Goal: Task Accomplishment & Management: Manage account settings

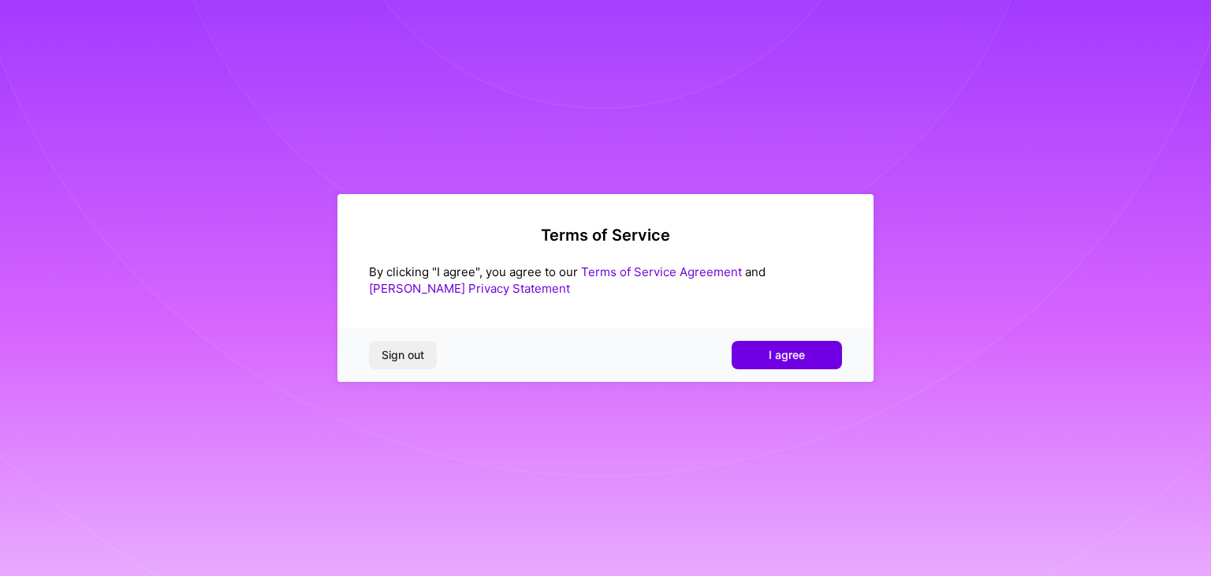
click at [848, 361] on div "Sign out I agree" at bounding box center [606, 355] width 536 height 54
click at [826, 361] on button "I agree" at bounding box center [787, 355] width 110 height 28
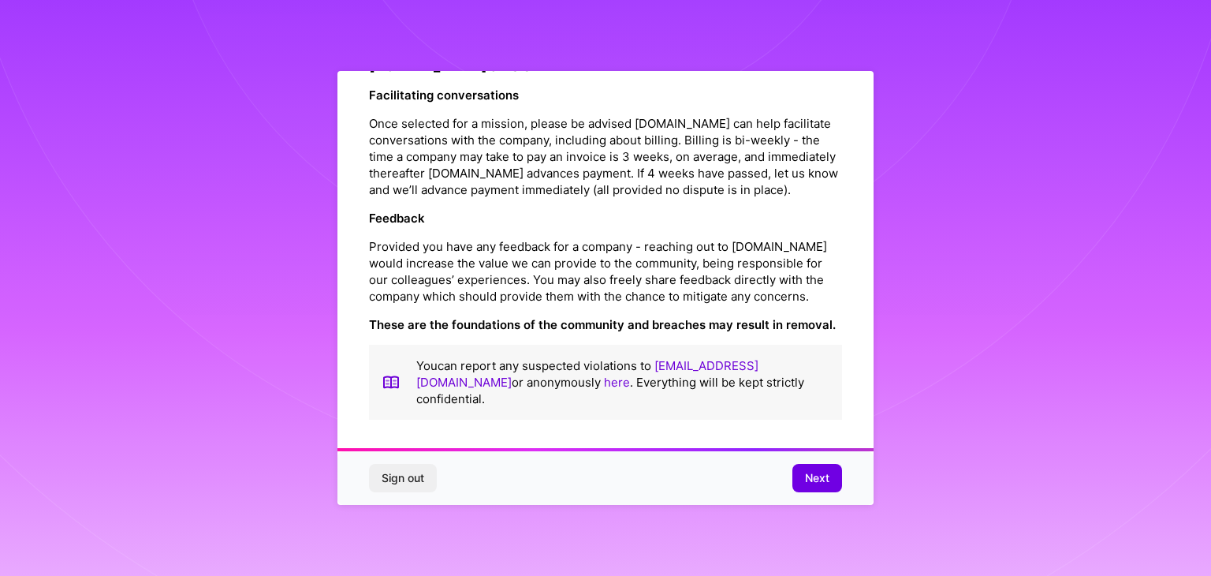
scroll to position [1801, 0]
drag, startPoint x: 695, startPoint y: 389, endPoint x: 808, endPoint y: 479, distance: 144.8
click at [808, 479] on span "Next" at bounding box center [817, 478] width 24 height 16
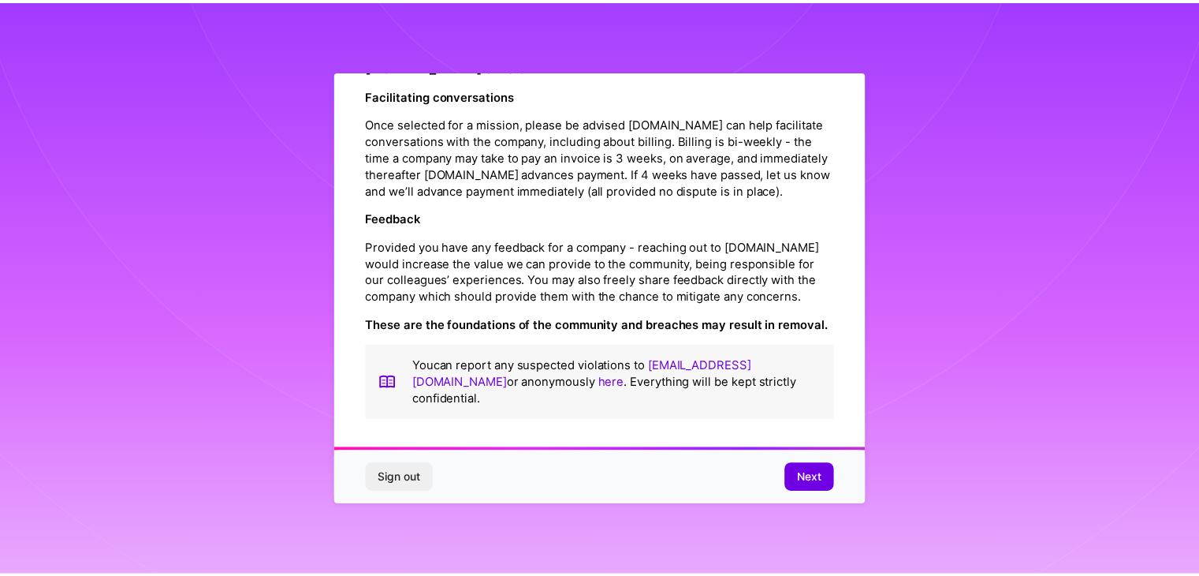
scroll to position [0, 0]
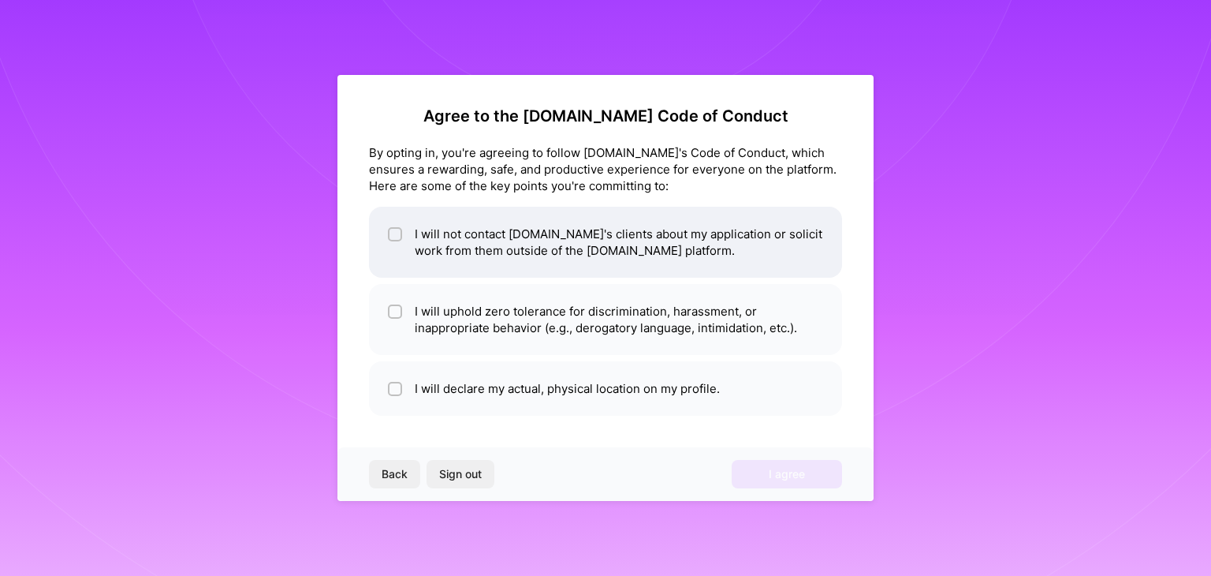
click at [397, 232] on input "checkbox" at bounding box center [396, 234] width 11 height 11
checkbox input "true"
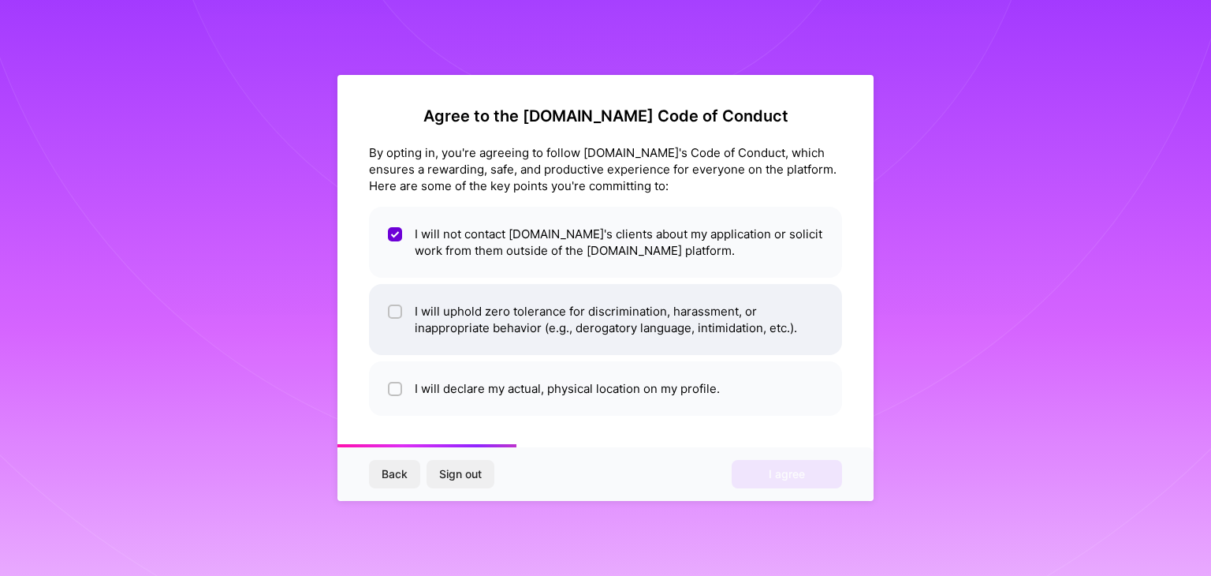
click at [397, 316] on input "checkbox" at bounding box center [396, 312] width 11 height 11
checkbox input "true"
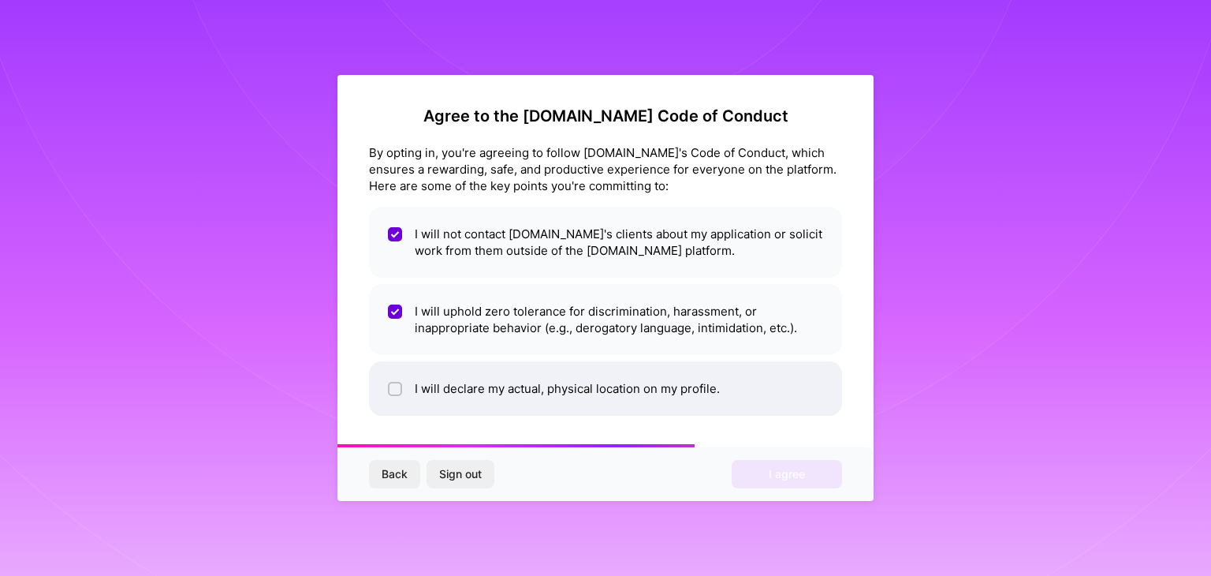
click at [399, 386] on input "checkbox" at bounding box center [396, 389] width 11 height 11
checkbox input "true"
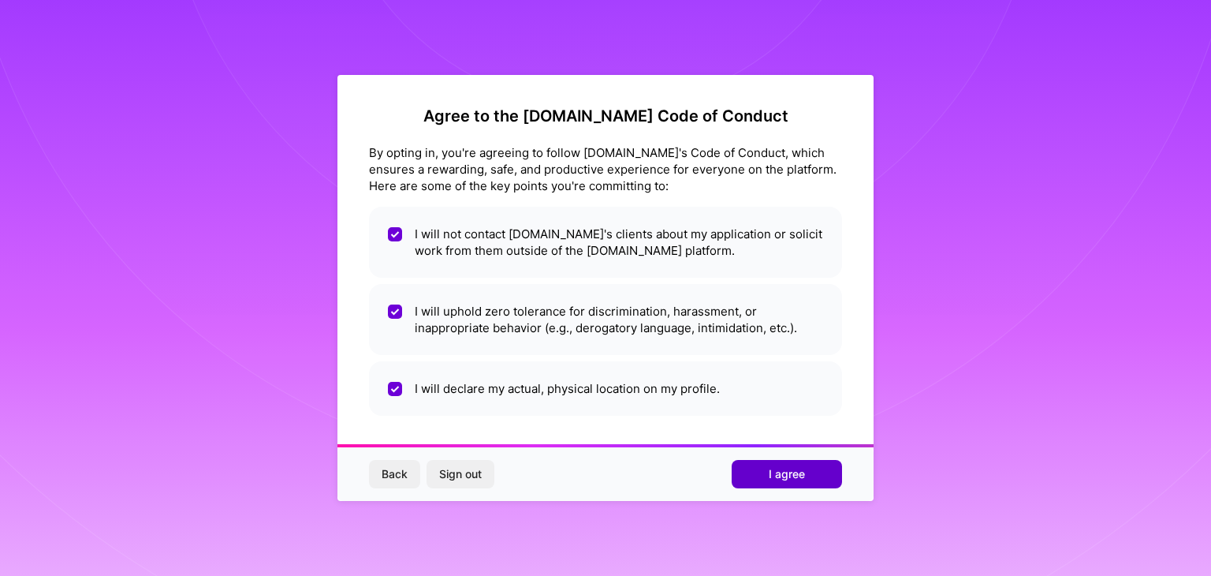
click at [798, 480] on span "I agree" at bounding box center [787, 474] width 36 height 16
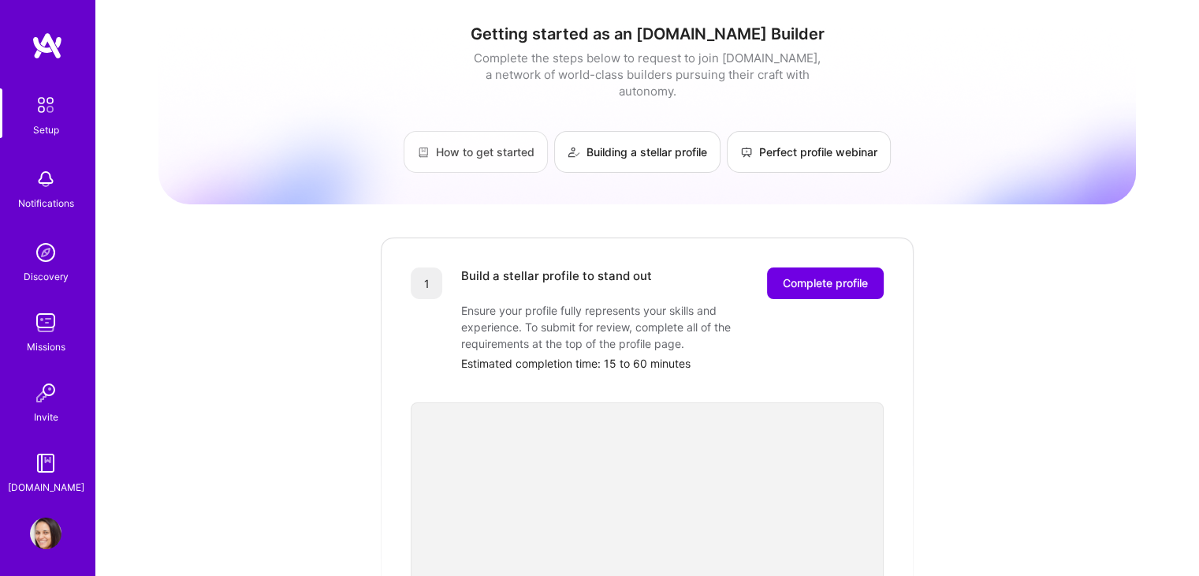
click at [483, 135] on link "How to get started" at bounding box center [476, 152] width 144 height 42
click at [806, 275] on span "Complete profile" at bounding box center [825, 283] width 85 height 16
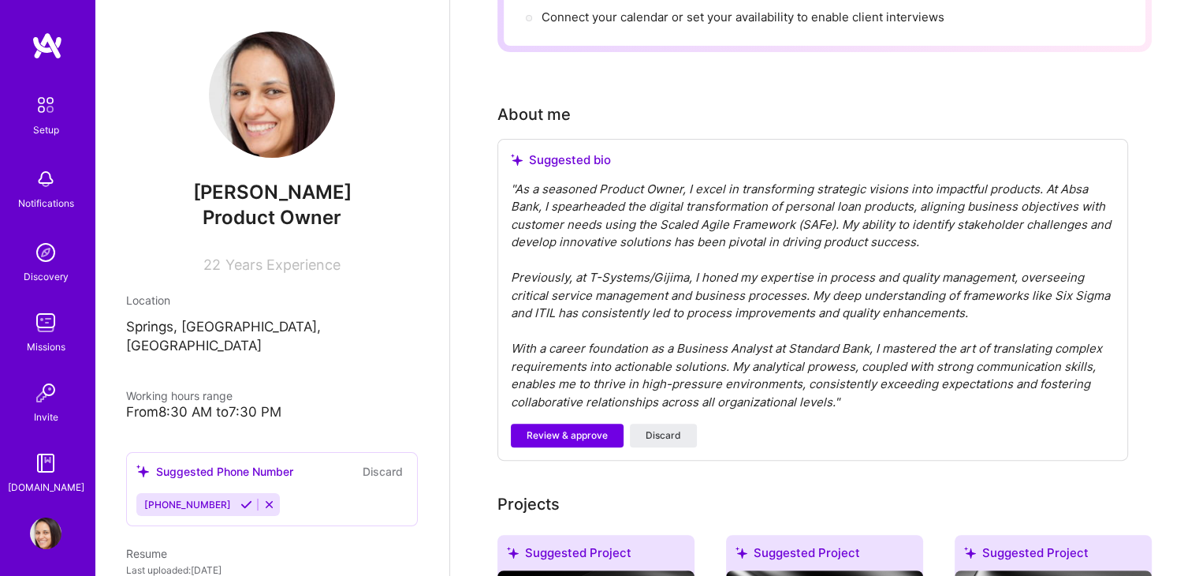
scroll to position [349, 0]
click at [602, 429] on span "Review & approve" at bounding box center [567, 436] width 81 height 14
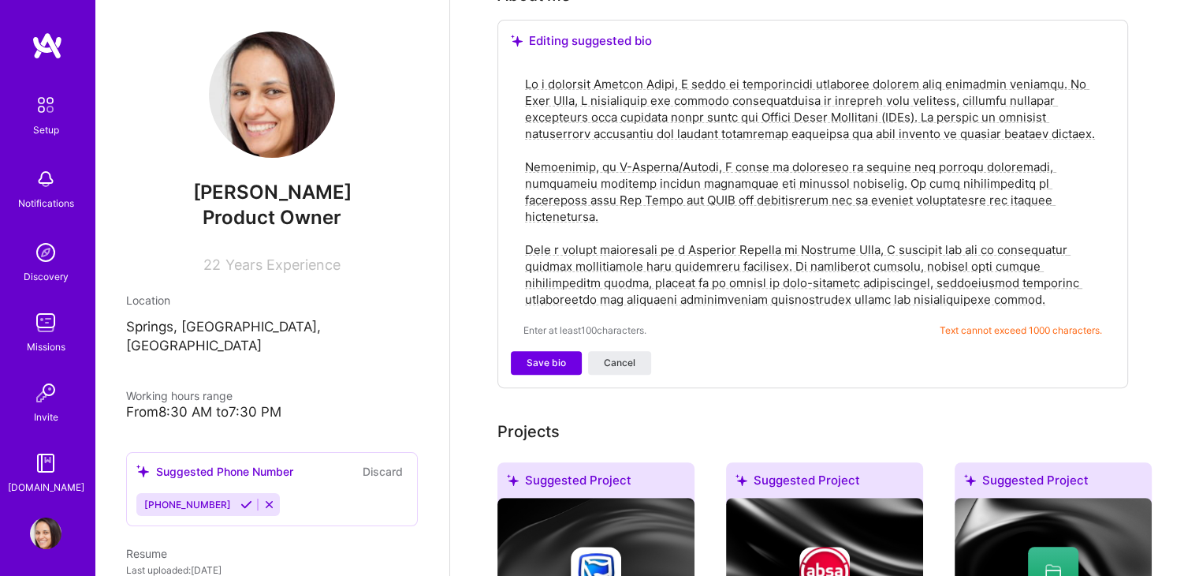
scroll to position [470, 0]
click at [573, 350] on button "Save bio" at bounding box center [546, 362] width 71 height 24
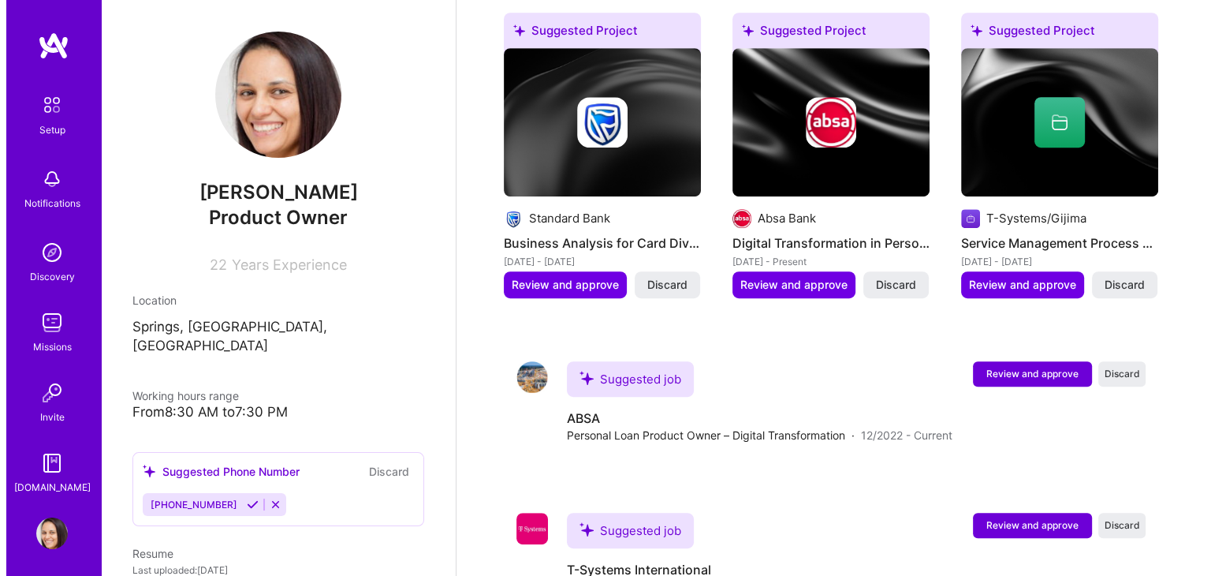
scroll to position [742, 0]
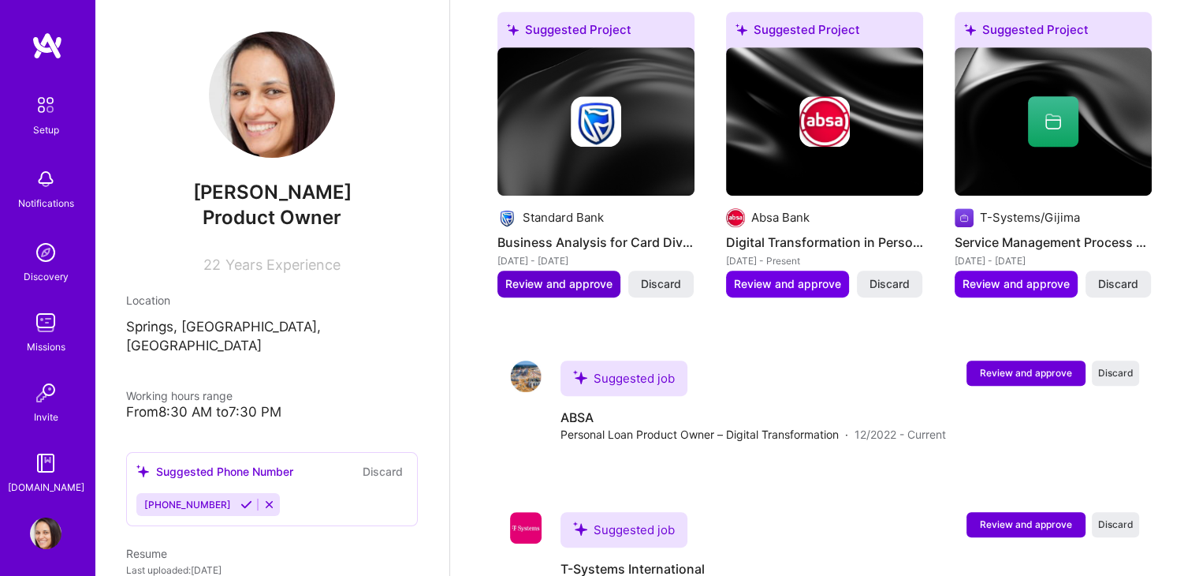
click at [557, 276] on span "Review and approve" at bounding box center [558, 284] width 107 height 16
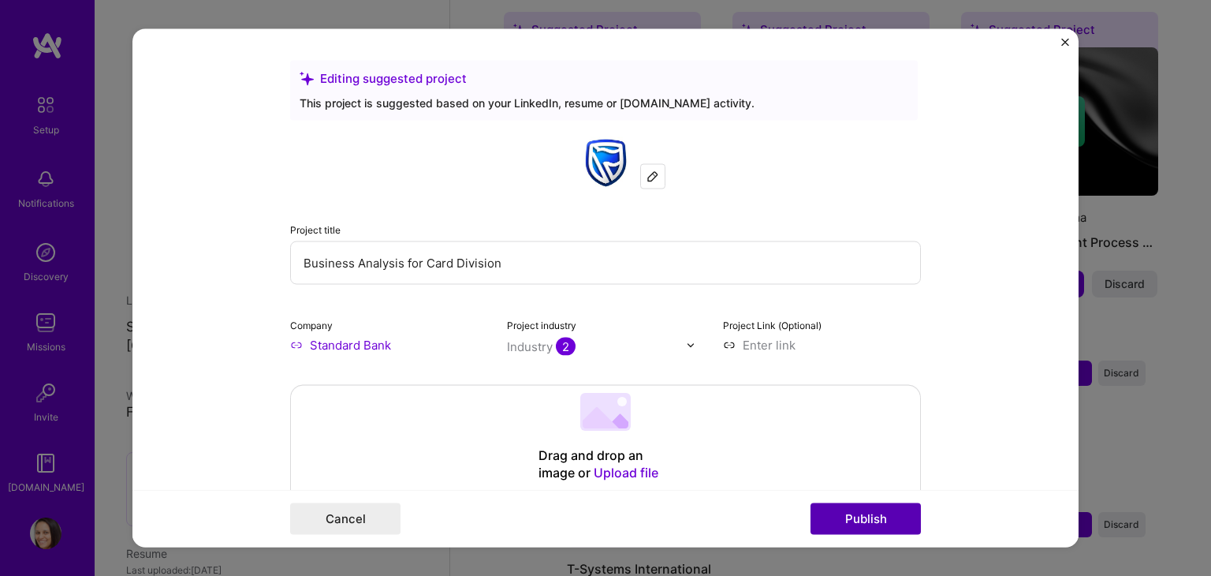
click at [874, 521] on button "Publish" at bounding box center [866, 519] width 110 height 32
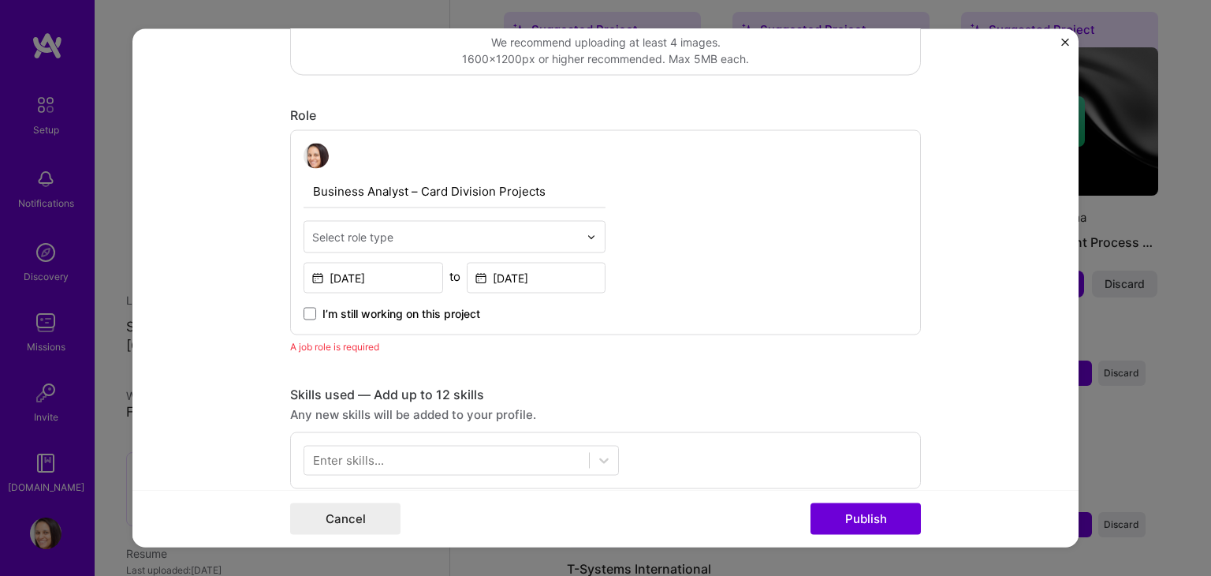
scroll to position [451, 0]
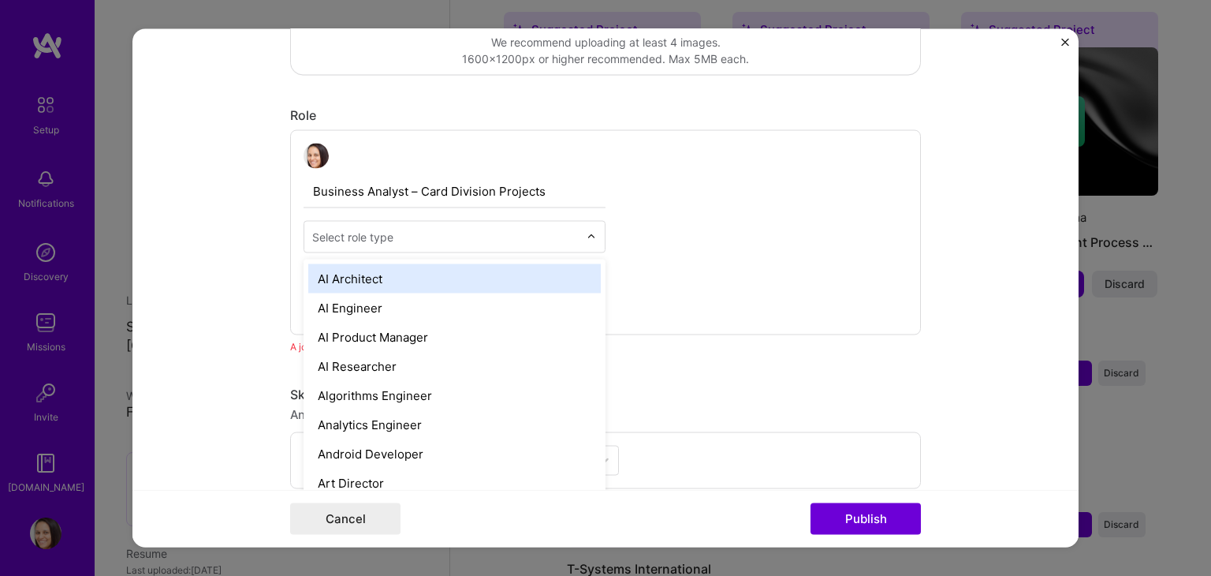
click at [573, 231] on input "text" at bounding box center [445, 237] width 267 height 17
type input "bu"
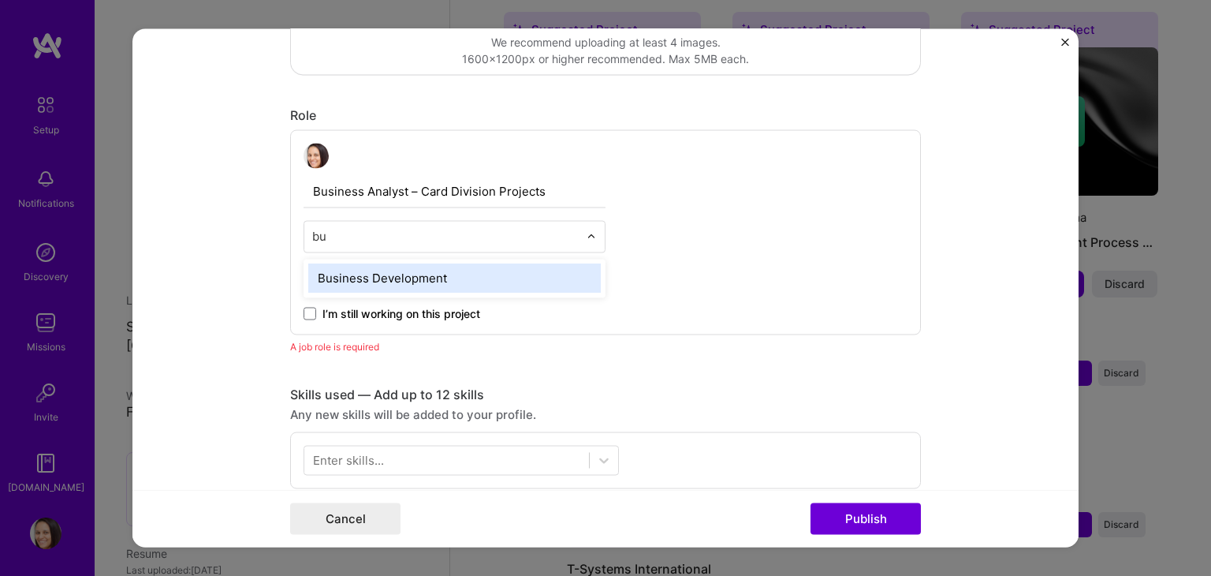
click at [461, 287] on div "Business Development" at bounding box center [454, 278] width 293 height 29
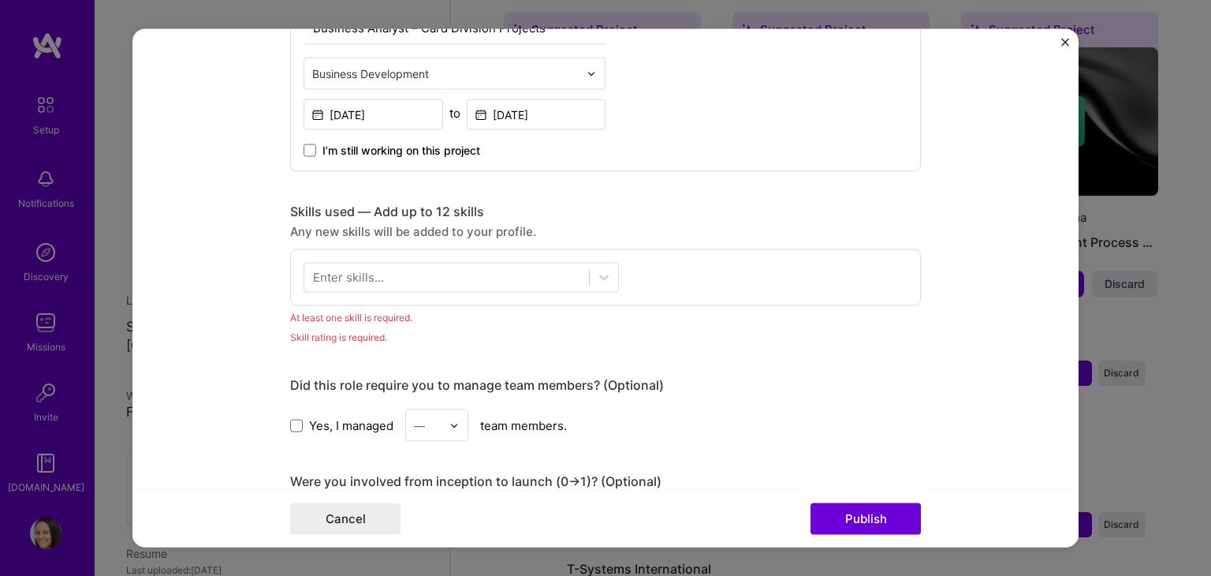
scroll to position [614, 0]
click at [454, 272] on div at bounding box center [446, 277] width 285 height 26
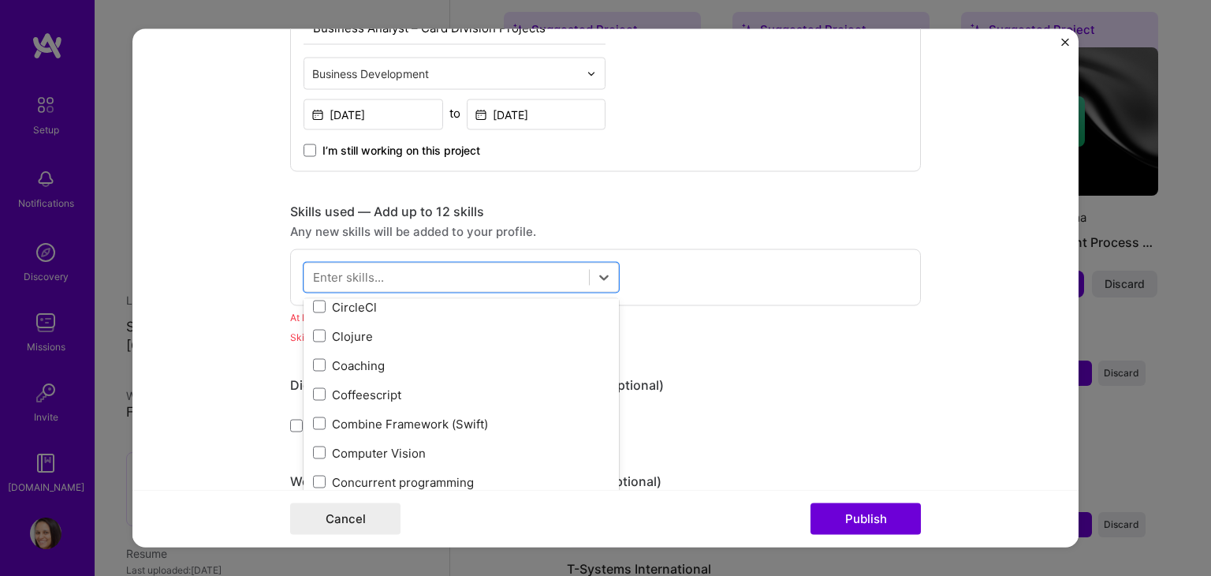
scroll to position [1937, 0]
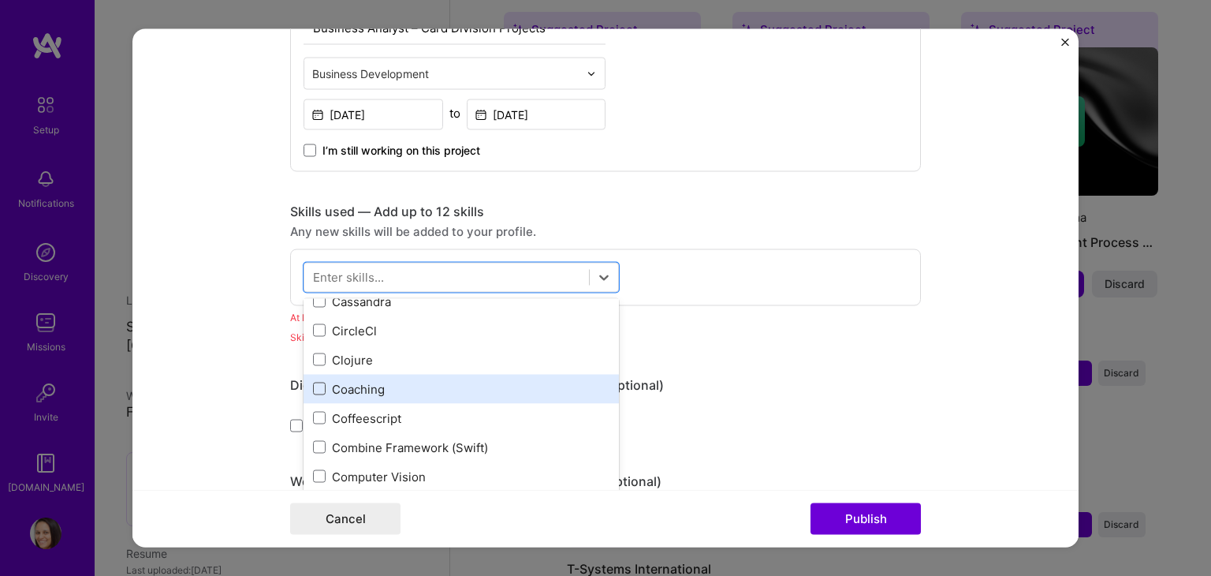
click at [313, 390] on span at bounding box center [319, 388] width 13 height 13
click at [0, 0] on input "checkbox" at bounding box center [0, 0] width 0 height 0
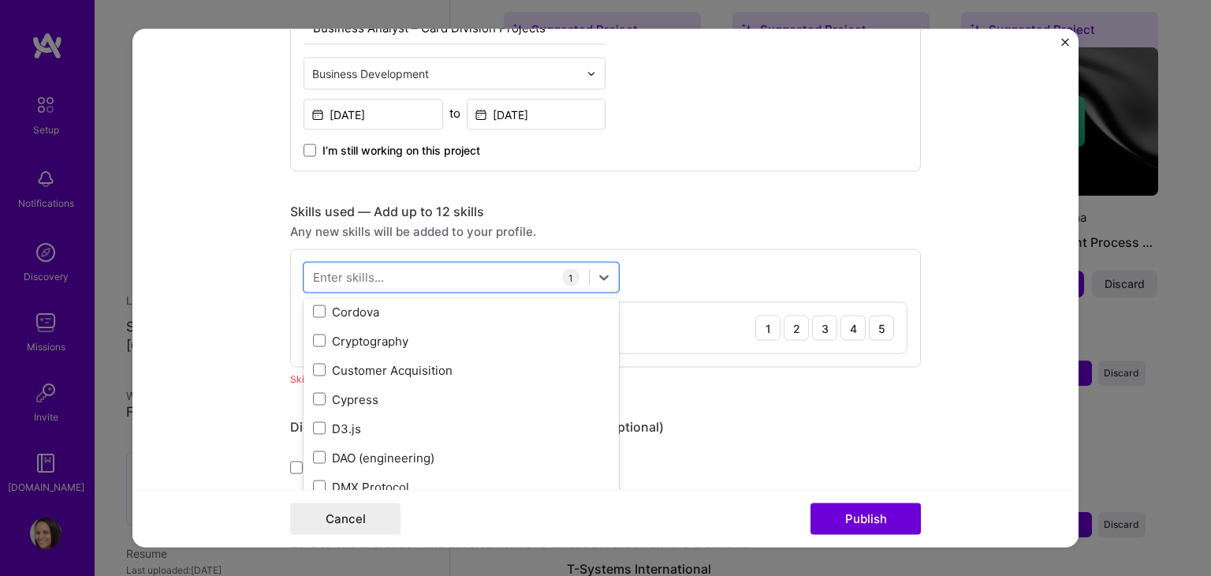
scroll to position [2274, 0]
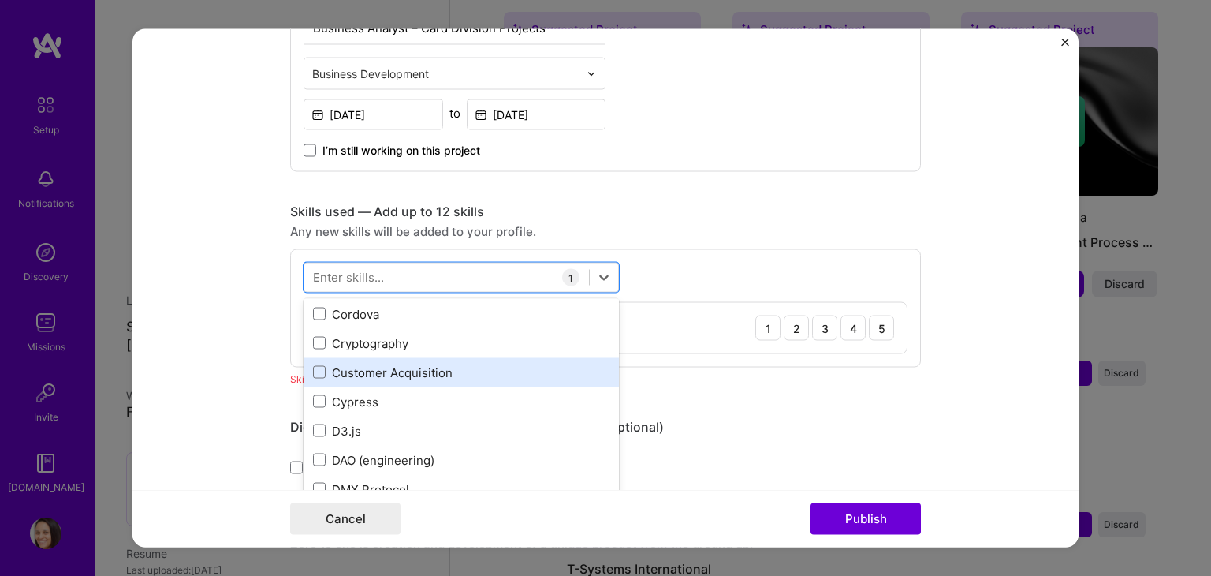
click at [321, 369] on div "Customer Acquisition" at bounding box center [461, 372] width 297 height 17
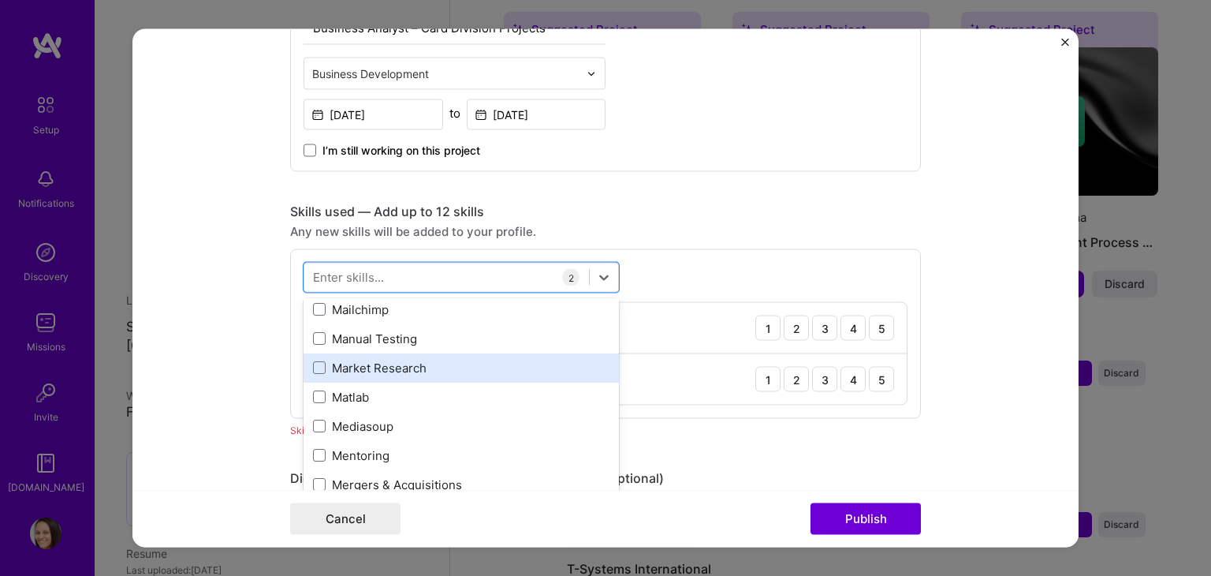
scroll to position [5758, 0]
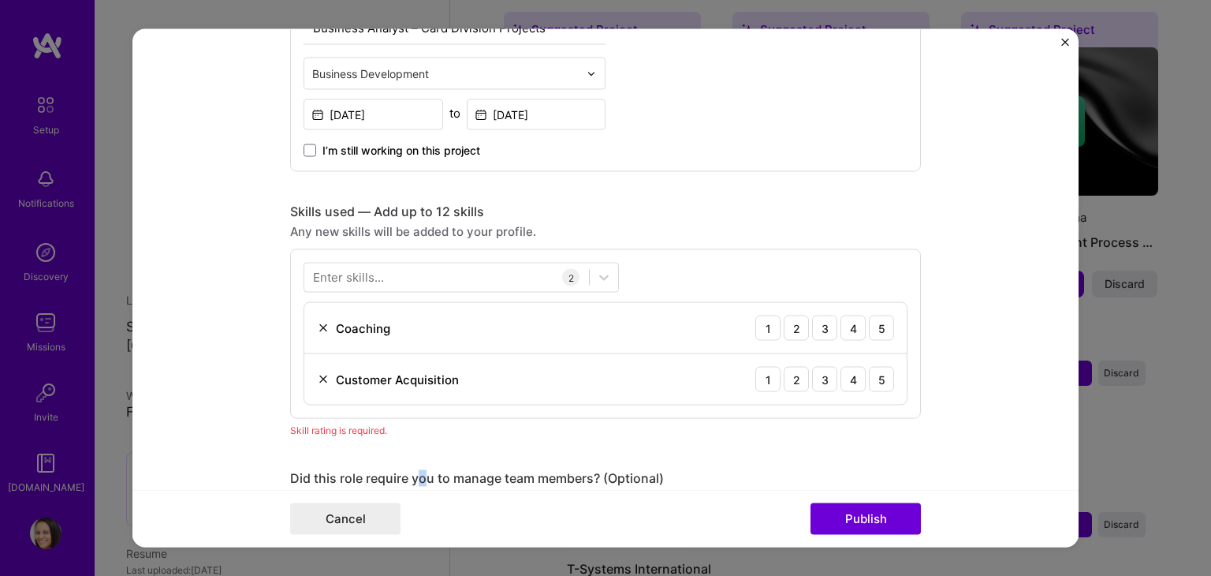
drag, startPoint x: 483, startPoint y: 438, endPoint x: 416, endPoint y: 468, distance: 73.1
click at [416, 470] on div "Did this role require you to manage team members? (Optional)" at bounding box center [605, 478] width 631 height 17
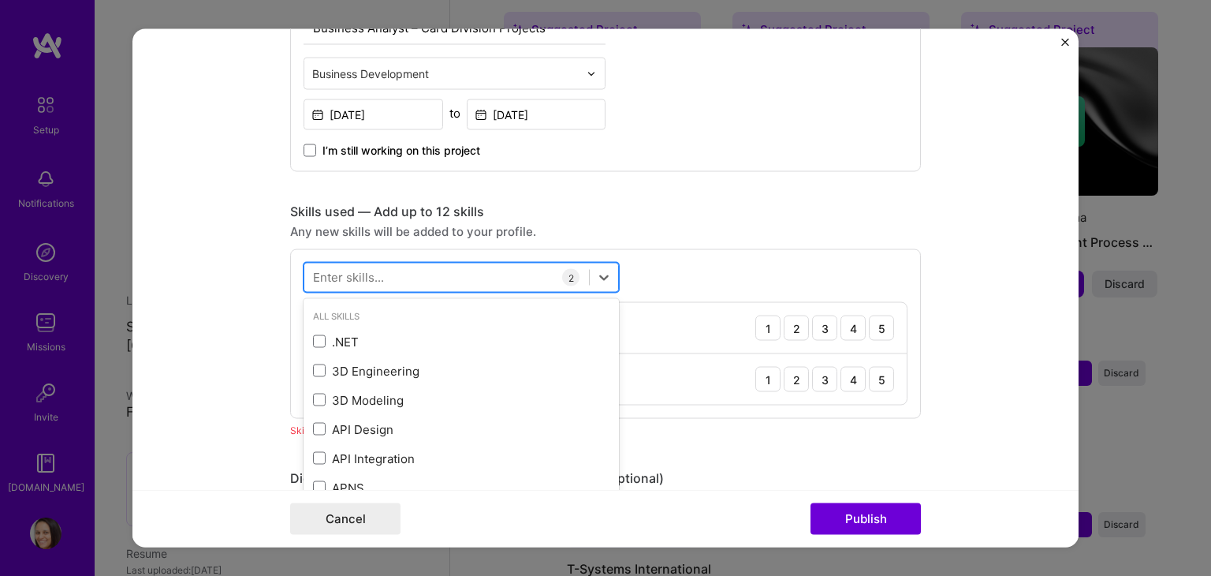
click at [511, 282] on div at bounding box center [446, 277] width 285 height 26
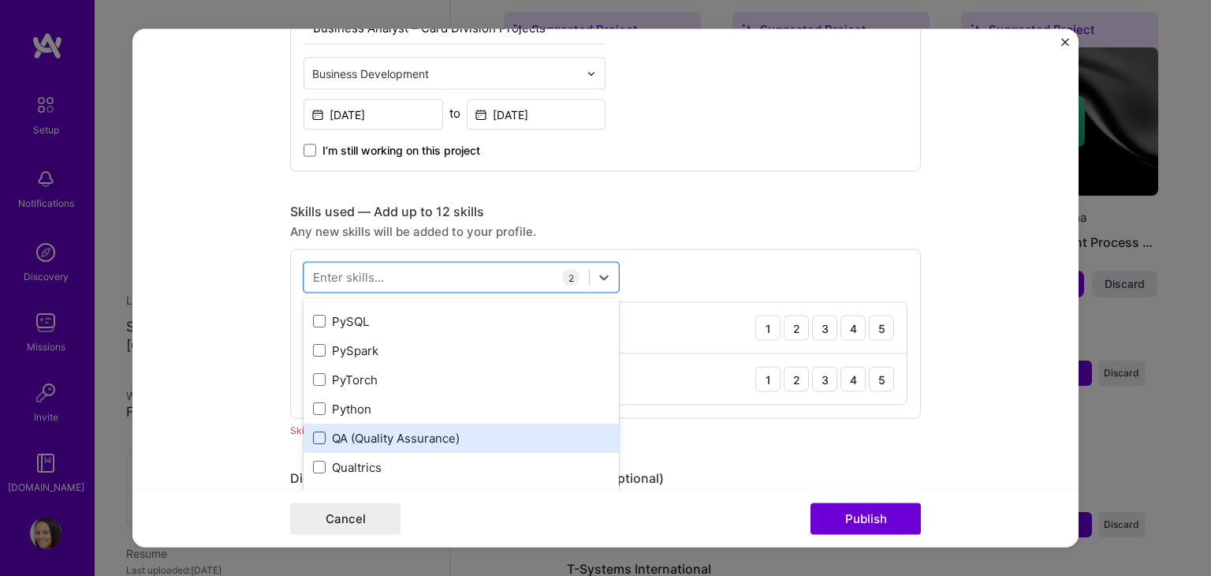
click at [313, 437] on span at bounding box center [319, 438] width 13 height 13
click at [0, 0] on input "checkbox" at bounding box center [0, 0] width 0 height 0
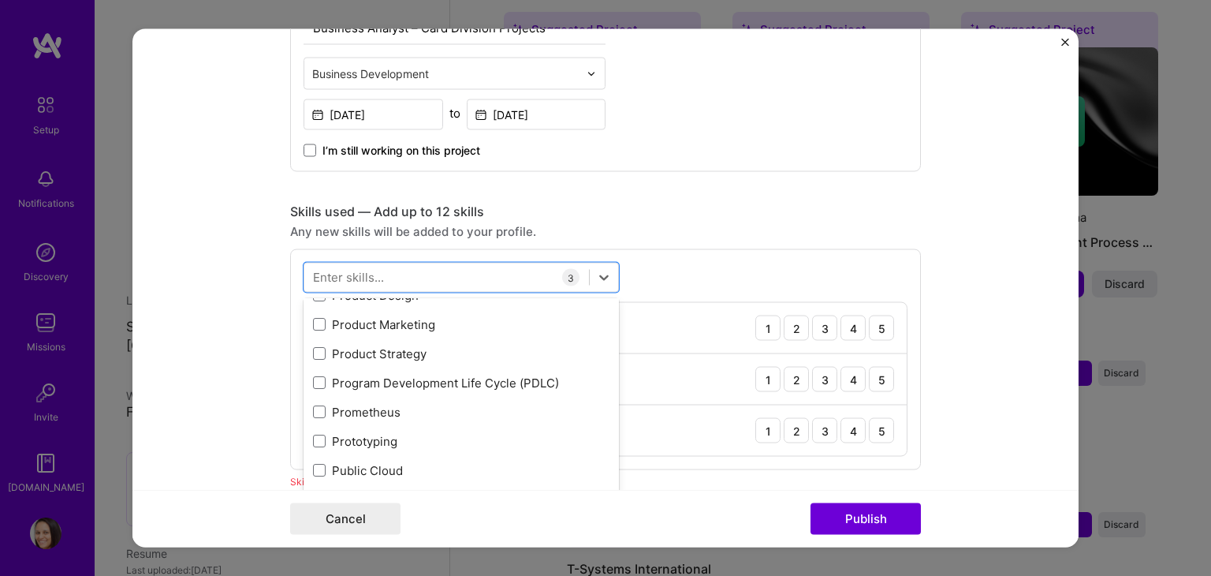
scroll to position [7268, 0]
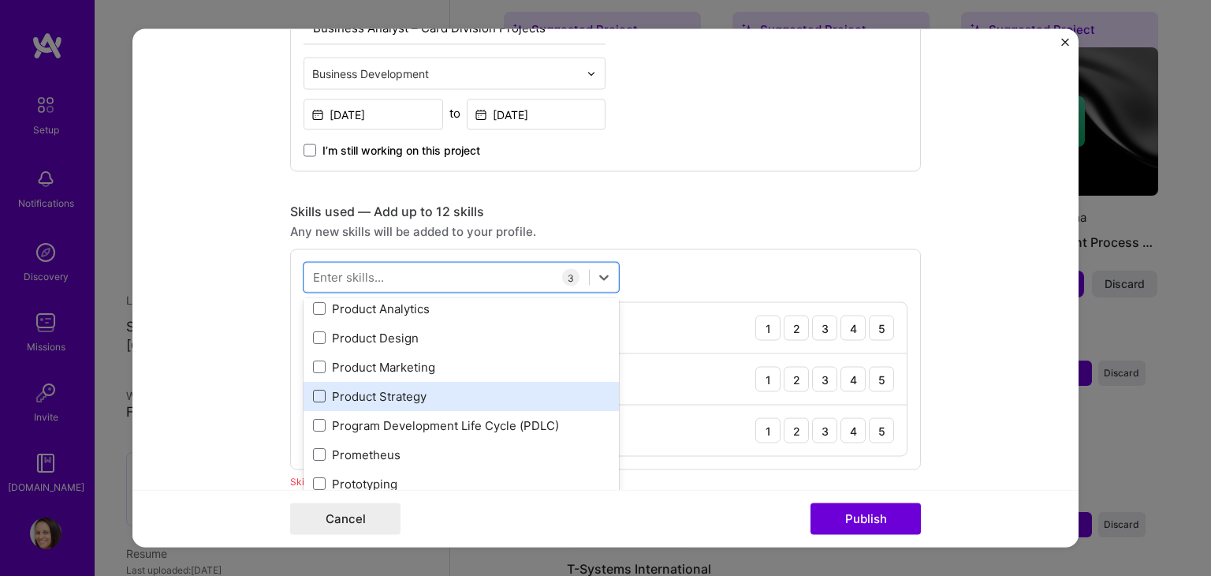
click at [315, 393] on span at bounding box center [319, 396] width 13 height 13
click at [0, 0] on input "checkbox" at bounding box center [0, 0] width 0 height 0
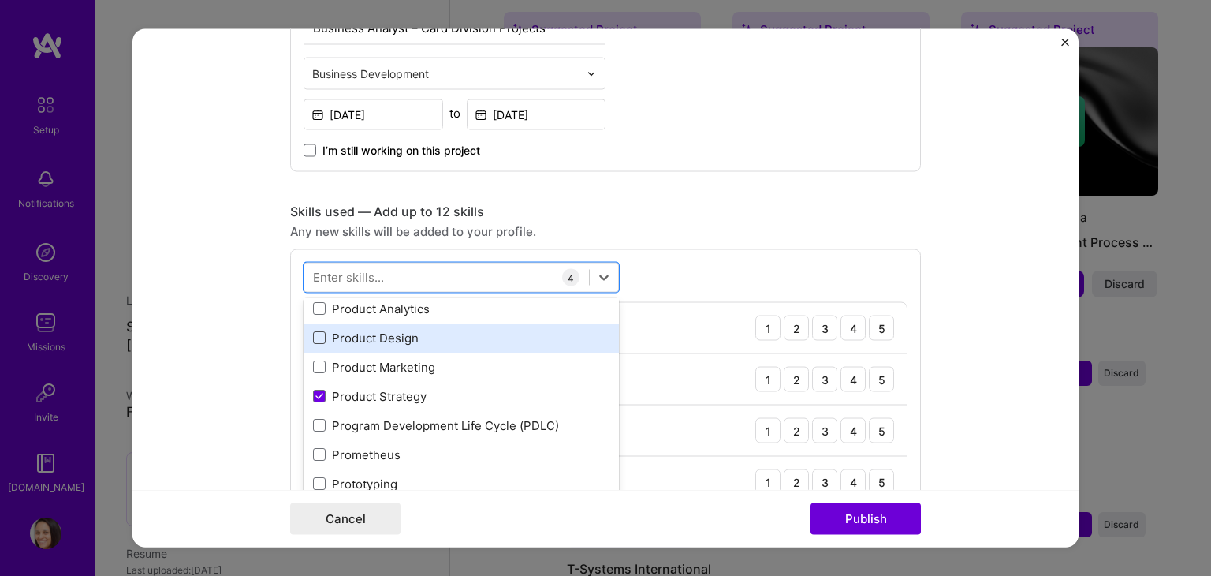
click at [315, 332] on span at bounding box center [319, 338] width 13 height 13
click at [0, 0] on input "checkbox" at bounding box center [0, 0] width 0 height 0
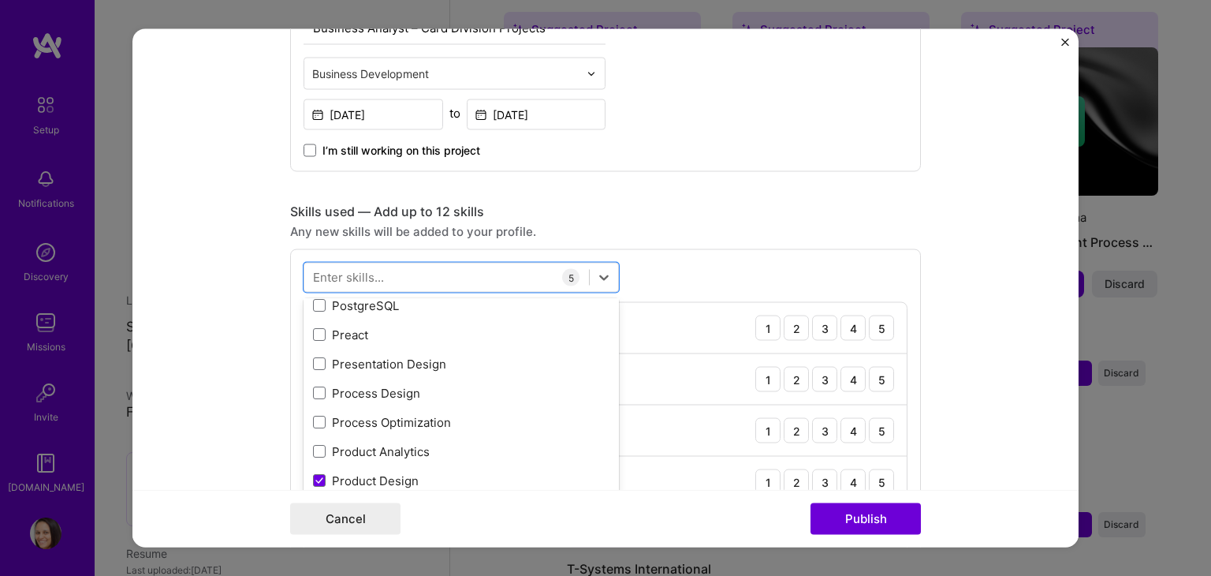
scroll to position [7111, 0]
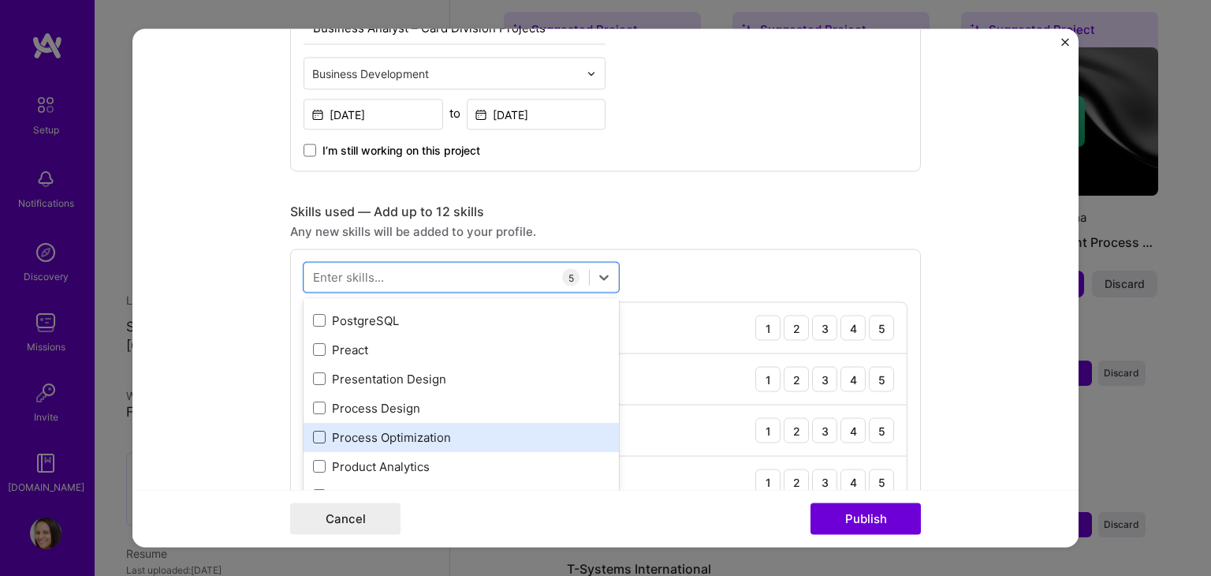
click at [313, 436] on span at bounding box center [319, 437] width 13 height 13
click at [0, 0] on input "checkbox" at bounding box center [0, 0] width 0 height 0
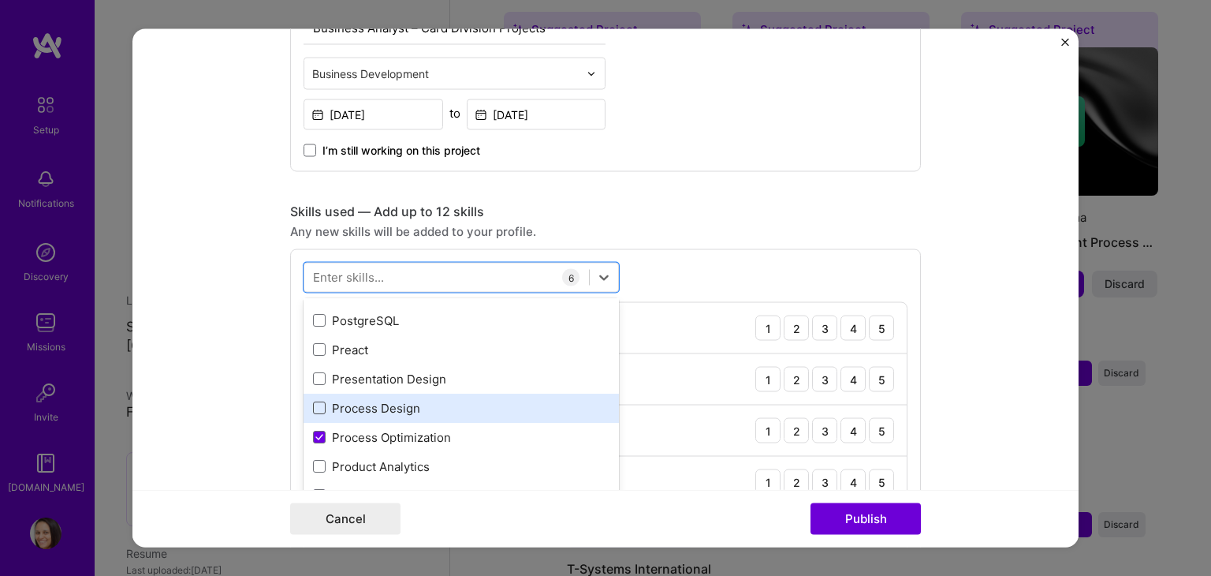
click at [314, 404] on span at bounding box center [319, 408] width 13 height 13
click at [0, 0] on input "checkbox" at bounding box center [0, 0] width 0 height 0
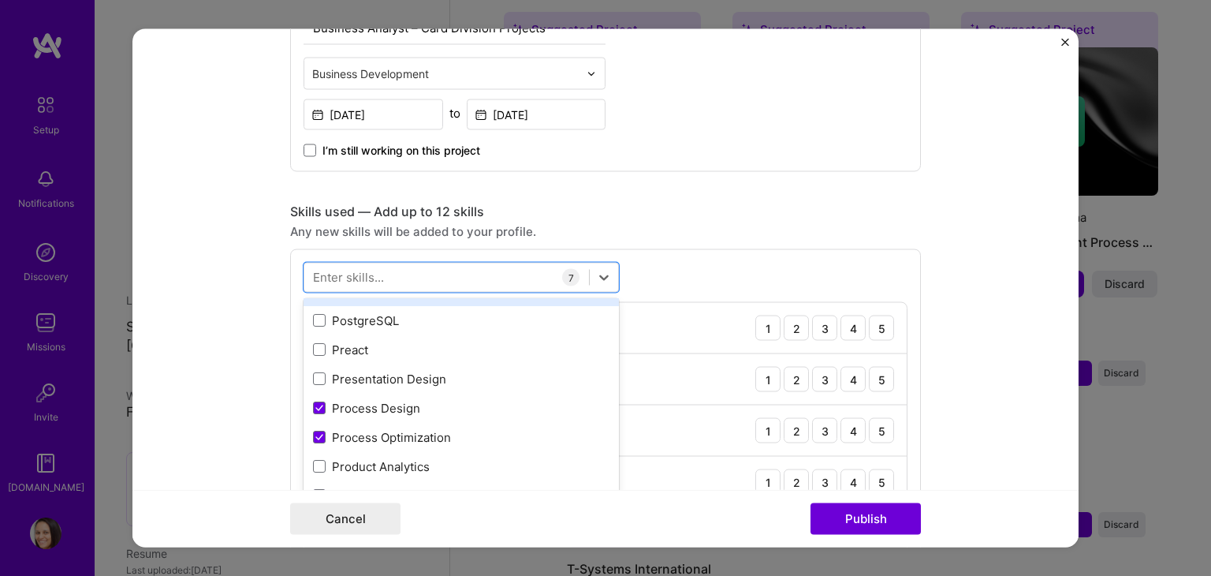
click at [599, 300] on div "PostCSS" at bounding box center [461, 291] width 315 height 29
click at [606, 304] on div "All Skills .NET 3D Engineering 3D Modeling API Design API Integration APNS ARM …" at bounding box center [461, 417] width 315 height 237
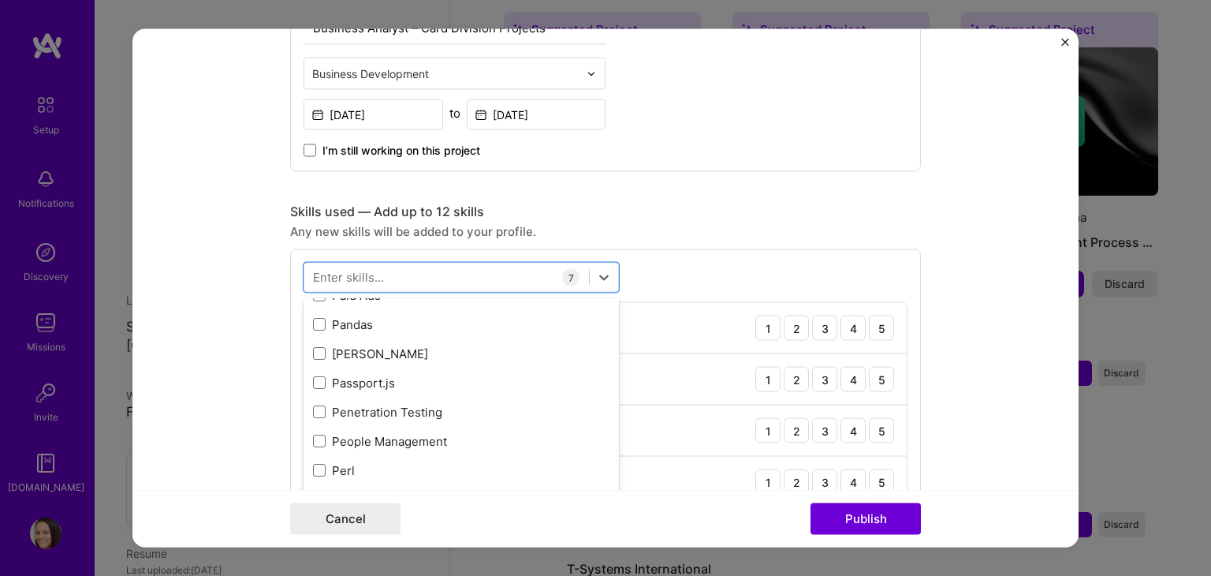
scroll to position [6764, 0]
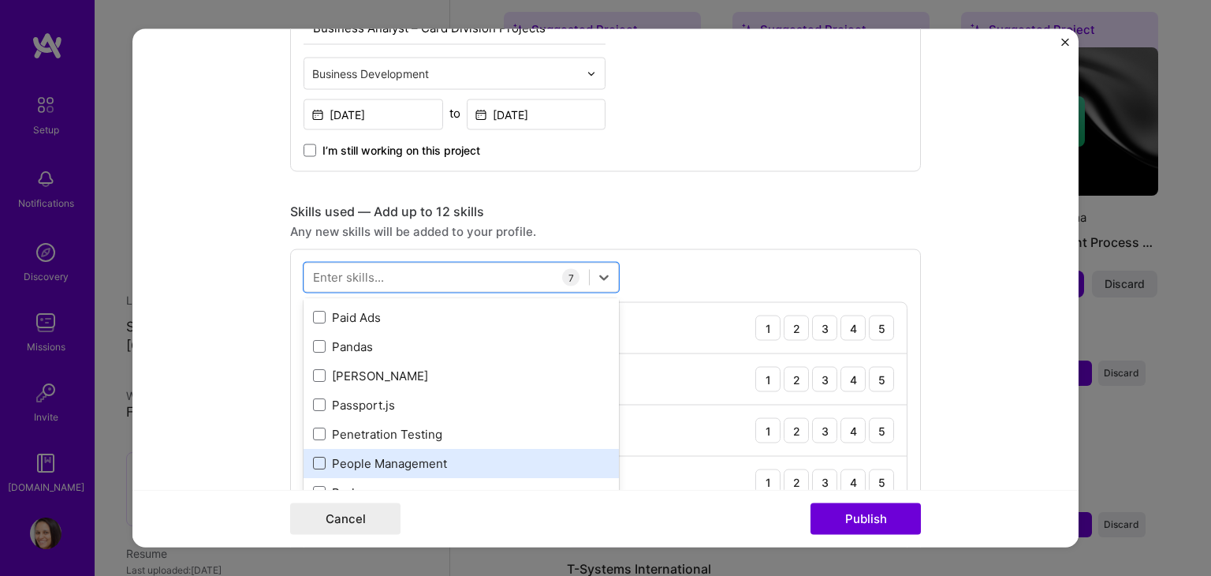
click at [313, 464] on span at bounding box center [319, 463] width 13 height 13
click at [0, 0] on input "checkbox" at bounding box center [0, 0] width 0 height 0
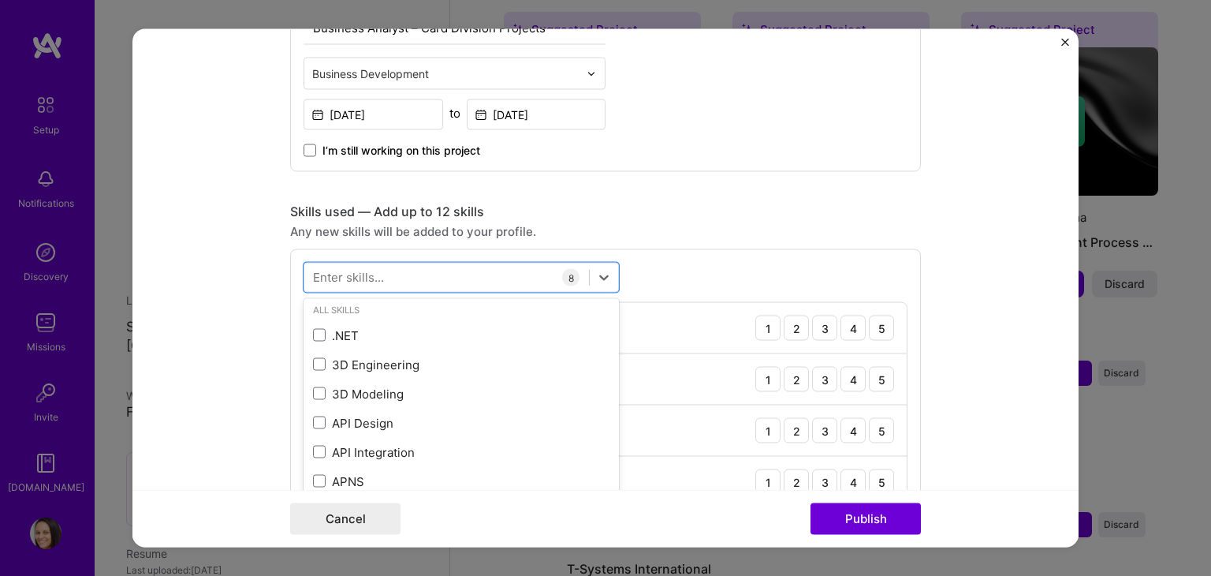
scroll to position [0, 0]
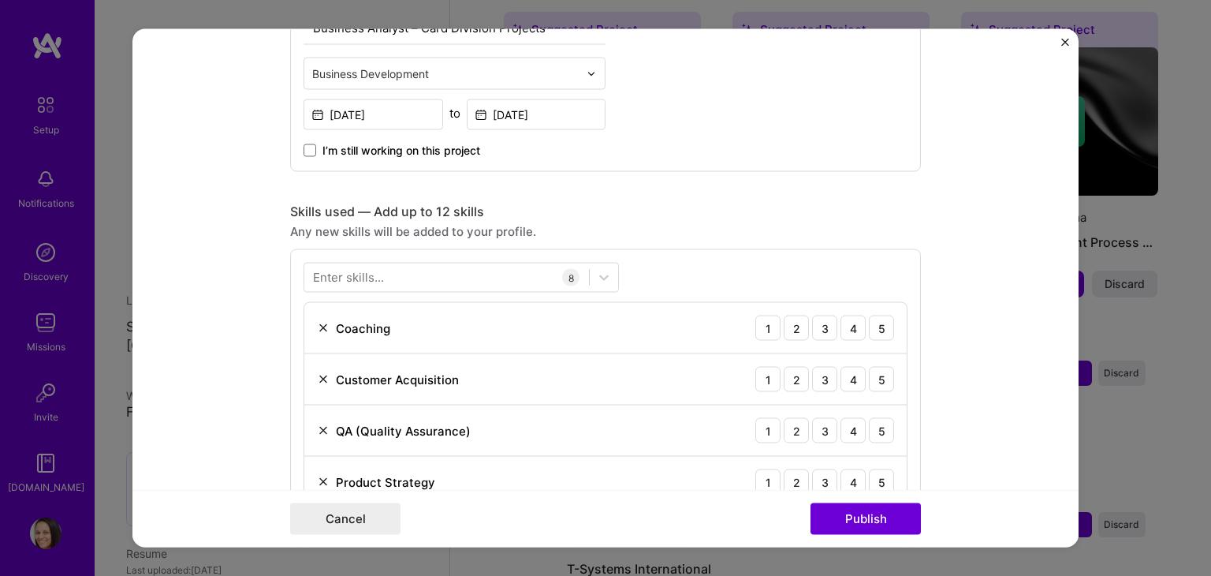
click at [959, 405] on form "Editing suggested project This project is suggested based on your LinkedIn, res…" at bounding box center [605, 288] width 946 height 518
click at [848, 328] on div "4" at bounding box center [853, 327] width 25 height 25
click at [844, 379] on div "4" at bounding box center [853, 379] width 25 height 25
click at [873, 432] on div "5" at bounding box center [881, 430] width 25 height 25
click at [855, 428] on div "4" at bounding box center [853, 430] width 25 height 25
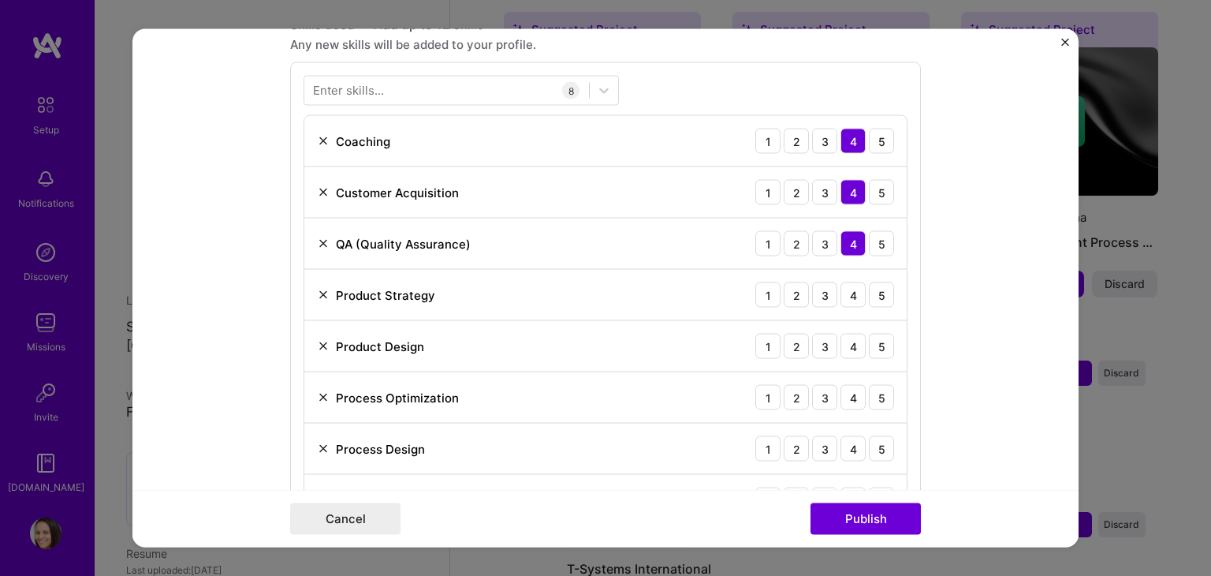
scroll to position [804, 0]
click at [841, 285] on div "4" at bounding box center [853, 292] width 25 height 25
click at [849, 345] on div "4" at bounding box center [853, 343] width 25 height 25
click at [855, 398] on div "4" at bounding box center [853, 394] width 25 height 25
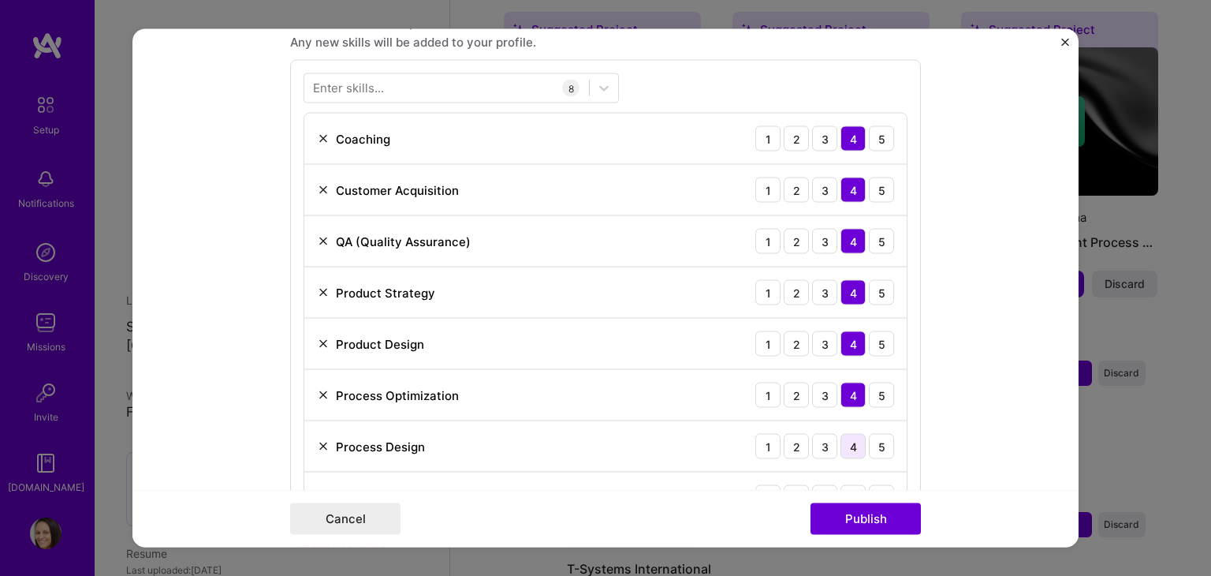
click at [850, 446] on div "4" at bounding box center [853, 446] width 25 height 25
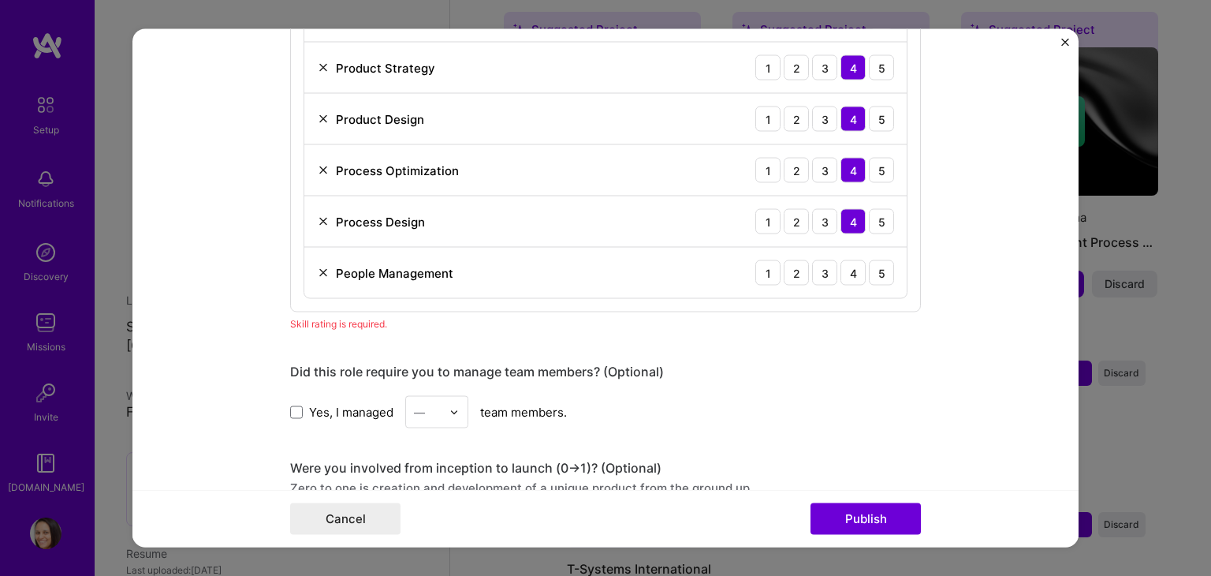
scroll to position [1031, 0]
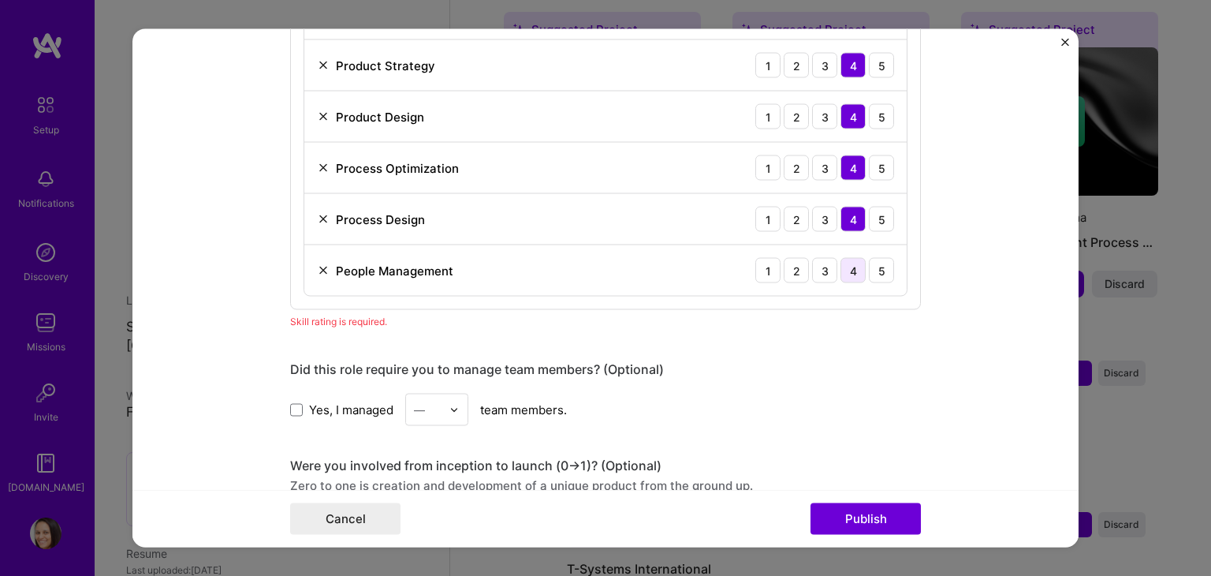
click at [845, 262] on div "4" at bounding box center [853, 270] width 25 height 25
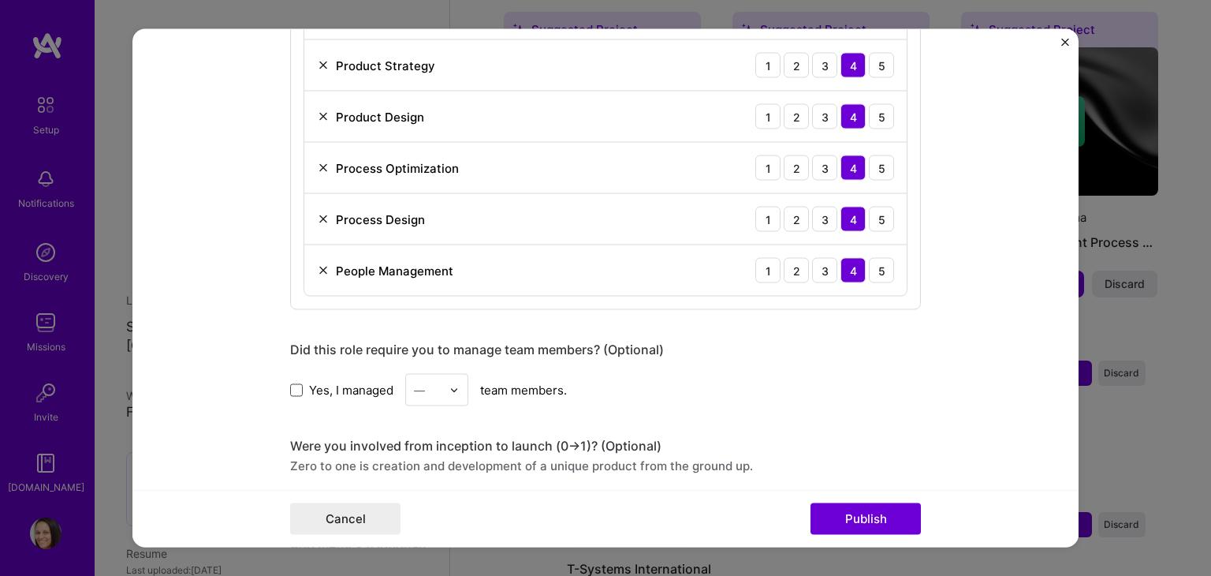
click at [290, 383] on span at bounding box center [296, 389] width 13 height 13
click at [0, 0] on input "Yes, I managed" at bounding box center [0, 0] width 0 height 0
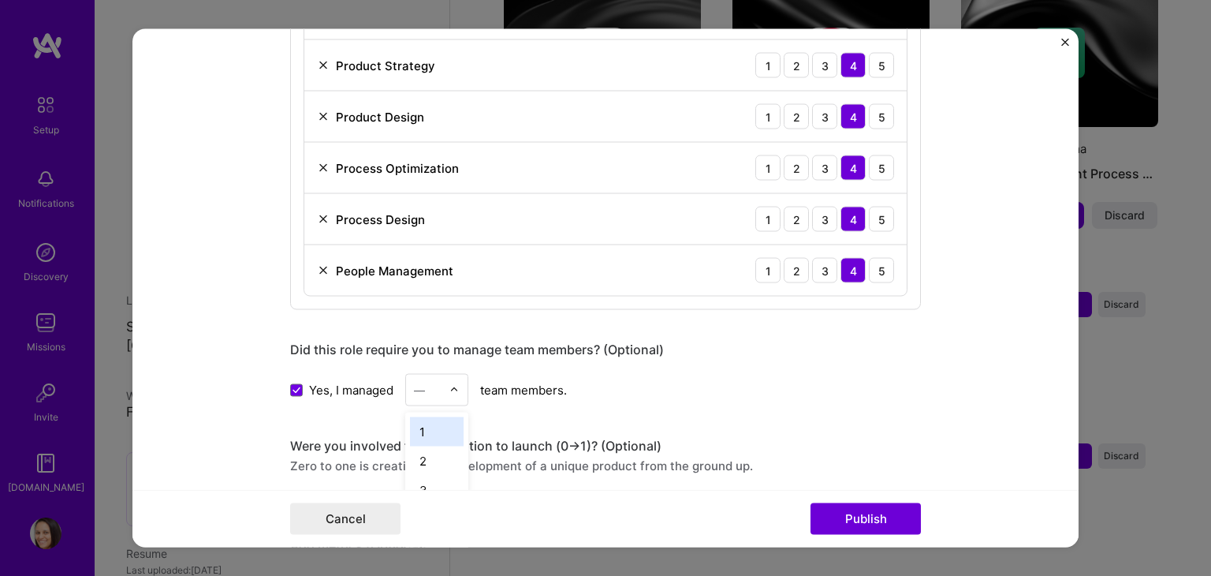
scroll to position [817, 0]
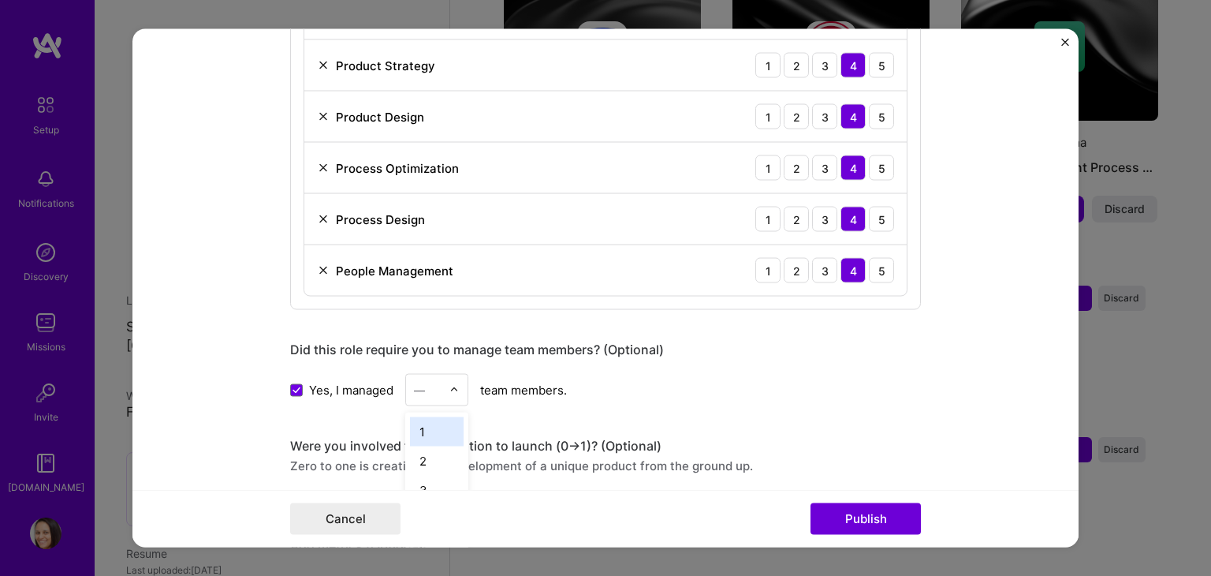
click at [449, 385] on img at bounding box center [453, 389] width 9 height 9
click at [411, 439] on div "6" at bounding box center [437, 448] width 54 height 29
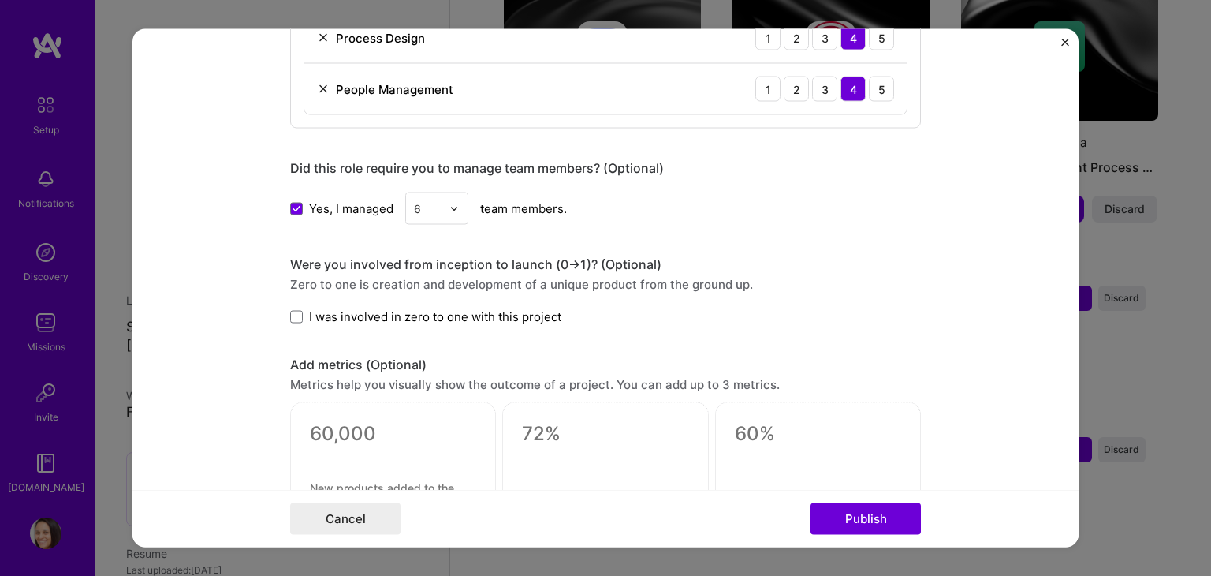
scroll to position [1213, 0]
click at [290, 309] on span at bounding box center [296, 315] width 13 height 13
click at [0, 0] on input "I was involved in zero to one with this project" at bounding box center [0, 0] width 0 height 0
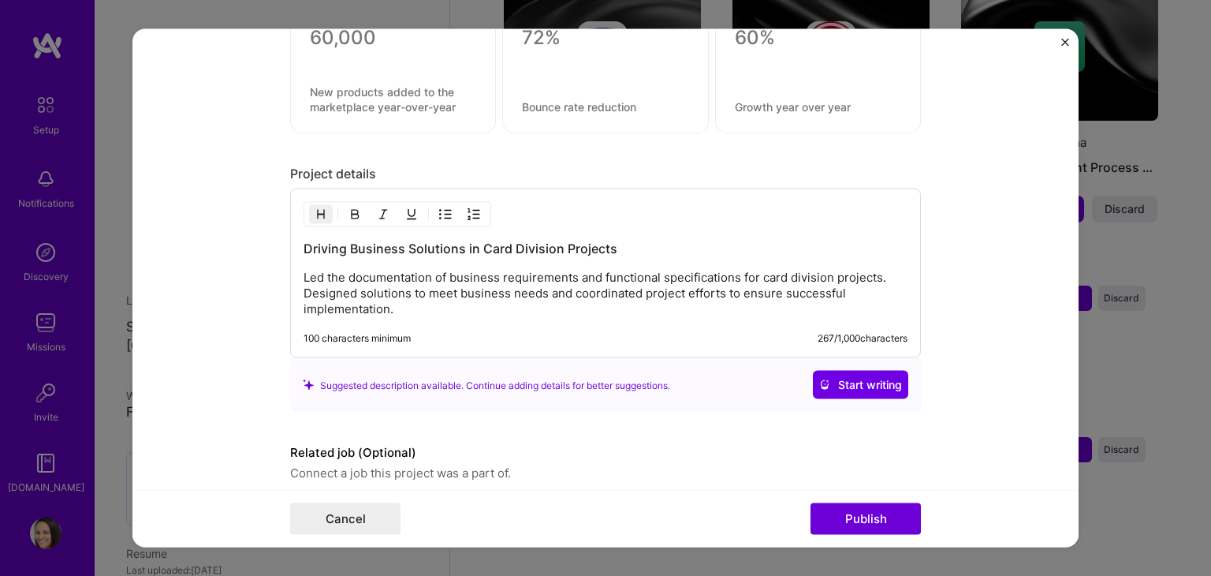
scroll to position [1667, 0]
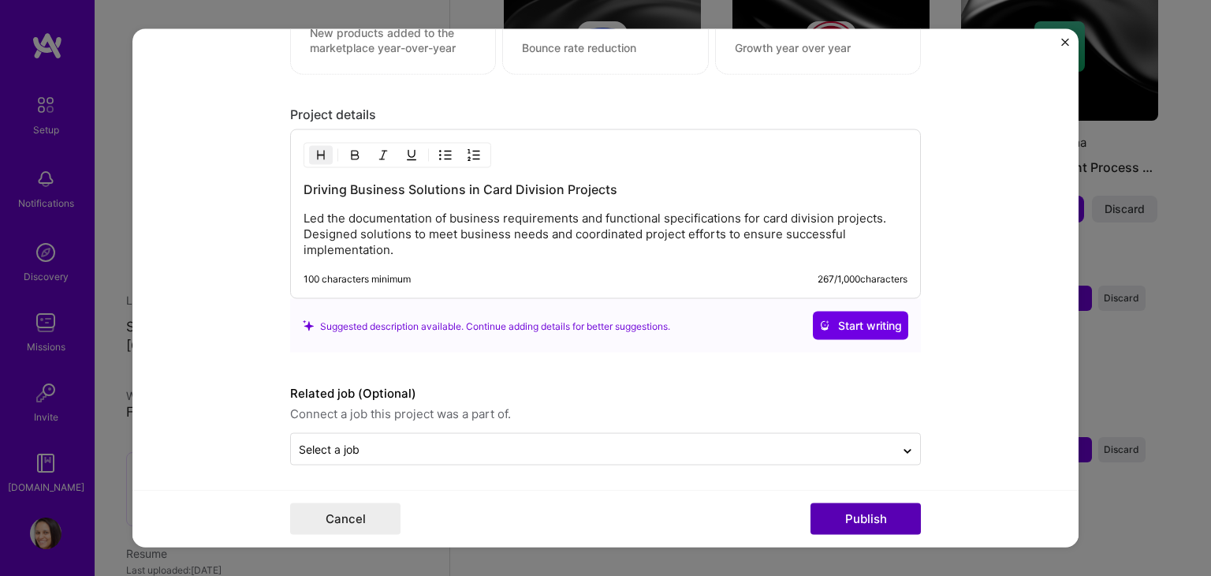
click at [841, 525] on button "Publish" at bounding box center [866, 519] width 110 height 32
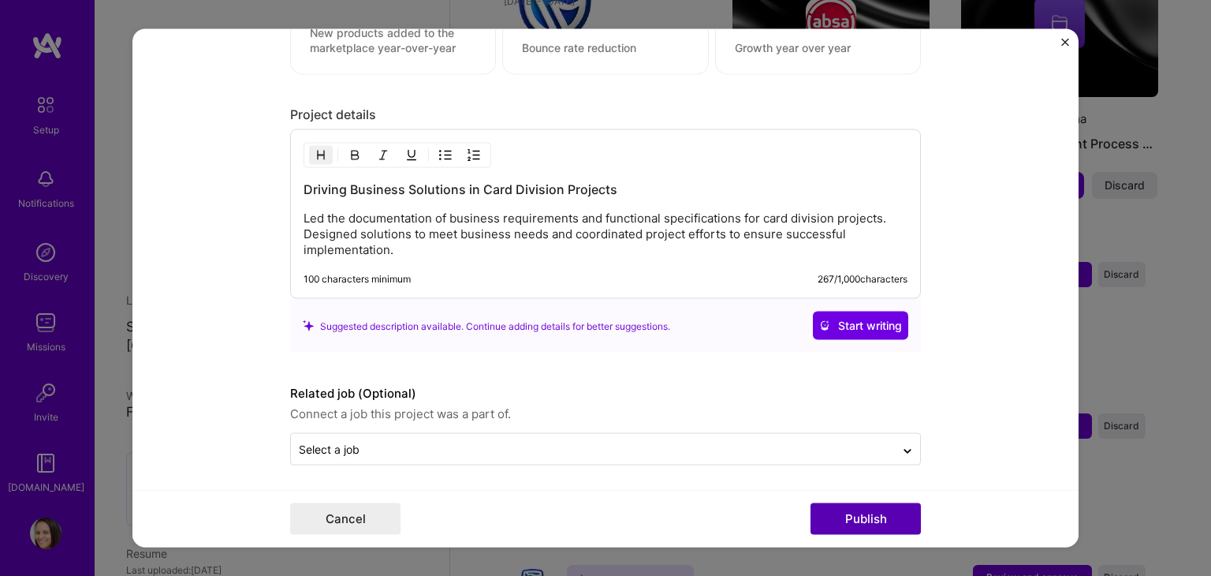
scroll to position [1595, 0]
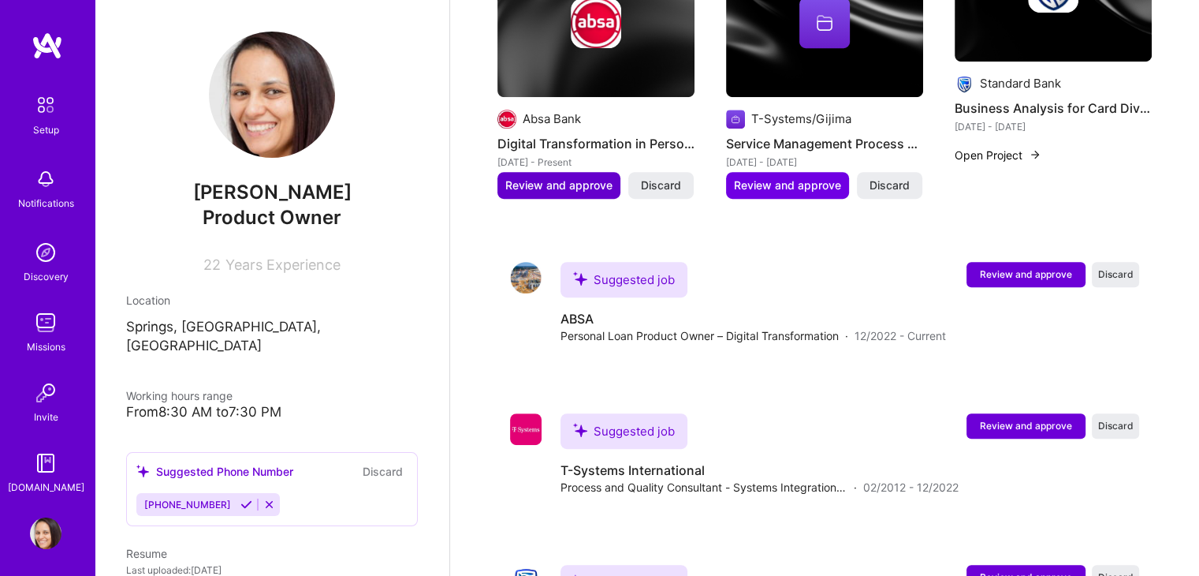
click at [583, 177] on span "Review and approve" at bounding box center [558, 185] width 107 height 16
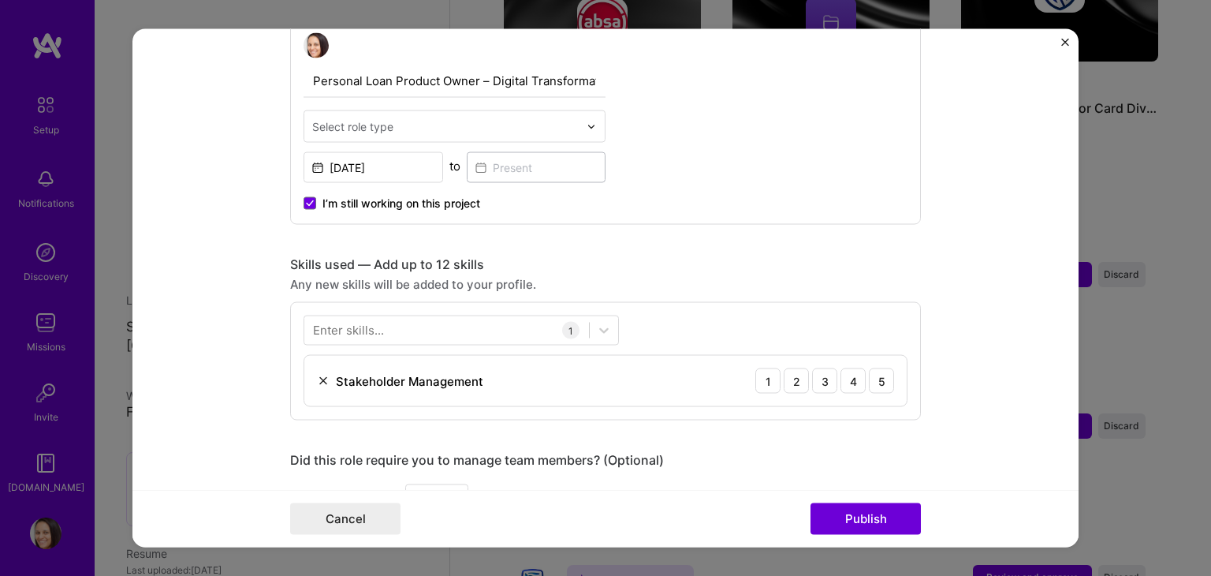
scroll to position [563, 0]
click at [309, 201] on span at bounding box center [310, 202] width 13 height 13
click at [0, 0] on input "I’m still working on this project" at bounding box center [0, 0] width 0 height 0
click at [498, 162] on input at bounding box center [537, 166] width 140 height 31
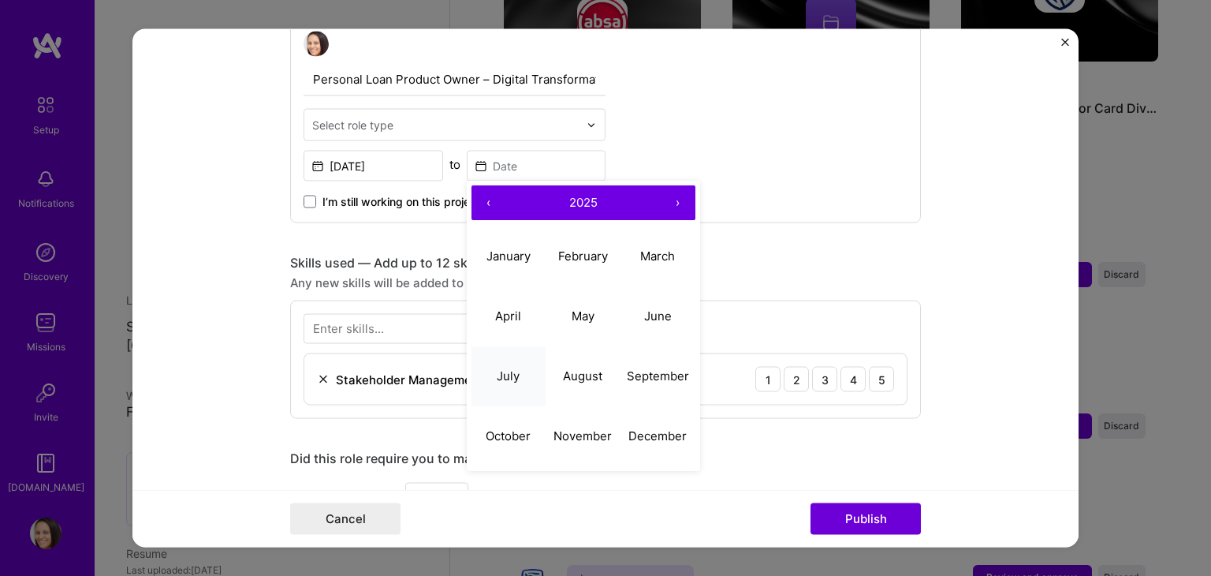
click at [519, 381] on button "July" at bounding box center [509, 376] width 75 height 60
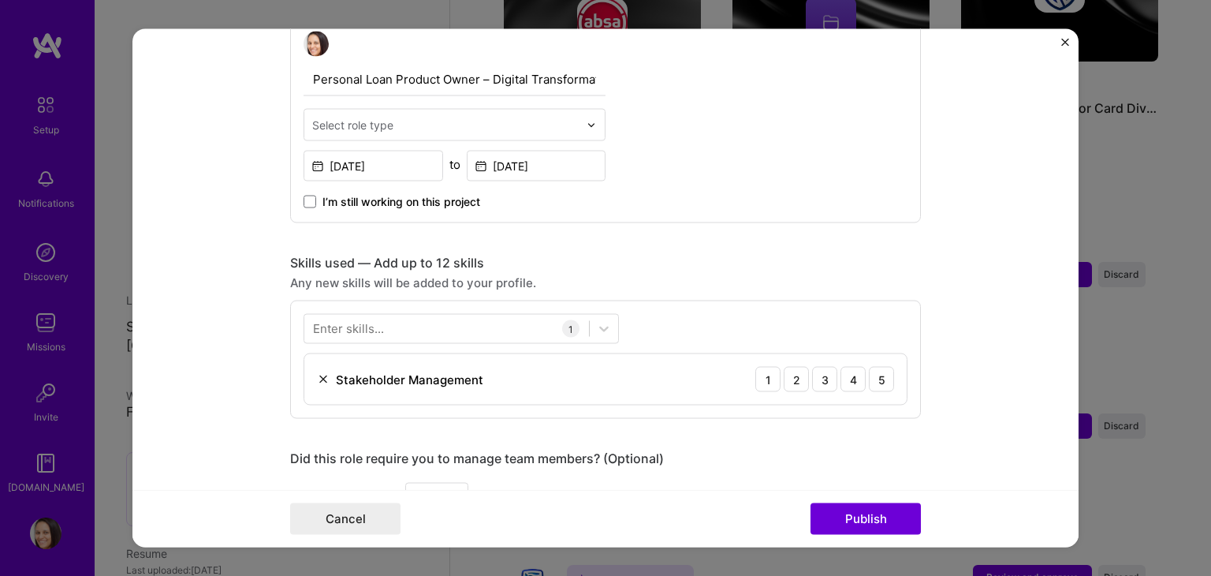
type input "[DATE]"
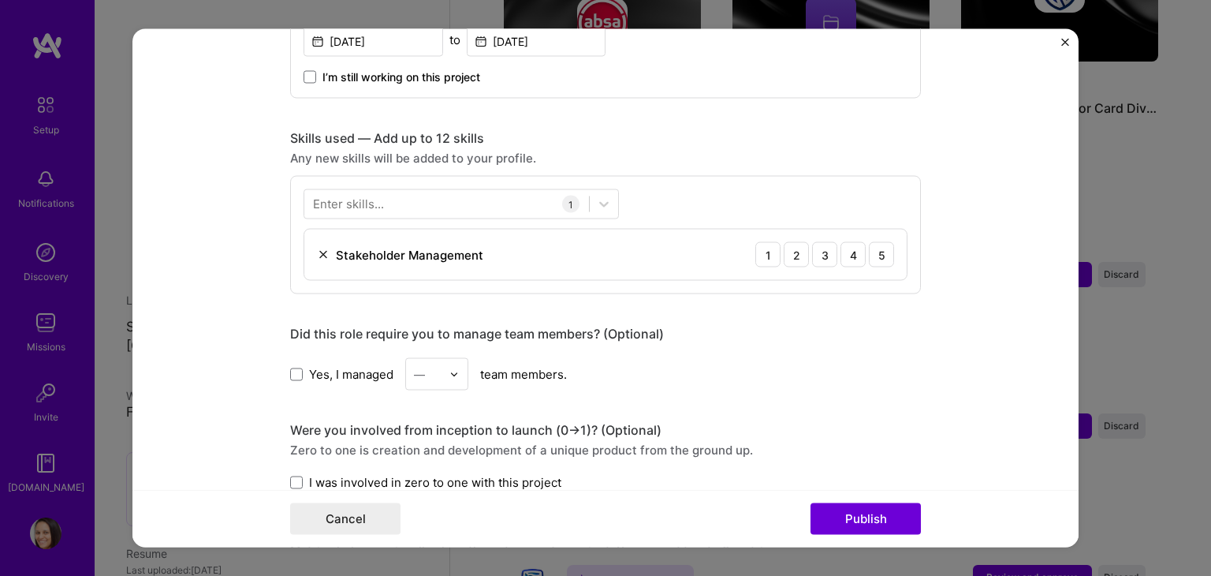
scroll to position [703, 0]
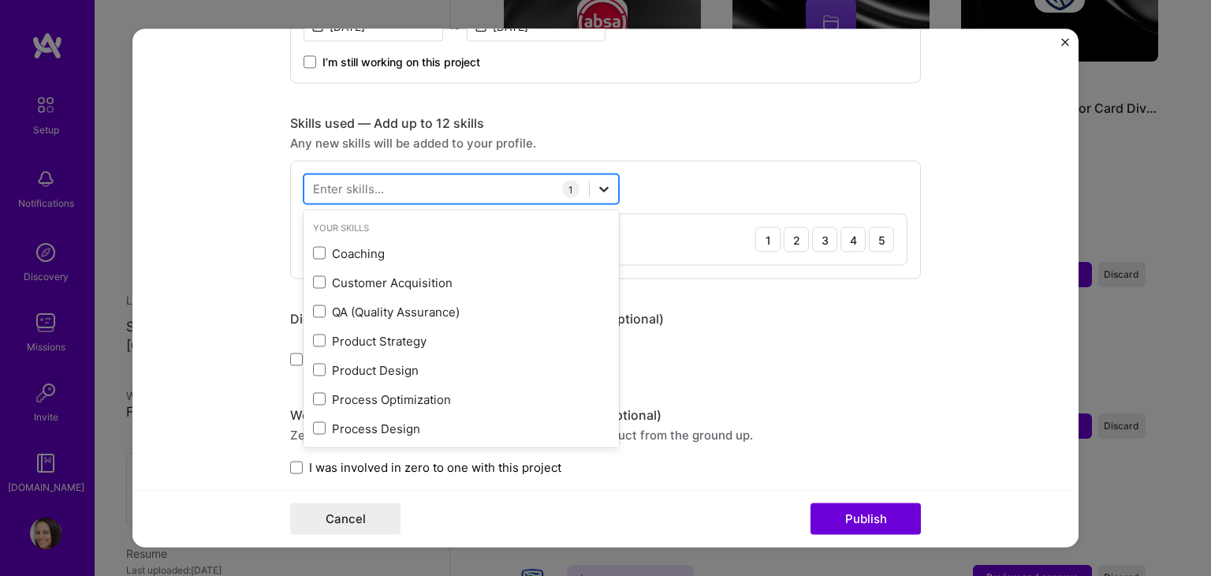
click at [590, 177] on div at bounding box center [604, 189] width 28 height 28
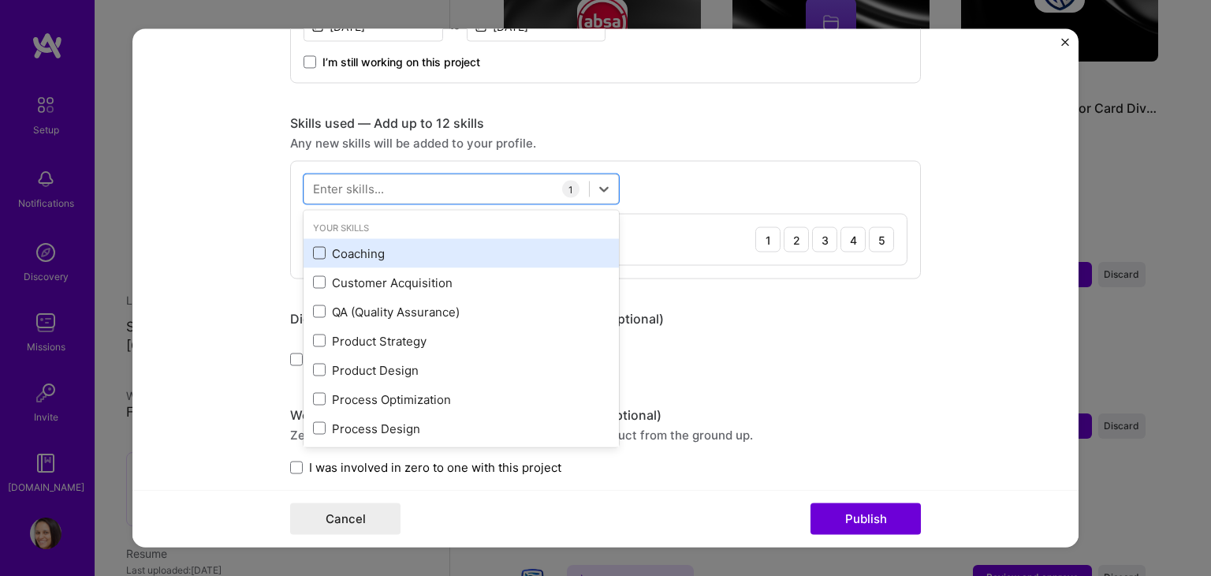
click at [315, 250] on span at bounding box center [319, 253] width 13 height 13
click at [0, 0] on input "checkbox" at bounding box center [0, 0] width 0 height 0
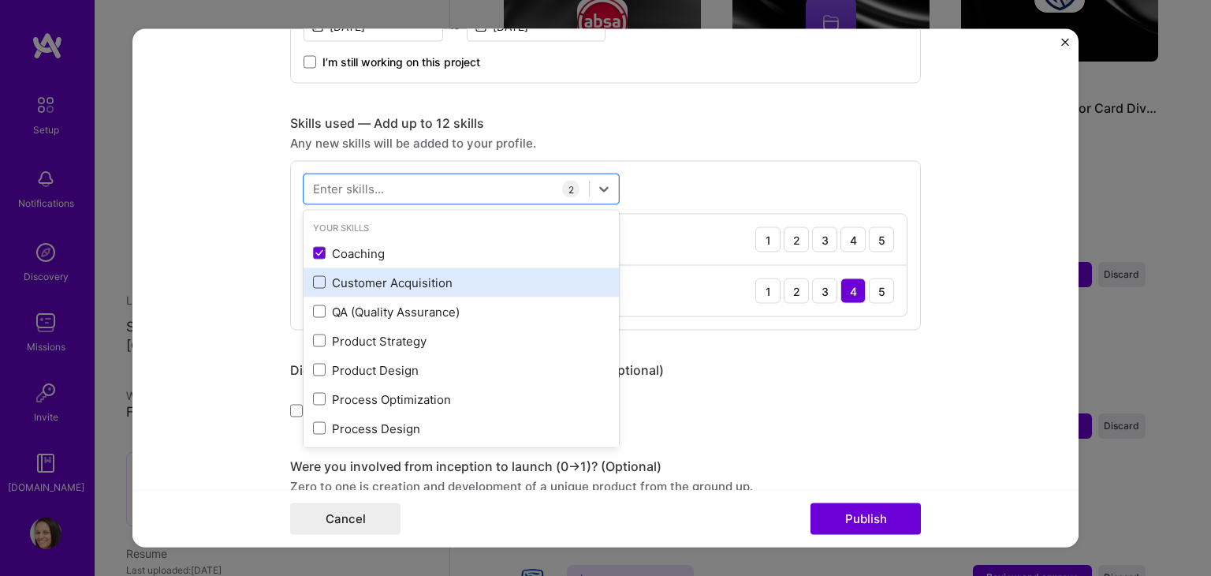
click at [315, 285] on span at bounding box center [319, 282] width 13 height 13
click at [0, 0] on input "checkbox" at bounding box center [0, 0] width 0 height 0
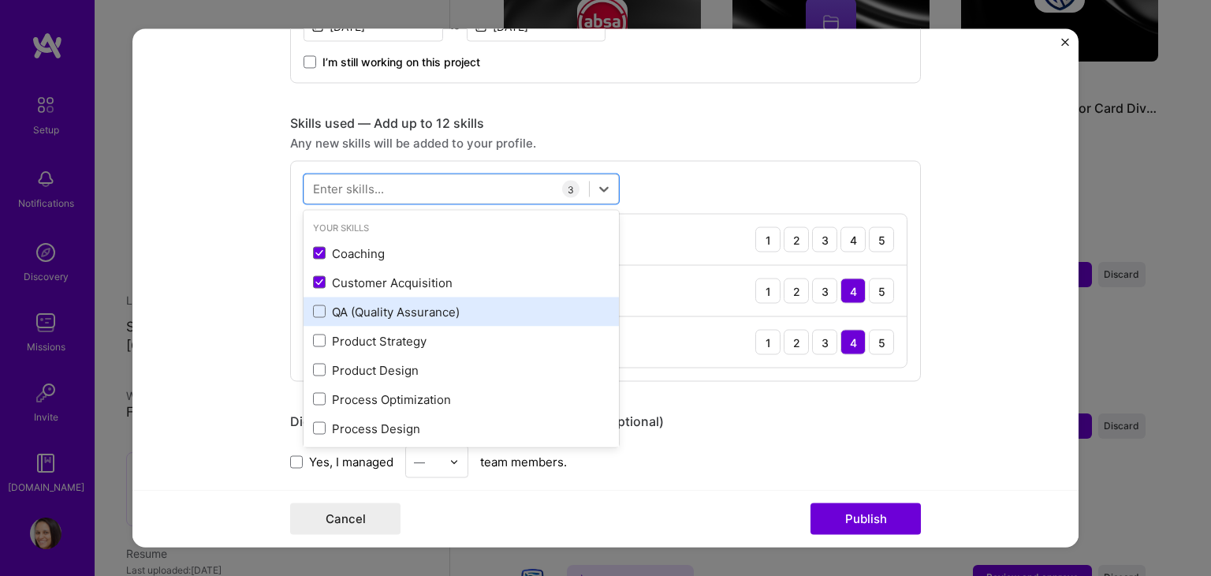
click at [315, 323] on div "QA (Quality Assurance)" at bounding box center [461, 311] width 315 height 29
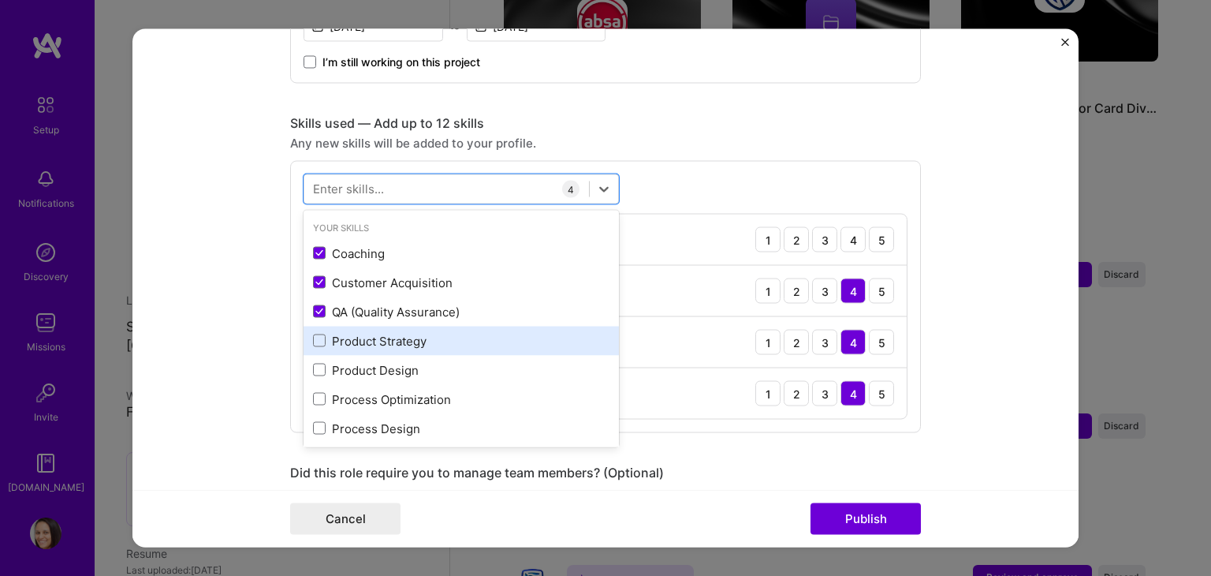
click at [316, 346] on div "Product Strategy" at bounding box center [461, 340] width 297 height 17
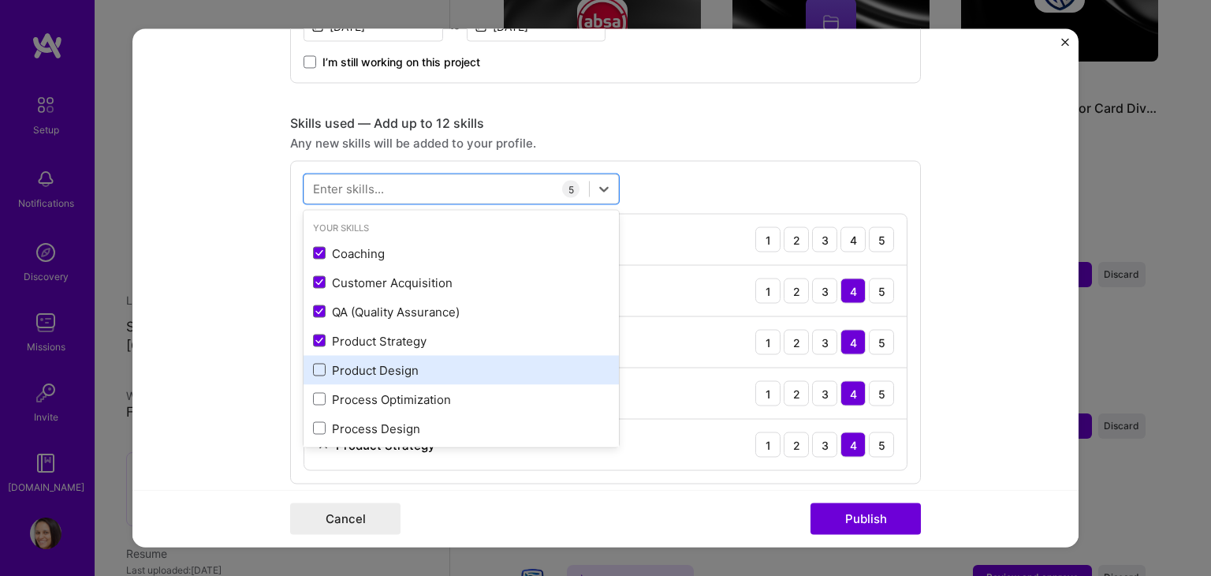
click at [317, 366] on span at bounding box center [319, 370] width 13 height 13
click at [0, 0] on input "checkbox" at bounding box center [0, 0] width 0 height 0
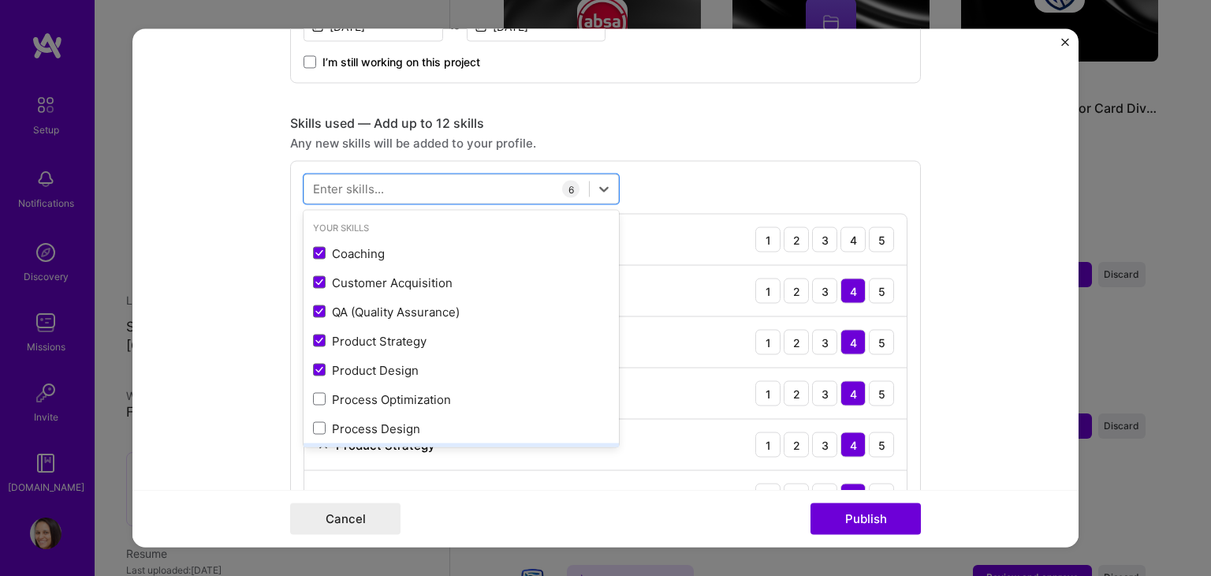
drag, startPoint x: 327, startPoint y: 403, endPoint x: 330, endPoint y: 442, distance: 39.6
click at [330, 442] on div "Coaching Customer Acquisition QA (Quality Assurance) Product Strategy Product D…" at bounding box center [461, 354] width 315 height 233
click at [333, 428] on div "Process Design" at bounding box center [461, 428] width 297 height 17
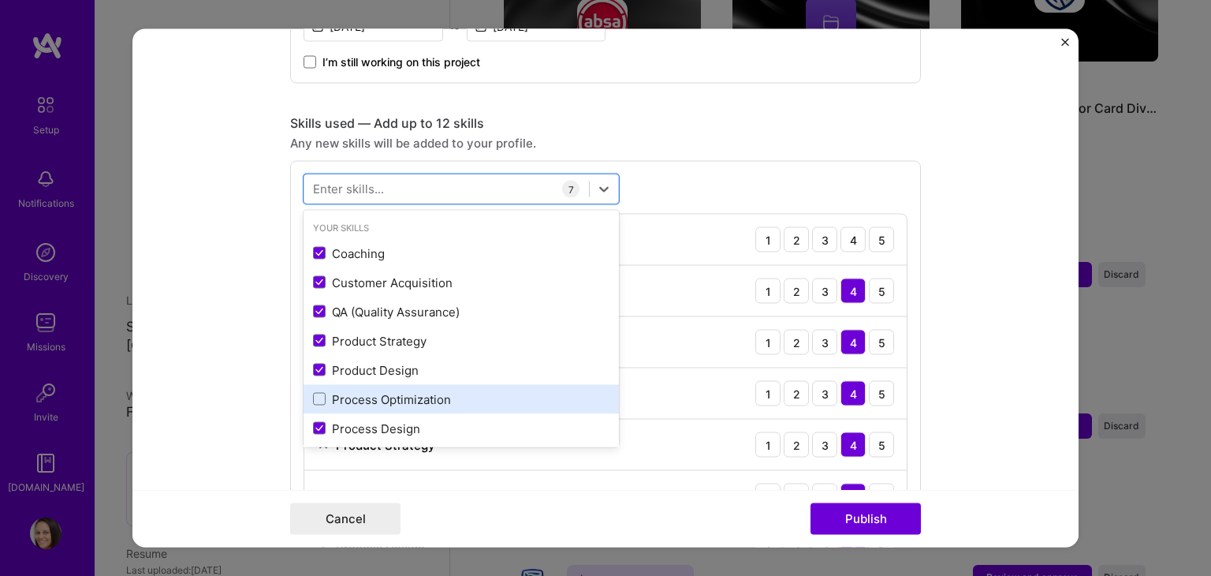
click at [326, 396] on div "Process Optimization" at bounding box center [461, 398] width 297 height 17
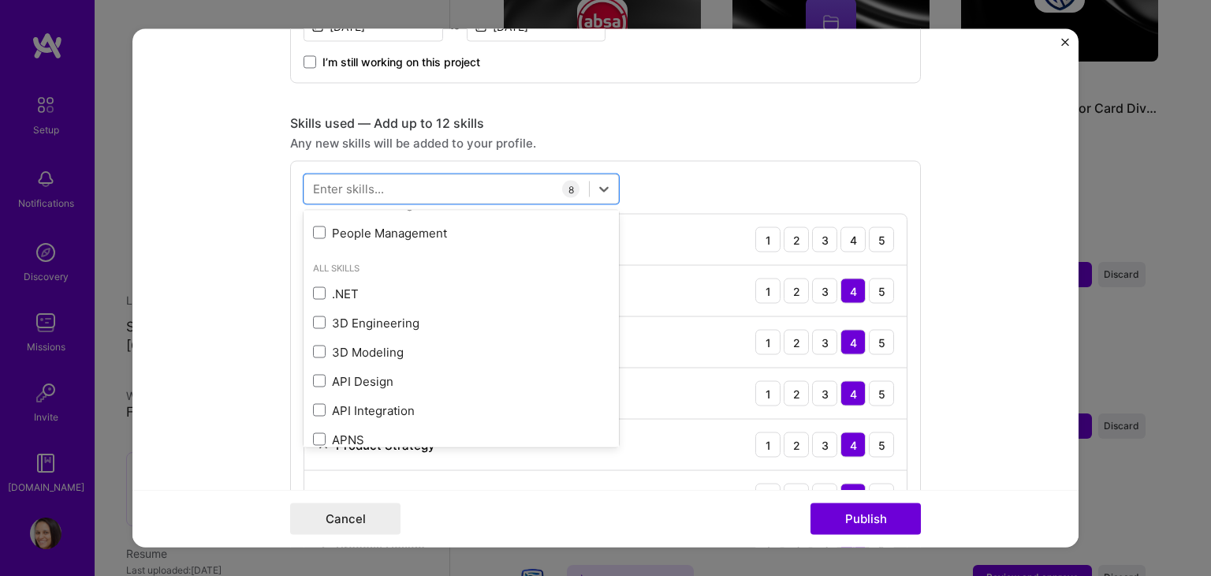
scroll to position [231, 0]
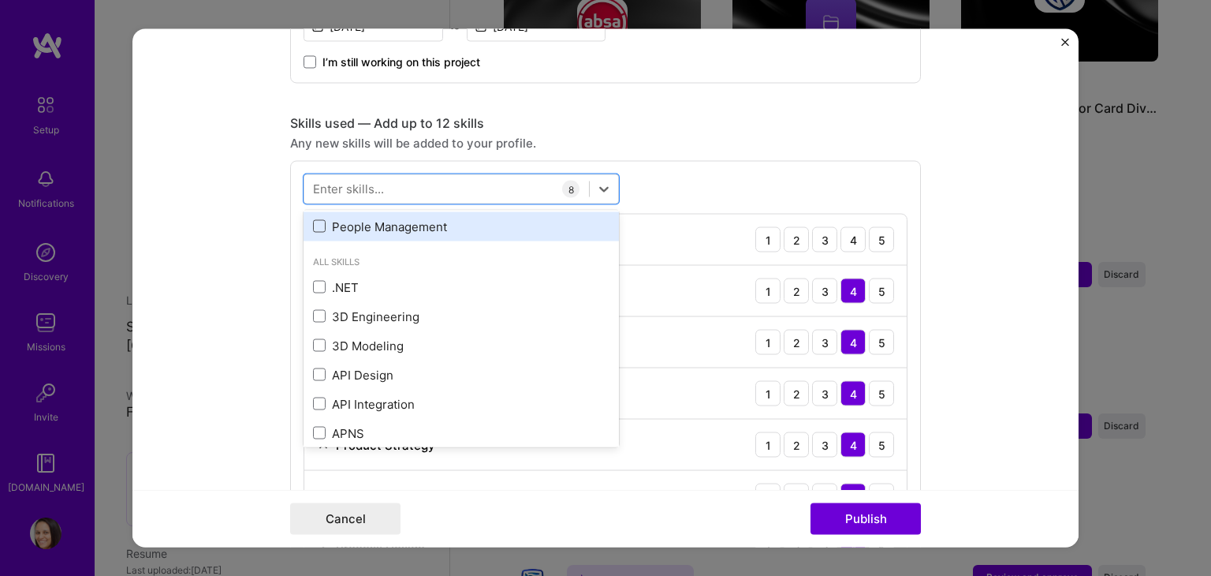
click at [313, 220] on span at bounding box center [319, 226] width 13 height 13
click at [0, 0] on input "checkbox" at bounding box center [0, 0] width 0 height 0
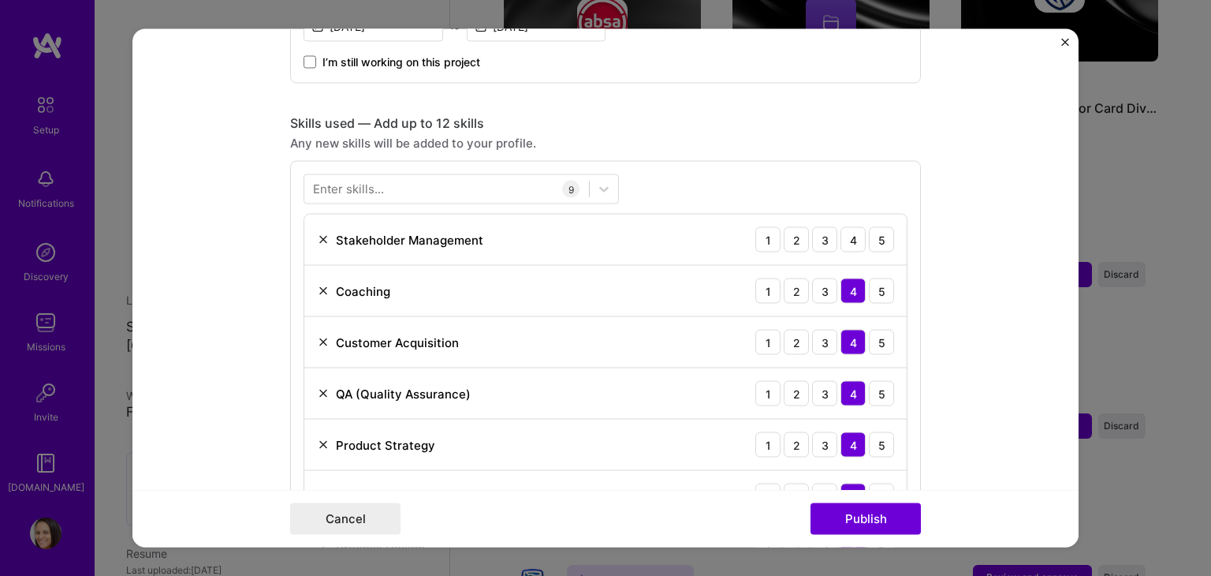
click at [964, 384] on form "Editing suggested project This project is suggested based on your LinkedIn, res…" at bounding box center [605, 288] width 946 height 518
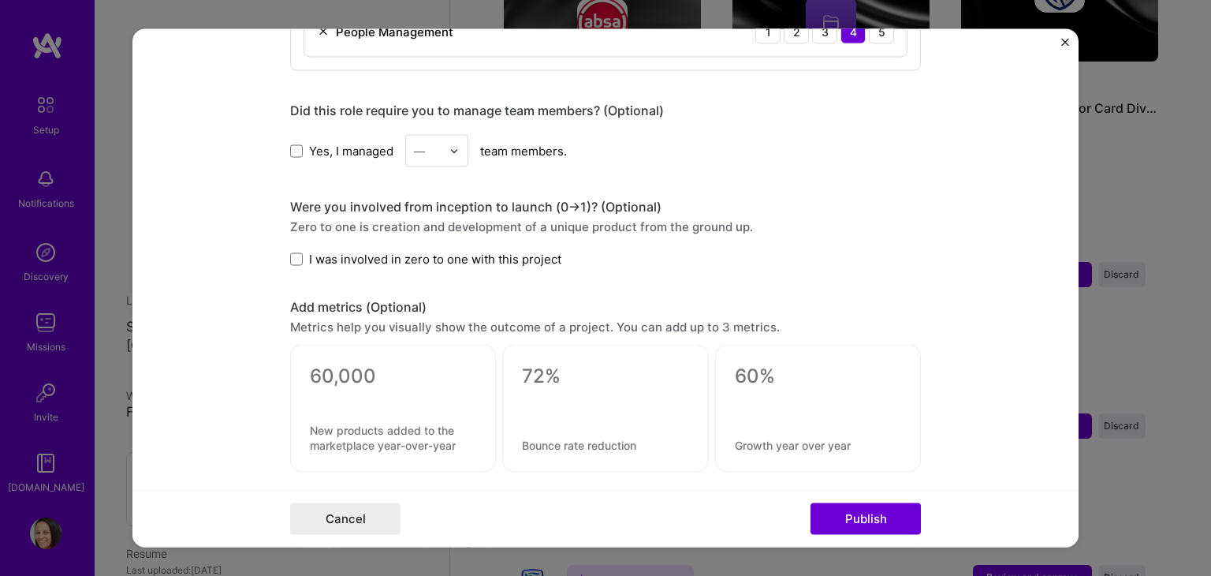
scroll to position [1326, 0]
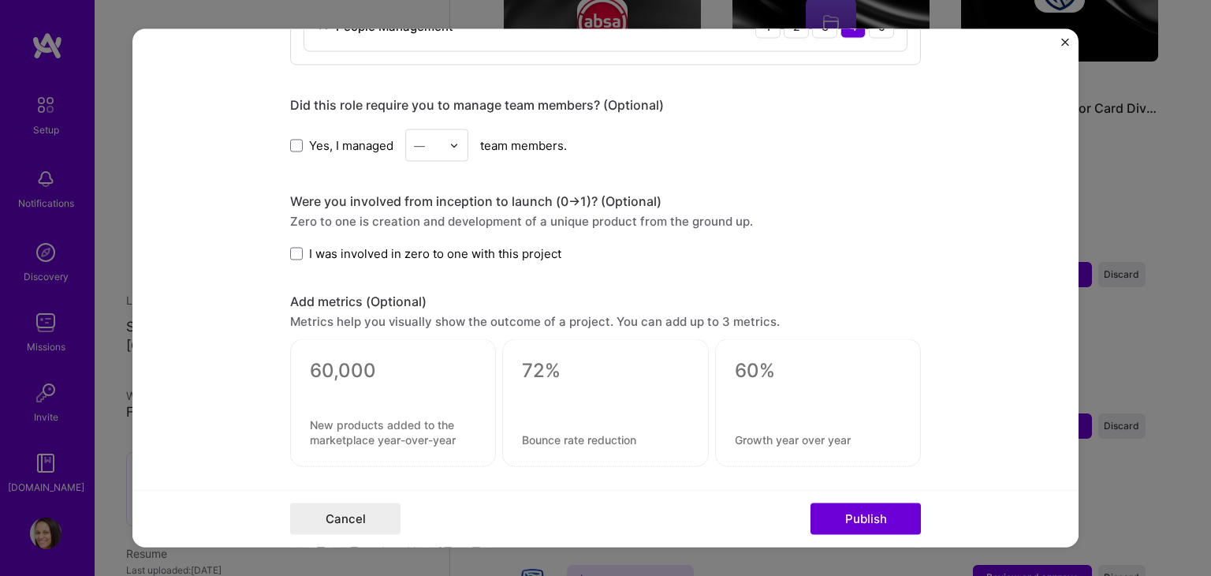
click at [297, 136] on label "Yes, I managed" at bounding box center [341, 144] width 103 height 17
click at [0, 0] on input "Yes, I managed" at bounding box center [0, 0] width 0 height 0
click at [449, 132] on div at bounding box center [458, 145] width 18 height 31
click at [420, 379] on div "8" at bounding box center [437, 391] width 54 height 29
click at [295, 249] on span at bounding box center [296, 253] width 13 height 13
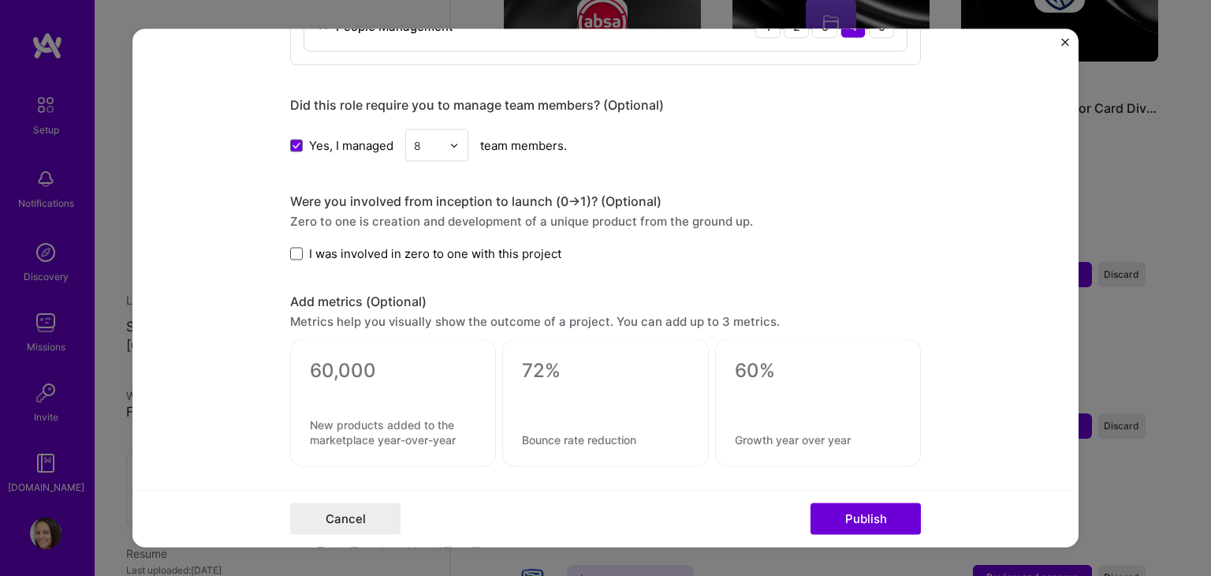
click at [0, 0] on input "I was involved in zero to one with this project" at bounding box center [0, 0] width 0 height 0
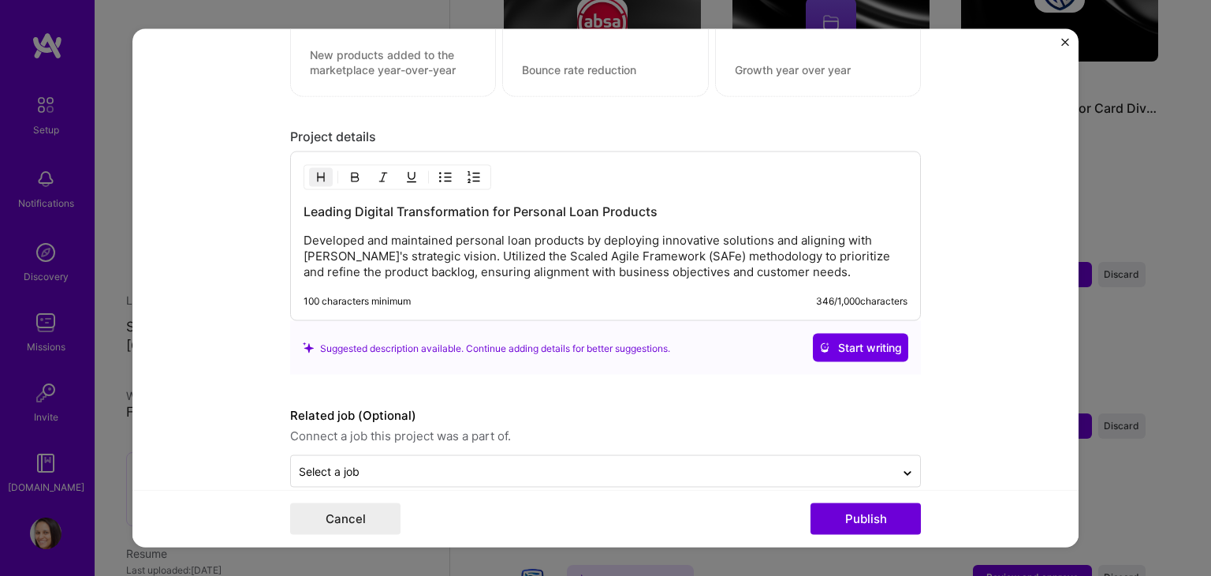
scroll to position [1718, 0]
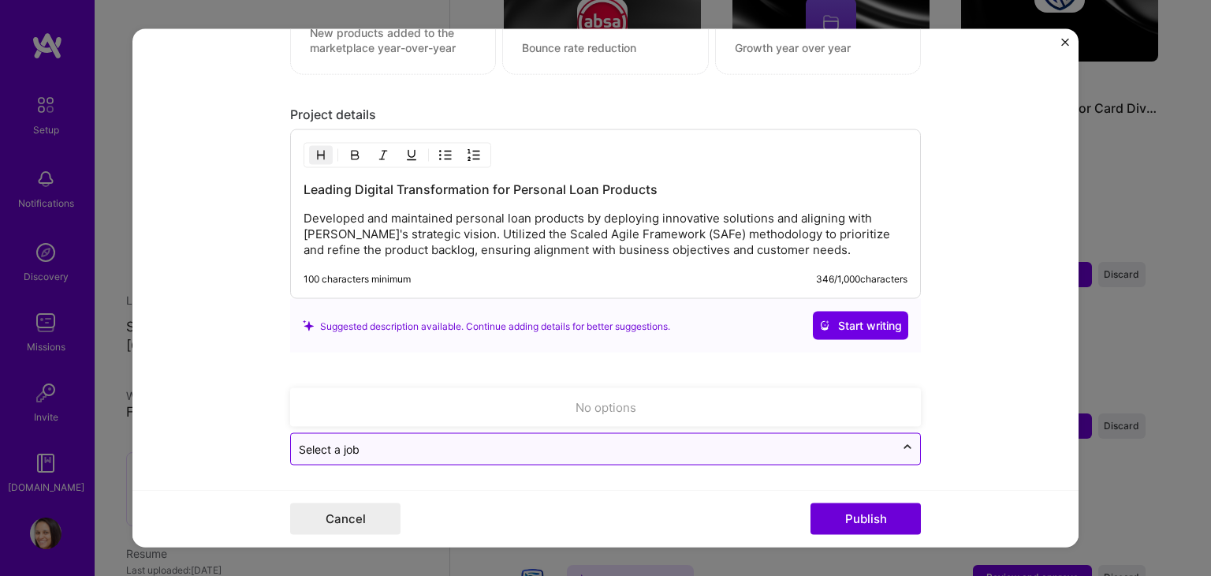
click at [898, 452] on div at bounding box center [907, 448] width 25 height 25
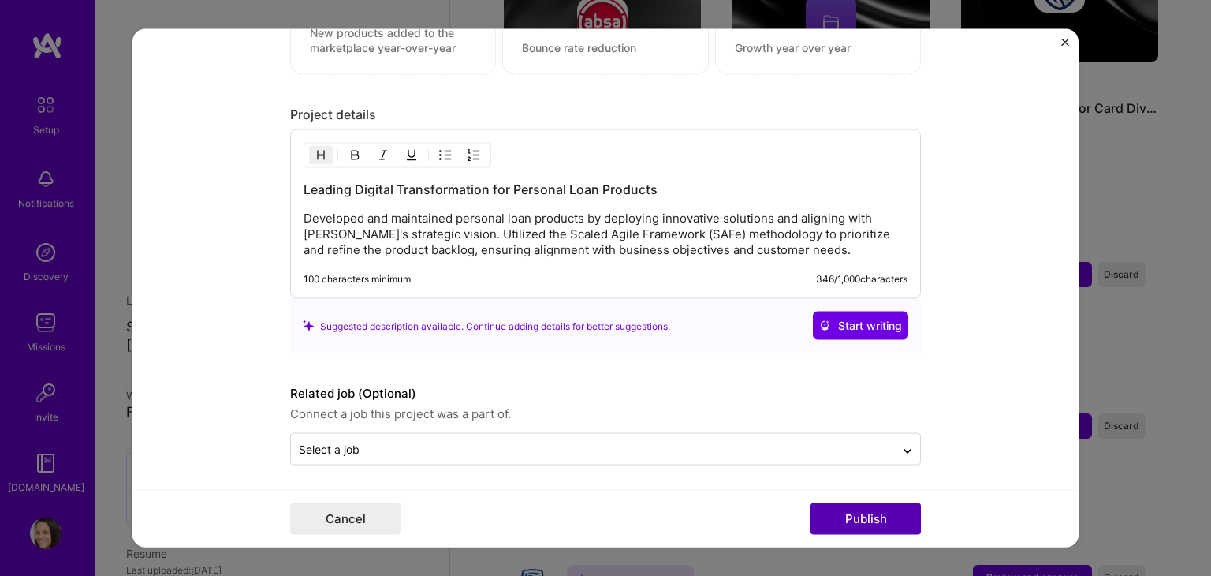
click at [878, 510] on button "Publish" at bounding box center [866, 519] width 110 height 32
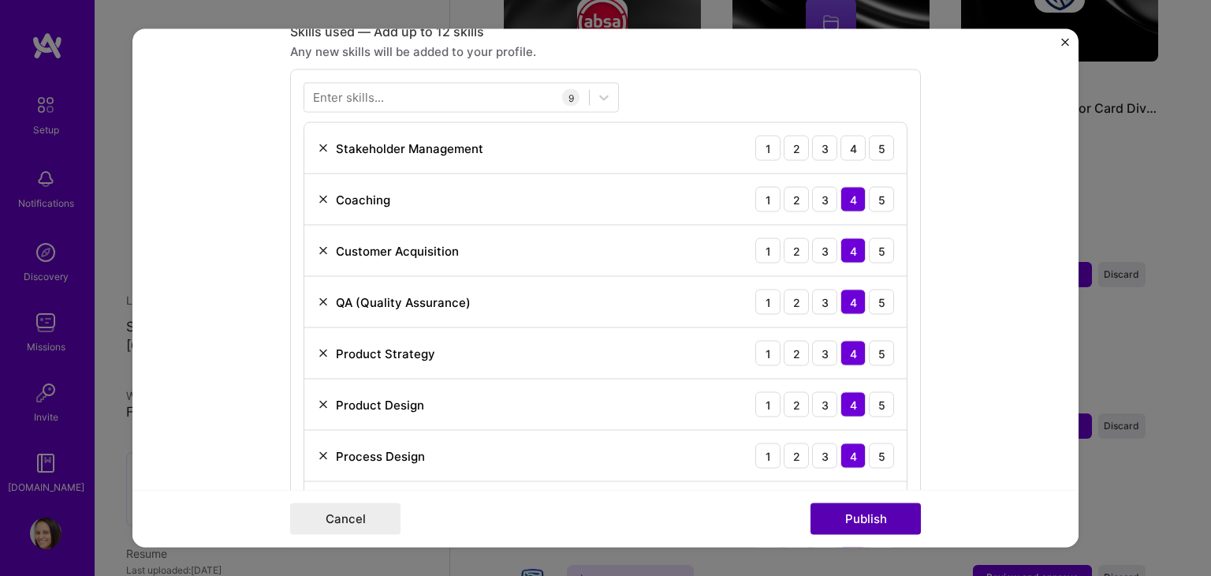
scroll to position [528, 0]
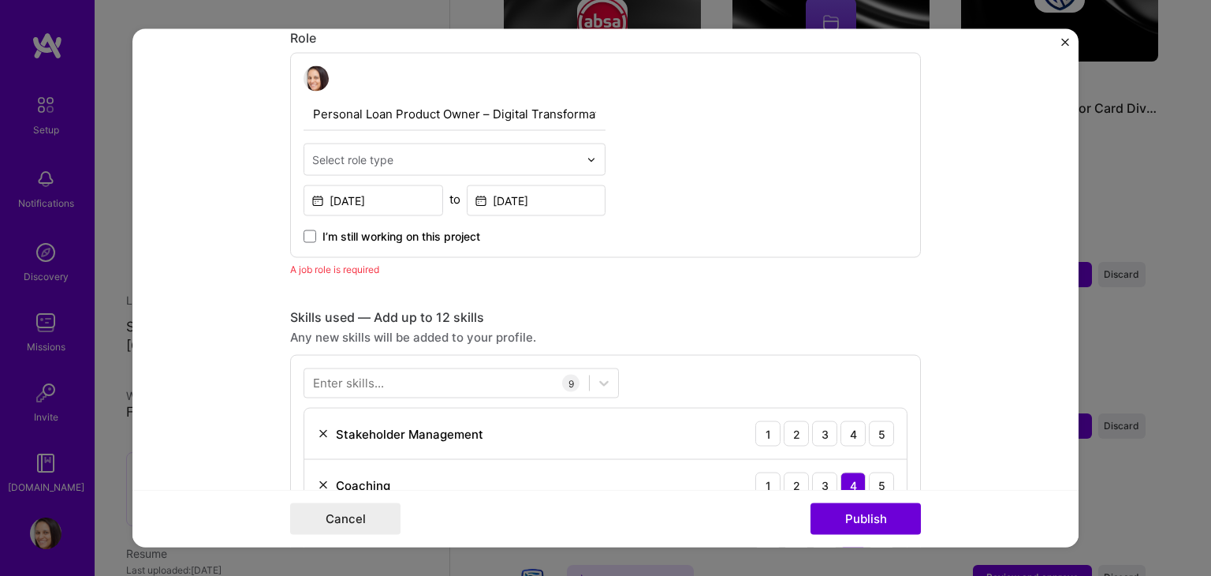
click at [531, 152] on input "text" at bounding box center [445, 159] width 267 height 17
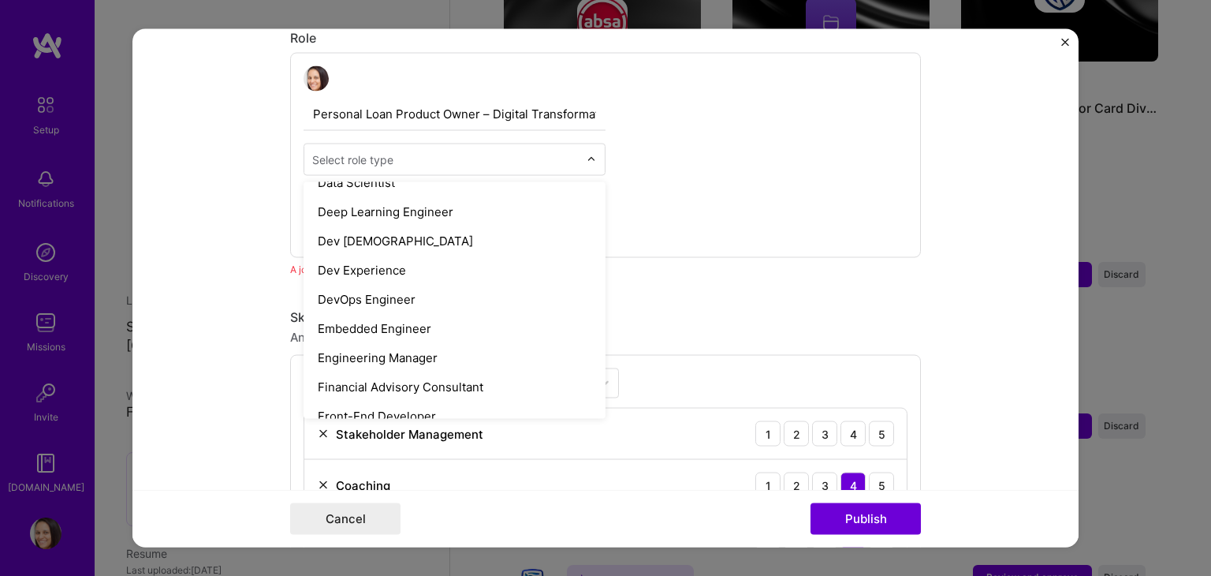
scroll to position [694, 0]
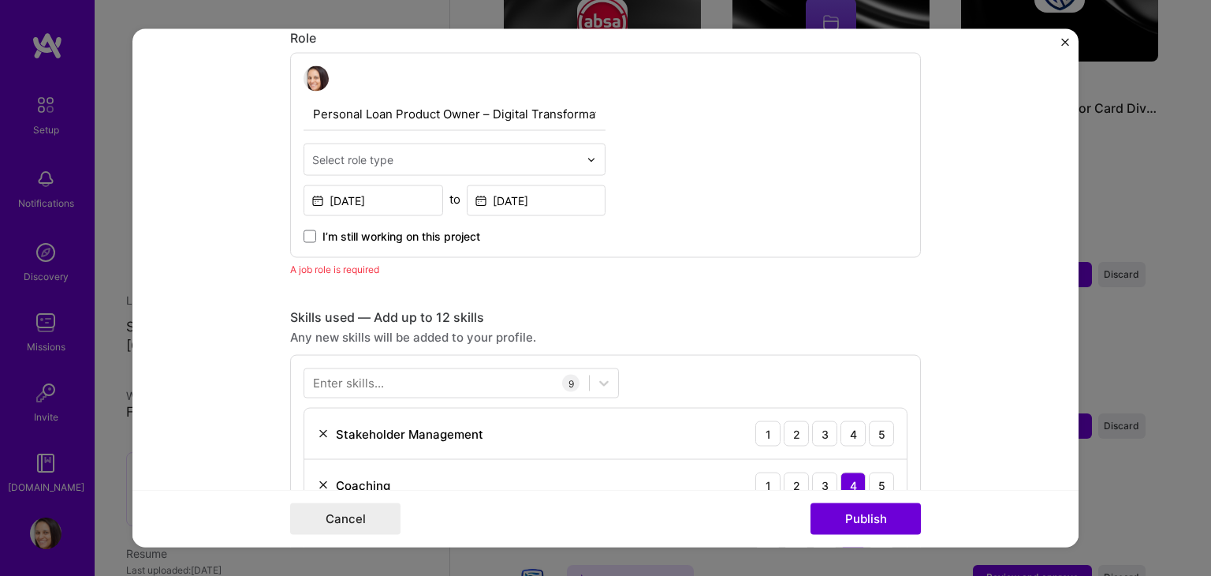
click at [446, 146] on div "Select role type" at bounding box center [445, 159] width 282 height 31
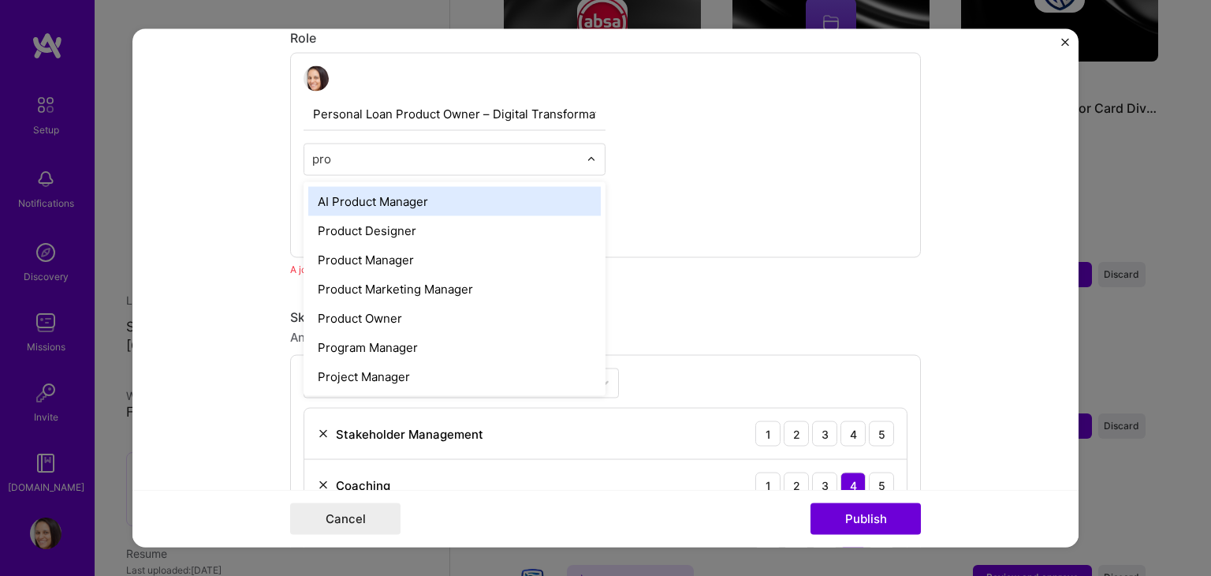
type input "prod"
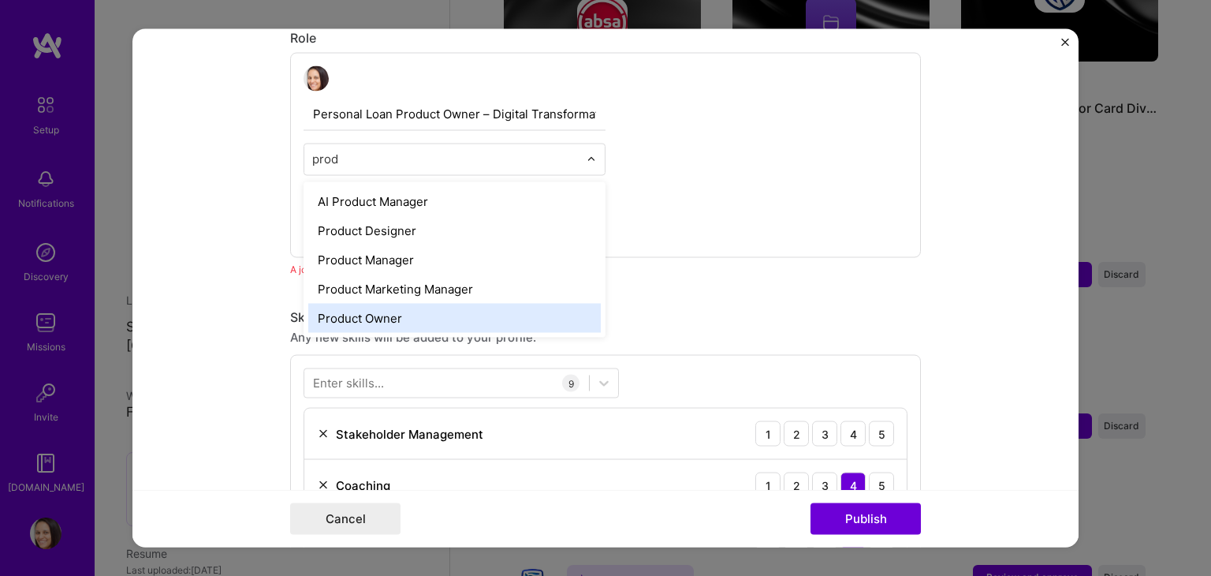
click at [397, 313] on div "Product Owner" at bounding box center [454, 318] width 293 height 29
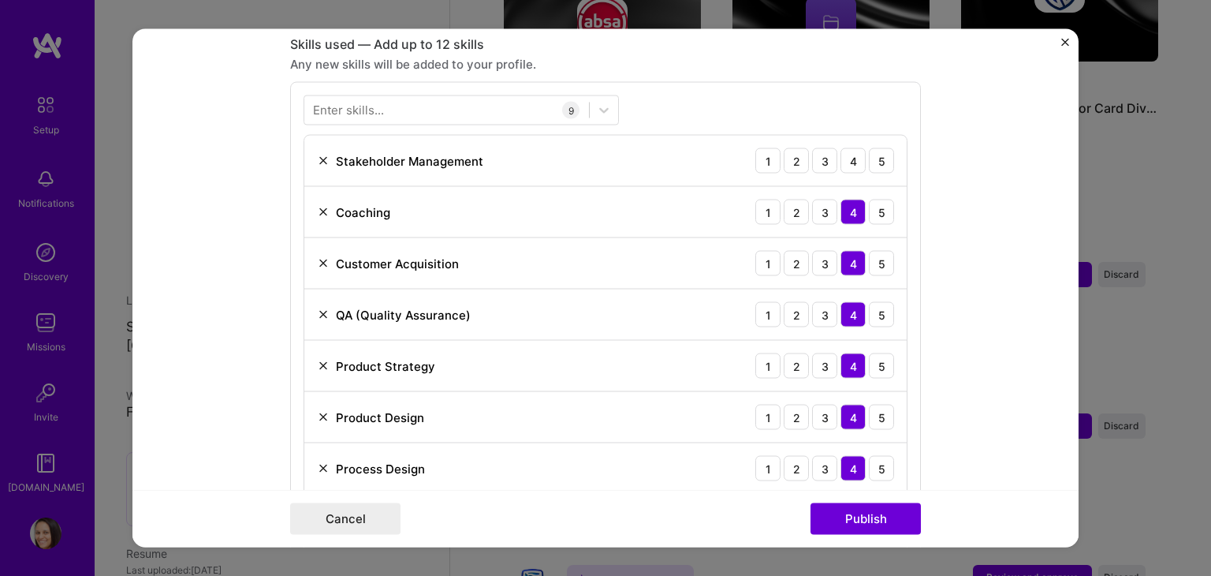
scroll to position [781, 0]
click at [852, 161] on div "4" at bounding box center [853, 161] width 25 height 25
click at [871, 512] on button "Publish" at bounding box center [866, 519] width 110 height 32
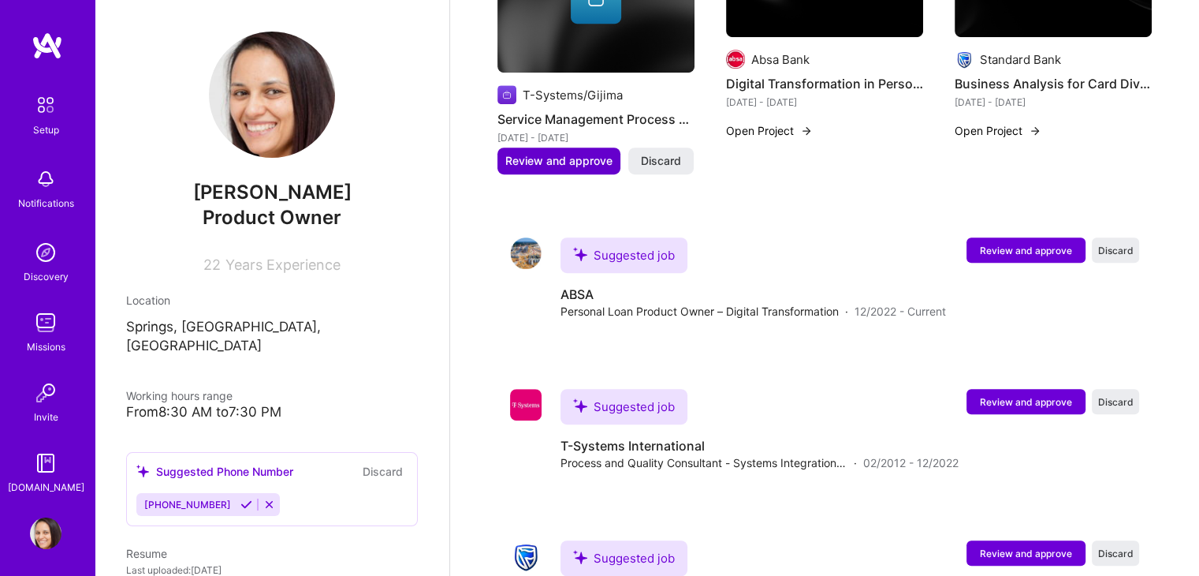
click at [540, 153] on span "Review and approve" at bounding box center [558, 161] width 107 height 16
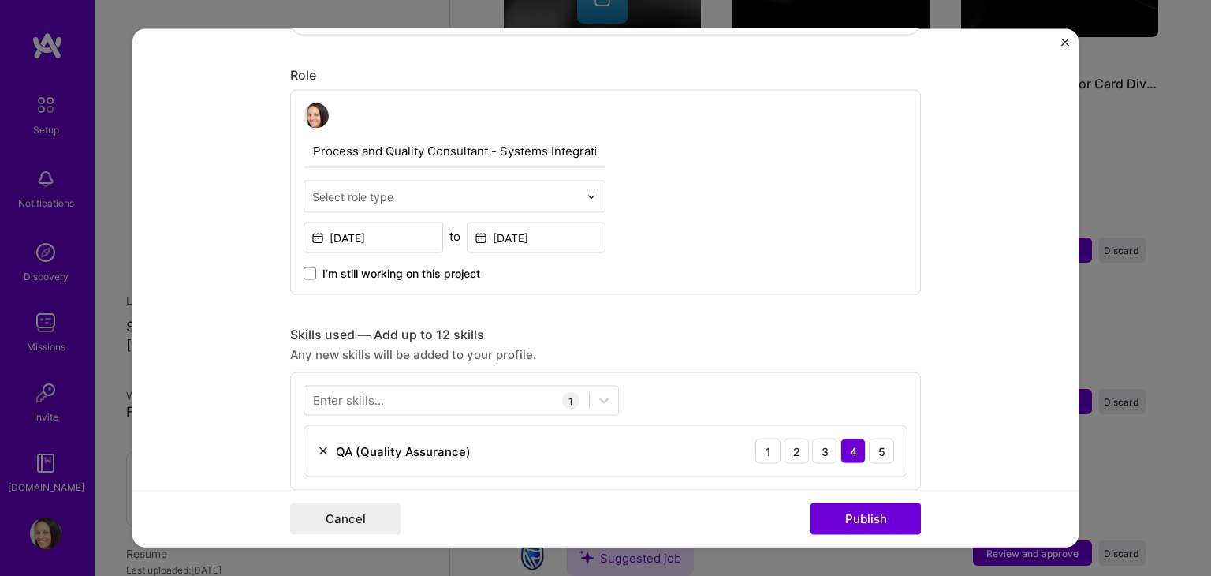
scroll to position [492, 0]
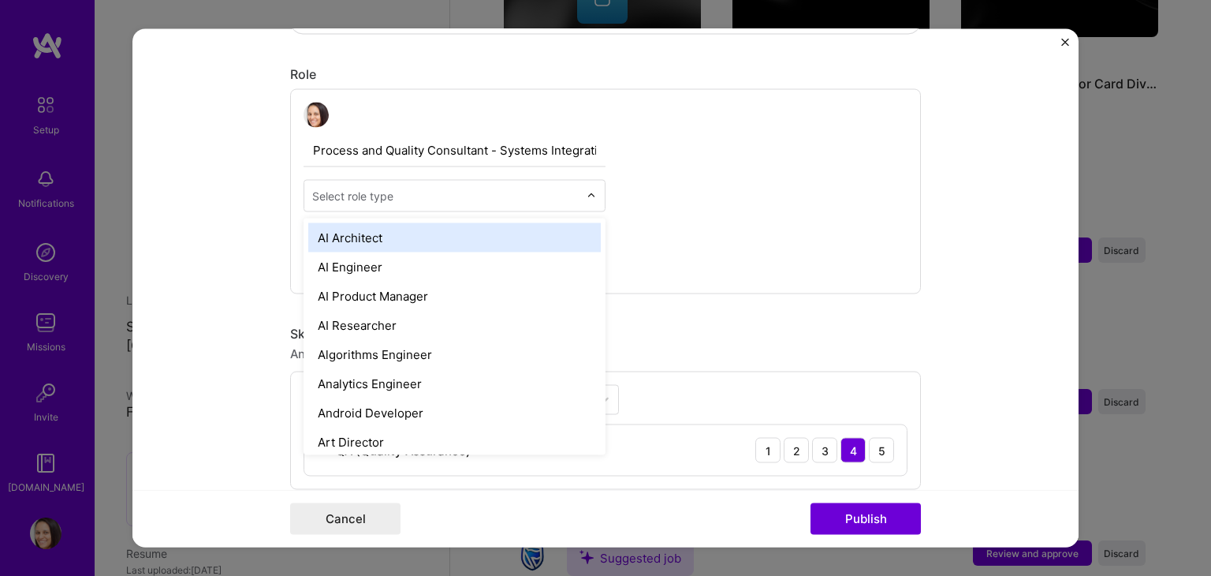
click at [554, 202] on input "text" at bounding box center [445, 196] width 267 height 17
type input "r"
type input "p"
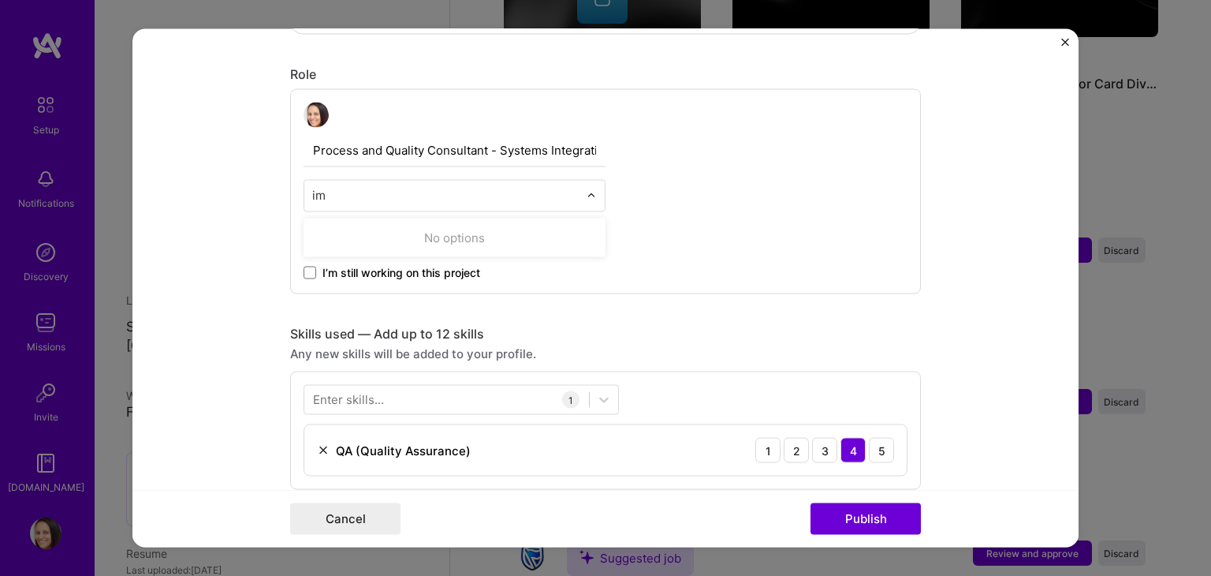
type input "i"
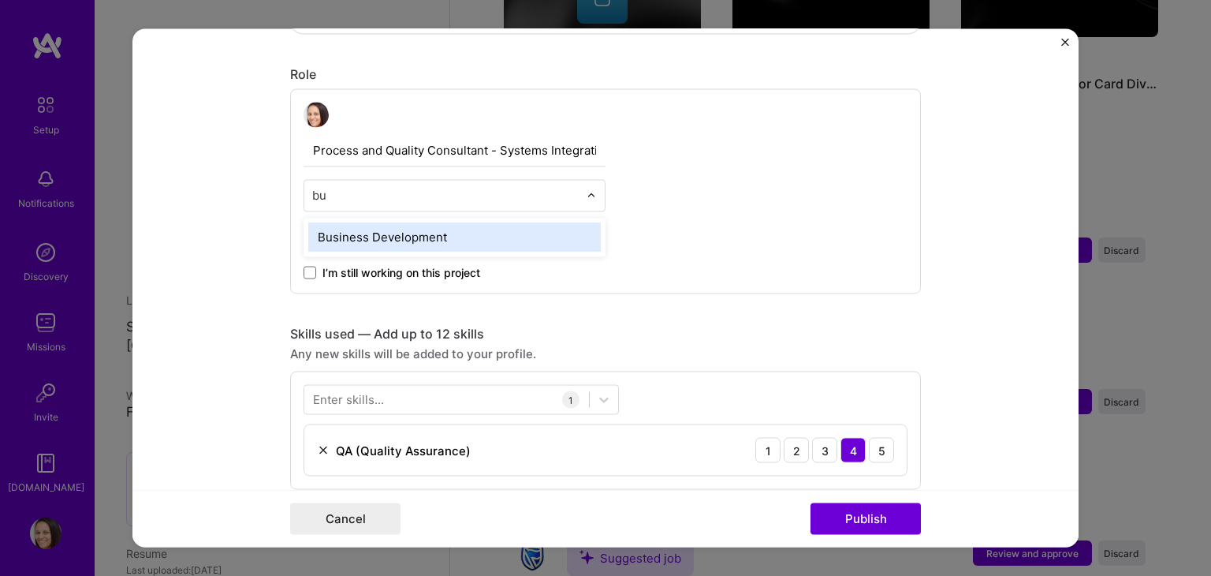
type input "bus"
click at [526, 244] on div "Business Development" at bounding box center [454, 237] width 293 height 29
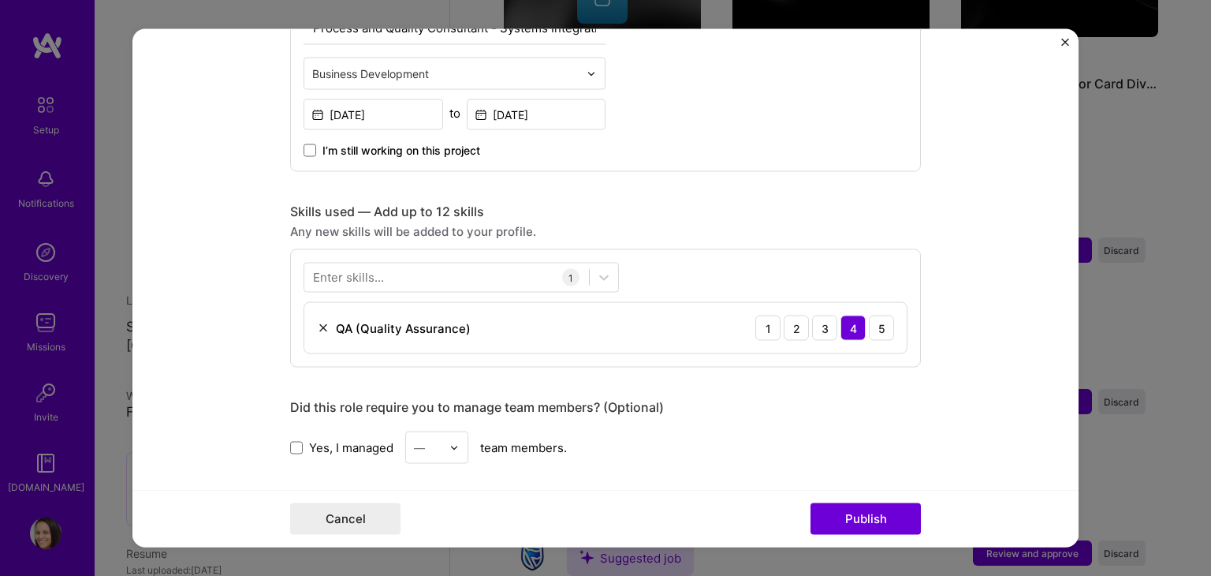
scroll to position [690, 0]
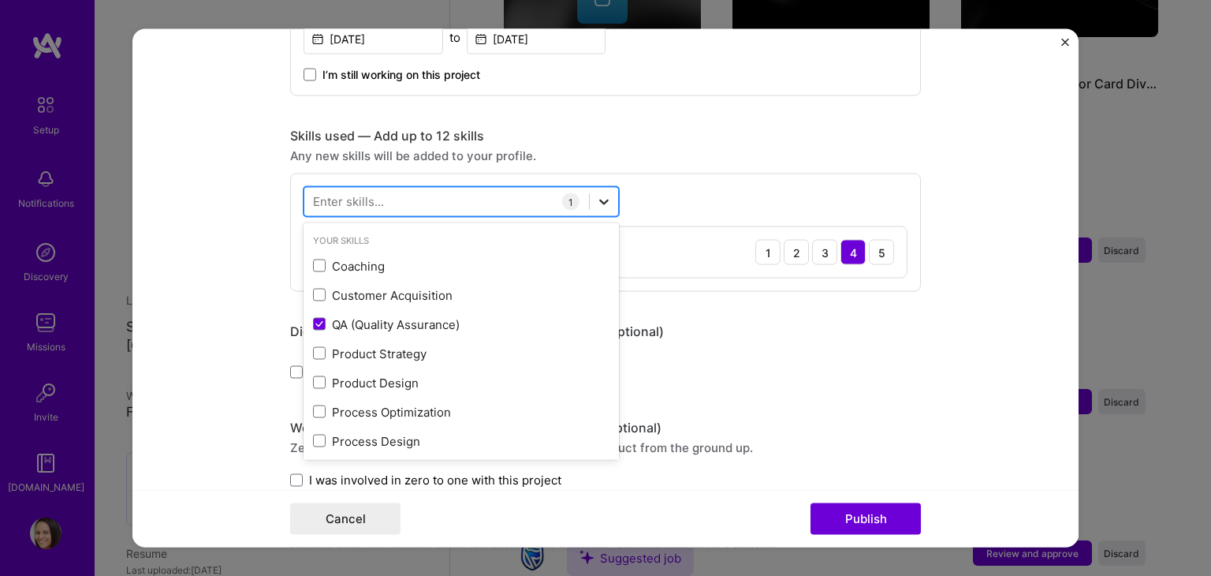
click at [600, 210] on div at bounding box center [604, 202] width 28 height 28
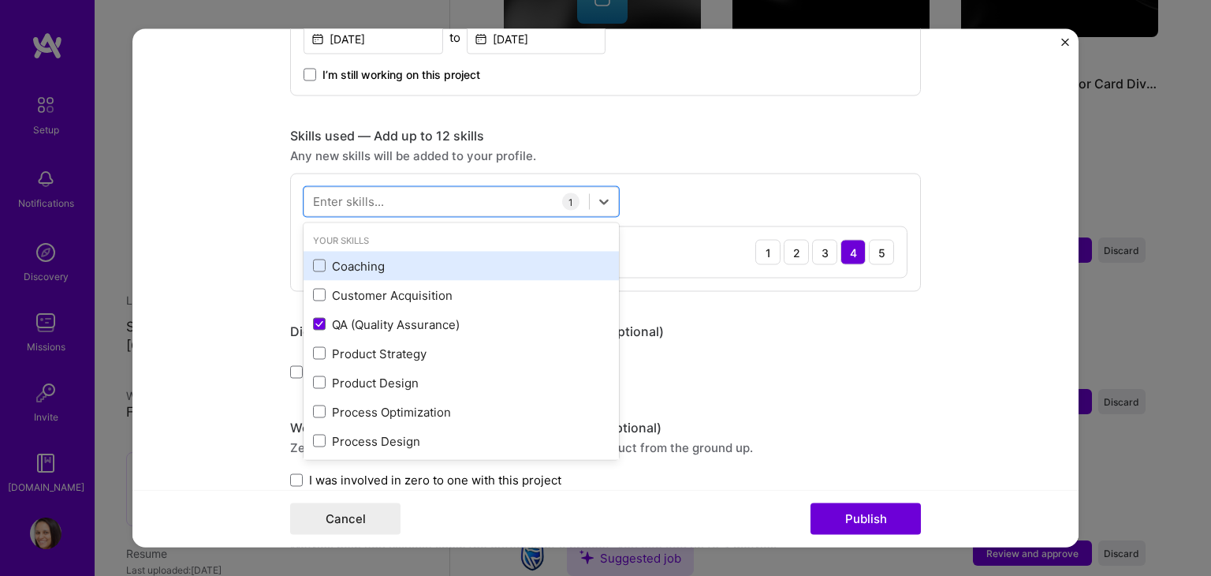
click at [555, 263] on div "Coaching" at bounding box center [461, 265] width 297 height 17
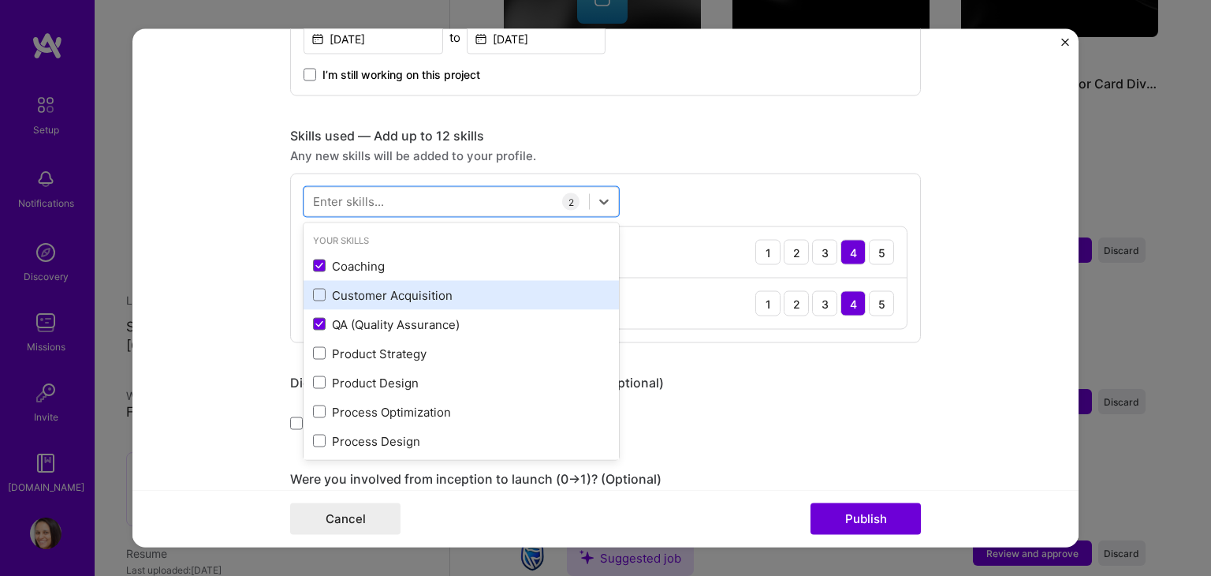
click at [410, 299] on div "Customer Acquisition" at bounding box center [461, 294] width 297 height 17
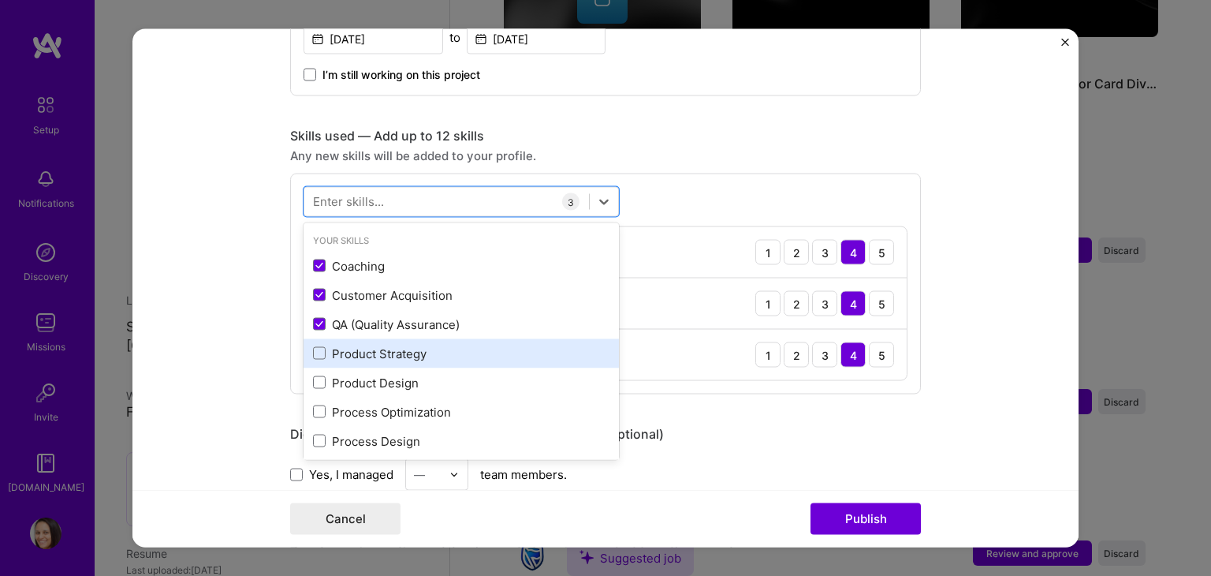
click at [400, 352] on div "Product Strategy" at bounding box center [461, 353] width 297 height 17
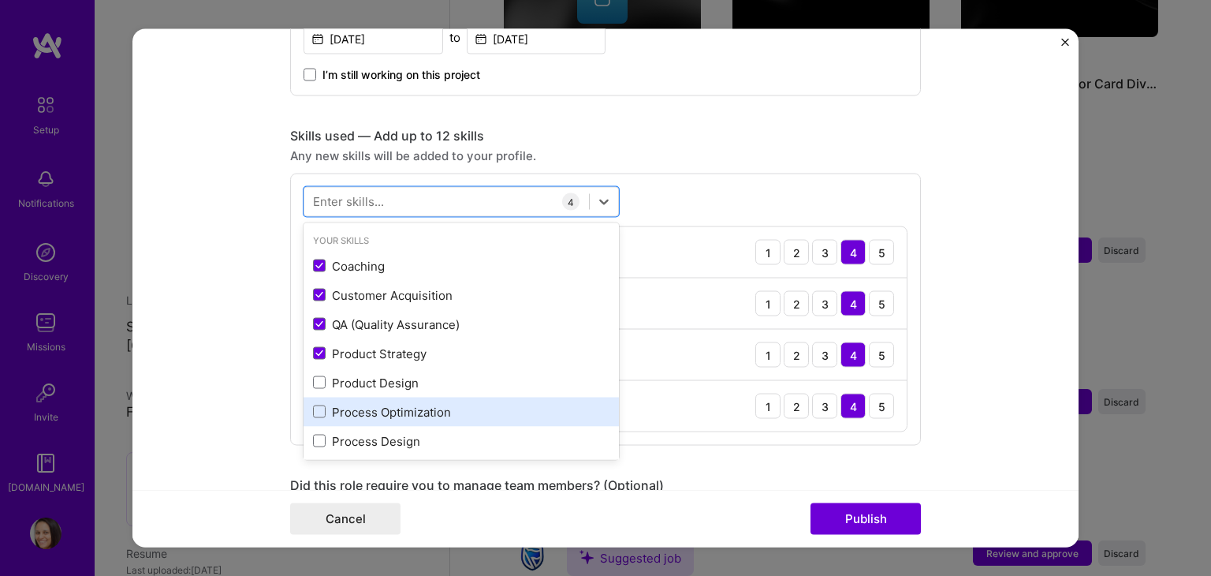
drag, startPoint x: 398, startPoint y: 384, endPoint x: 401, endPoint y: 418, distance: 34.0
click at [401, 418] on div "Coaching Customer Acquisition QA (Quality Assurance) Product Strategy Product D…" at bounding box center [461, 382] width 315 height 263
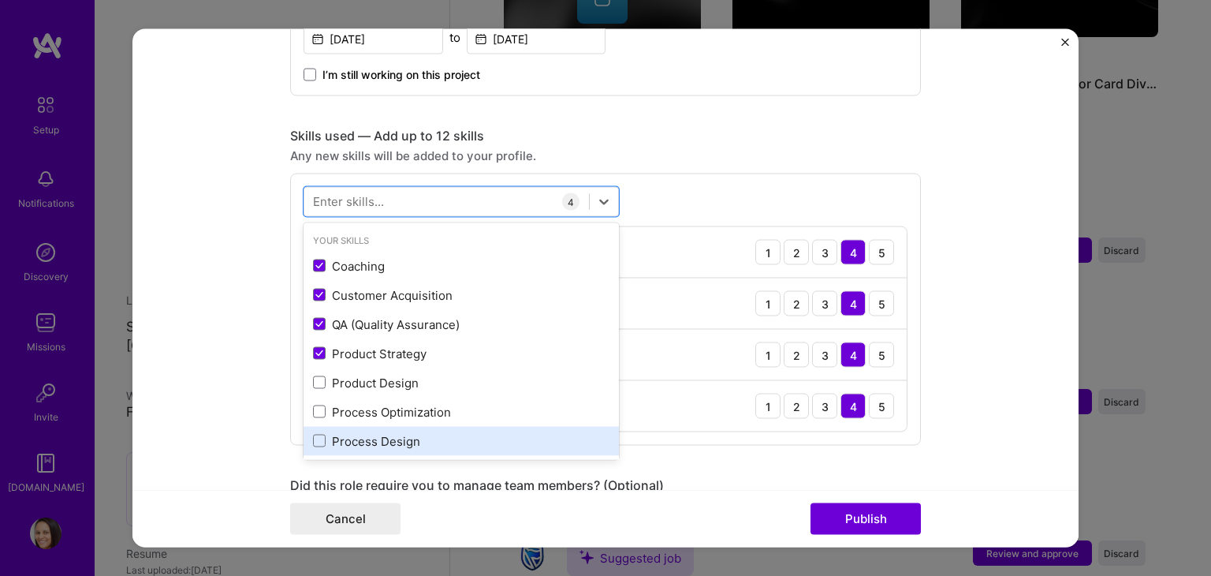
click at [398, 436] on div "Process Design" at bounding box center [461, 440] width 297 height 17
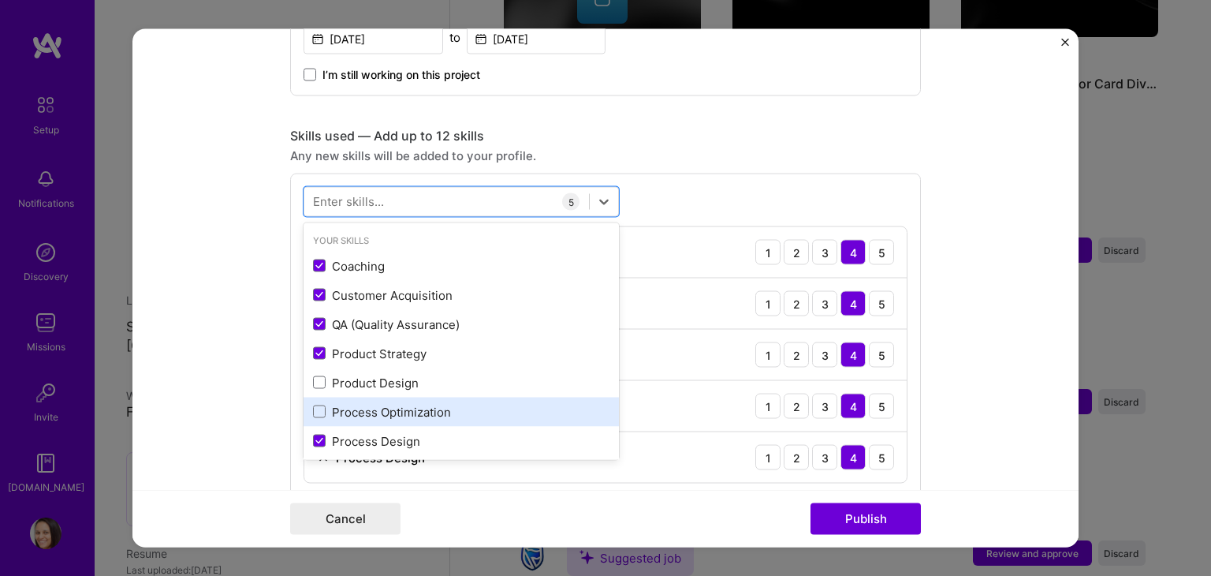
click at [393, 416] on div "Process Optimization" at bounding box center [461, 411] width 297 height 17
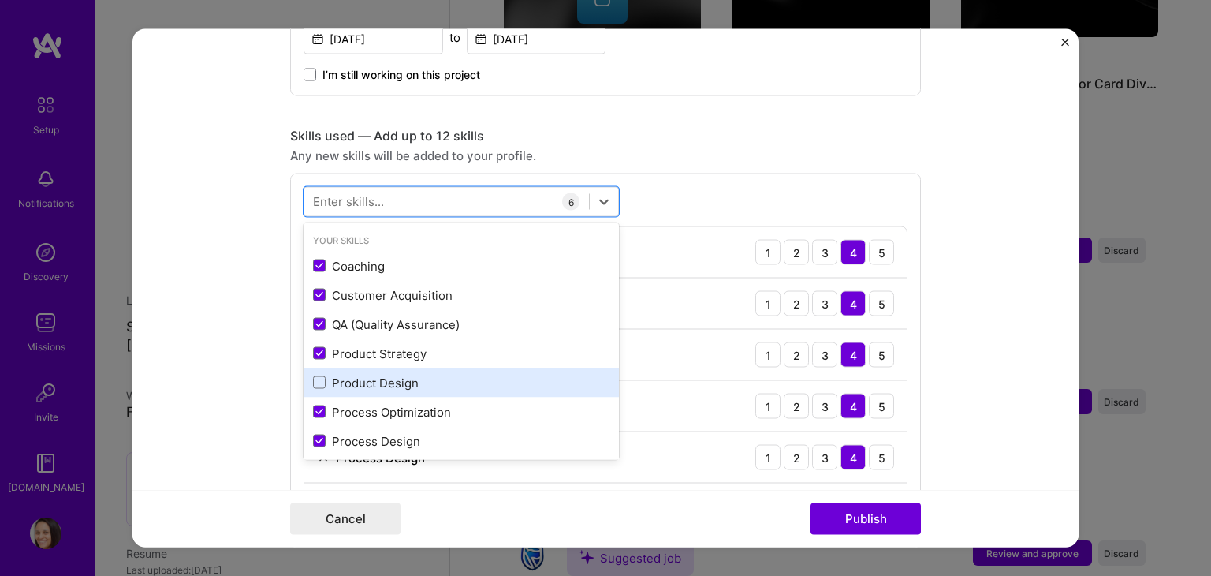
click at [385, 386] on div "Product Design" at bounding box center [461, 382] width 297 height 17
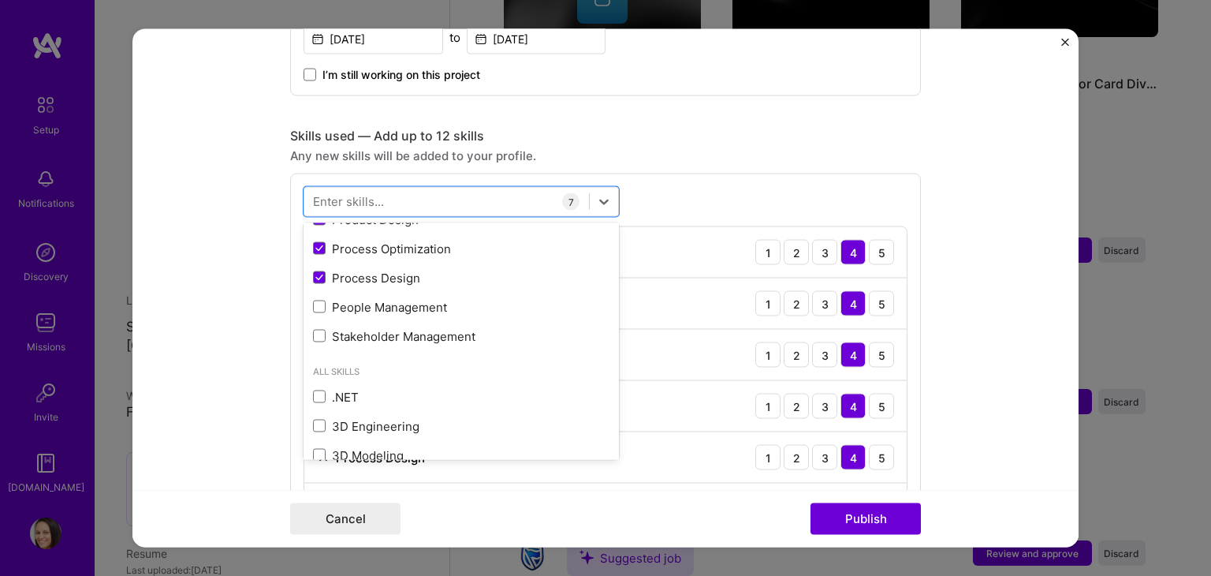
scroll to position [150, 0]
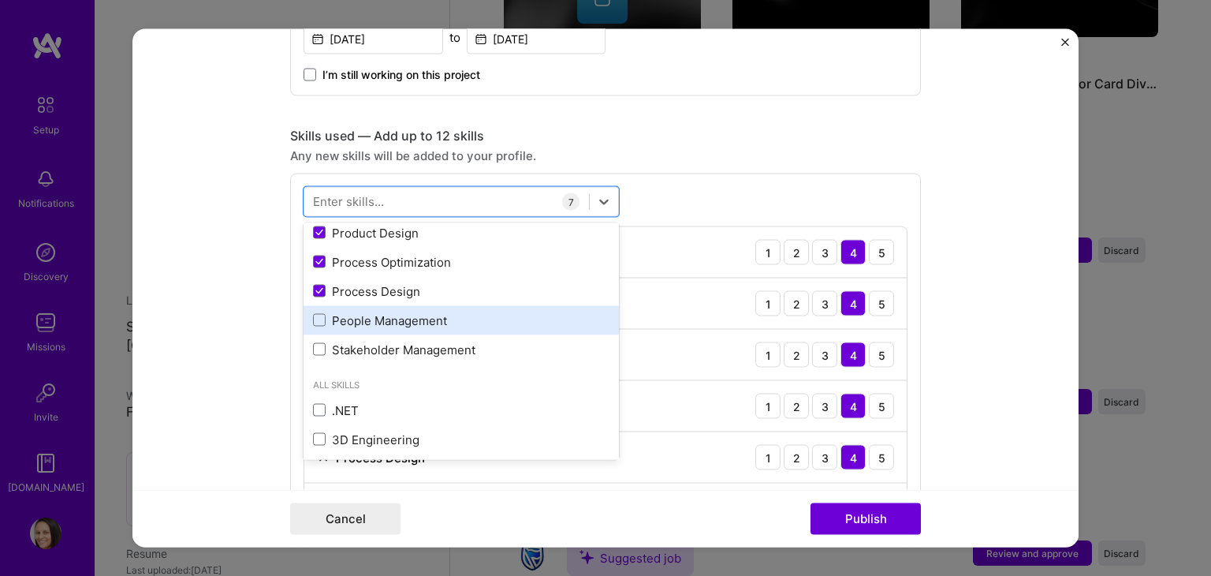
click at [315, 331] on div "People Management" at bounding box center [461, 319] width 315 height 29
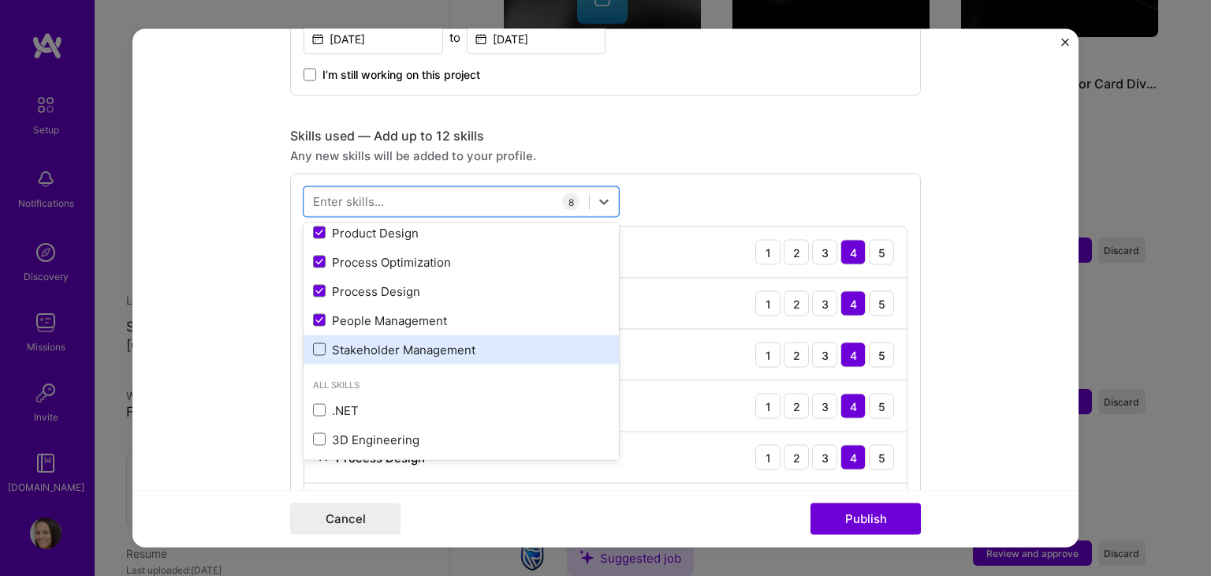
click at [315, 350] on span at bounding box center [319, 349] width 13 height 13
click at [0, 0] on input "checkbox" at bounding box center [0, 0] width 0 height 0
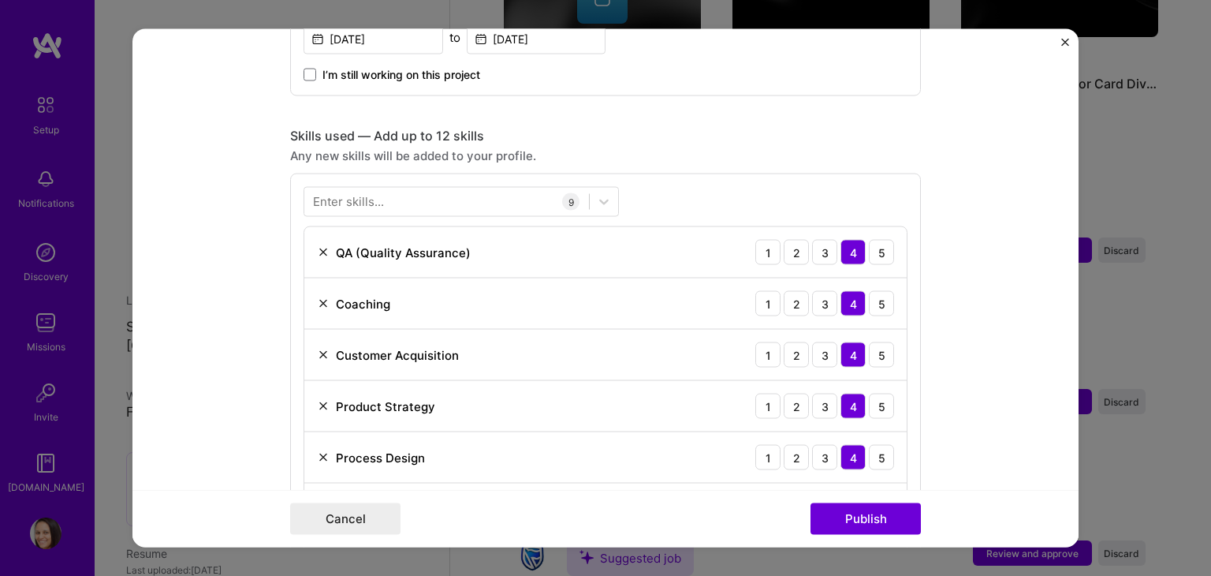
click at [699, 516] on div "Cancel Publish" at bounding box center [605, 519] width 631 height 32
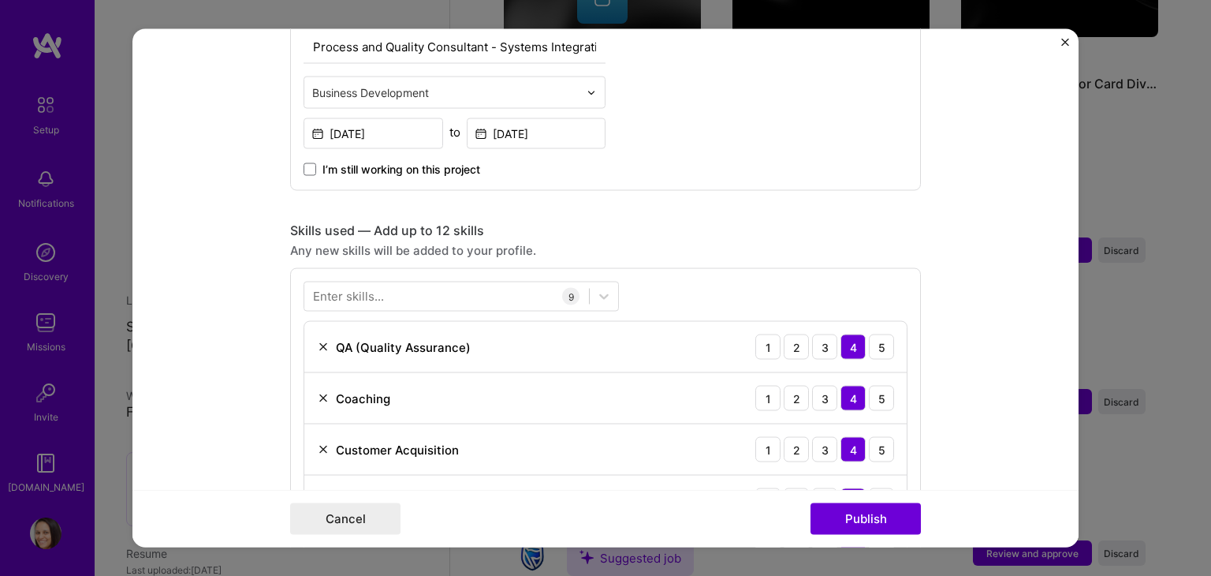
click at [577, 149] on div "I’m still working on this project" at bounding box center [455, 163] width 302 height 28
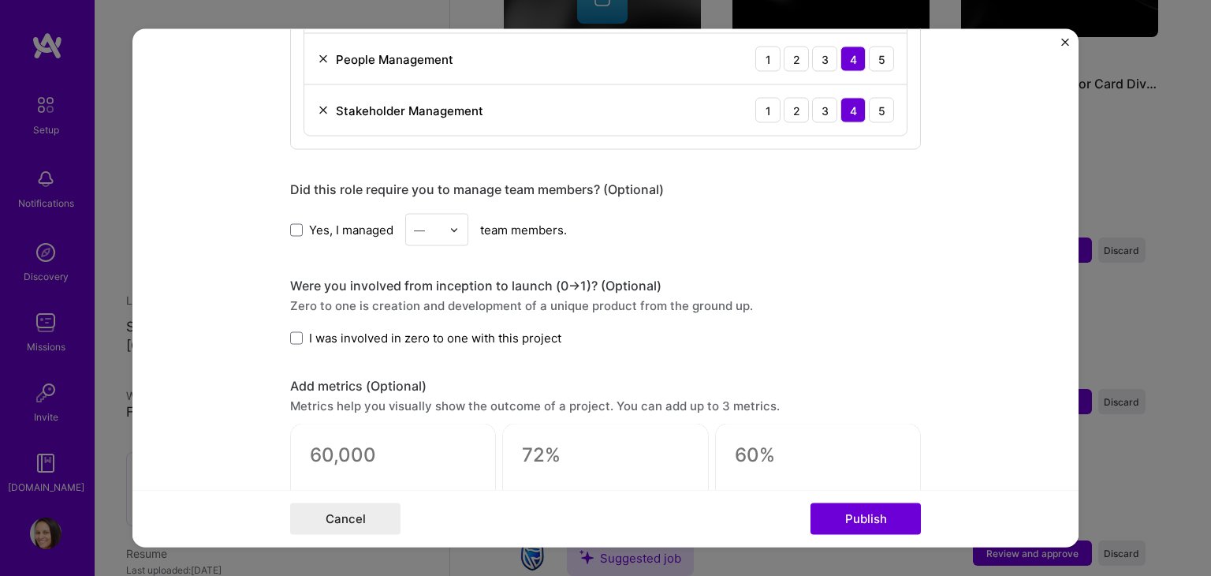
scroll to position [1252, 0]
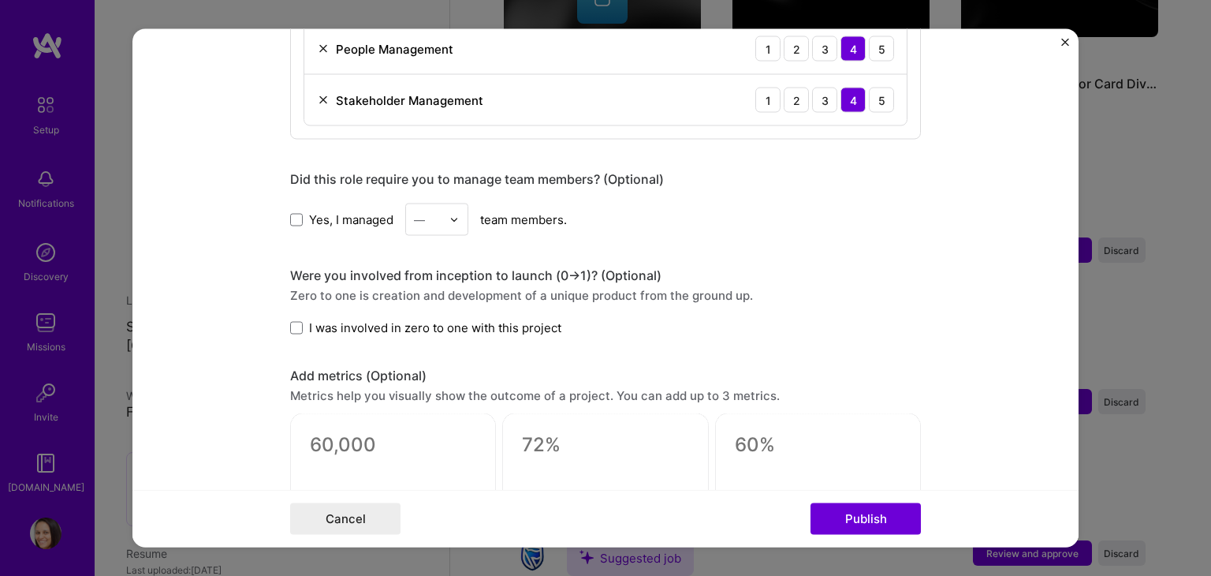
drag, startPoint x: 686, startPoint y: 209, endPoint x: 287, endPoint y: 223, distance: 399.3
click at [290, 223] on div "Yes, I managed — team members." at bounding box center [605, 219] width 631 height 32
click at [299, 218] on label "Yes, I managed" at bounding box center [341, 219] width 103 height 17
click at [0, 0] on input "Yes, I managed" at bounding box center [0, 0] width 0 height 0
click at [453, 215] on img at bounding box center [453, 218] width 9 height 9
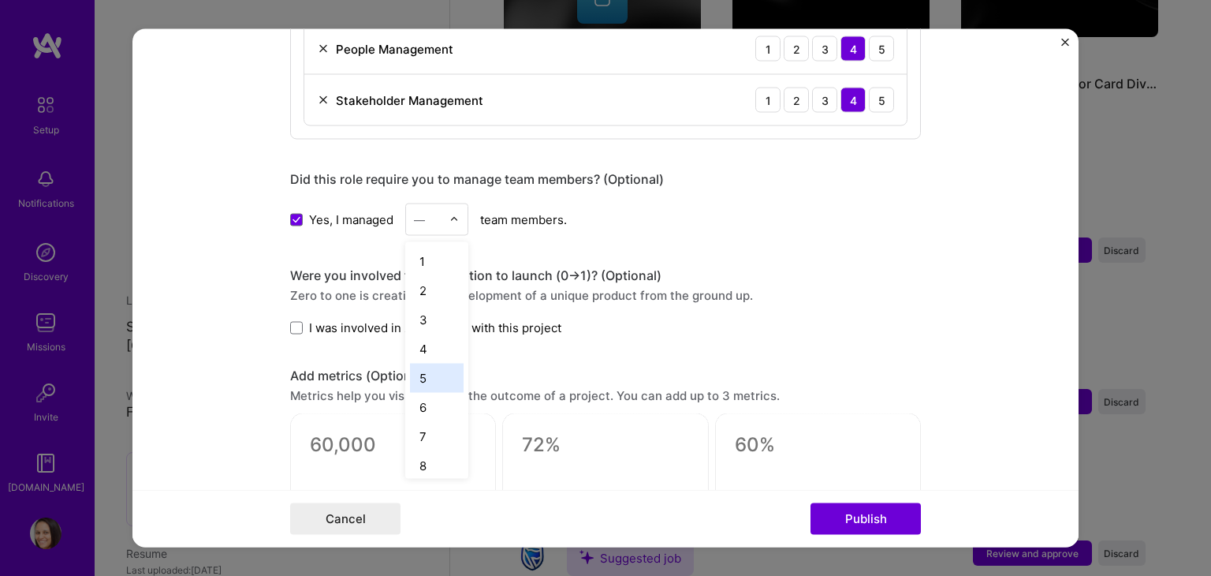
click at [435, 368] on div "5" at bounding box center [437, 378] width 54 height 29
click at [294, 326] on span at bounding box center [296, 327] width 13 height 13
click at [0, 0] on input "I was involved in zero to one with this project" at bounding box center [0, 0] width 0 height 0
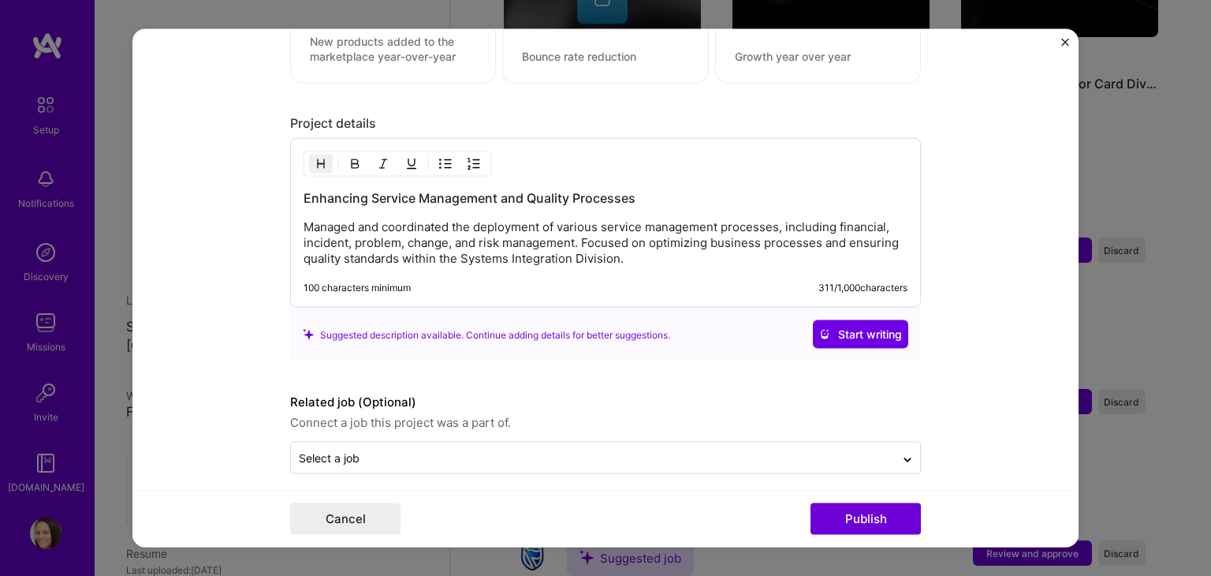
scroll to position [1718, 0]
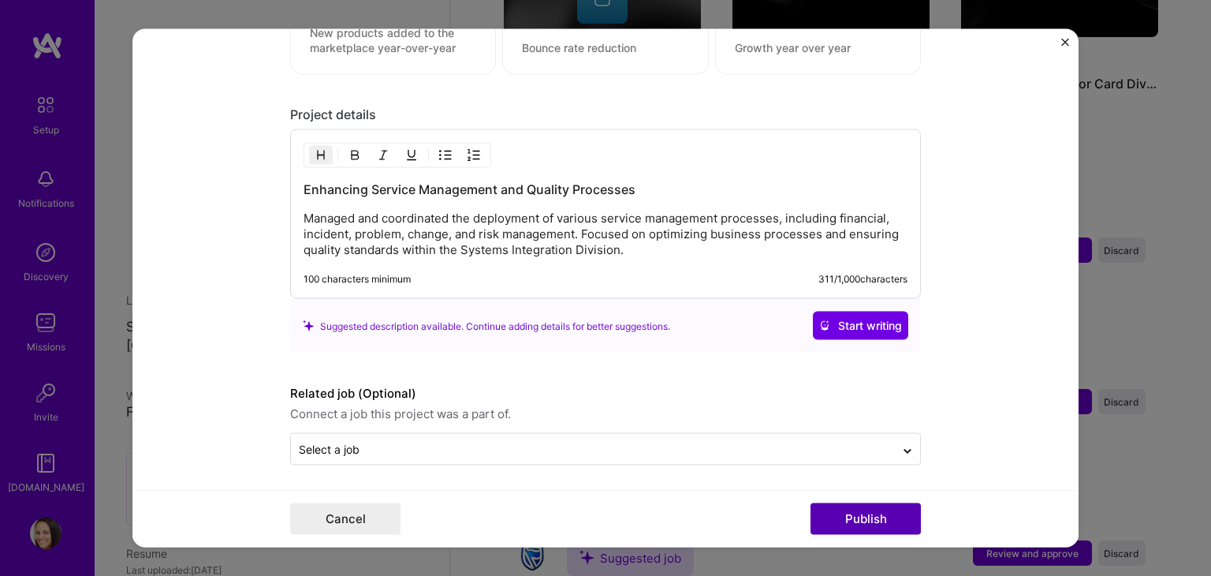
click at [867, 521] on button "Publish" at bounding box center [866, 519] width 110 height 32
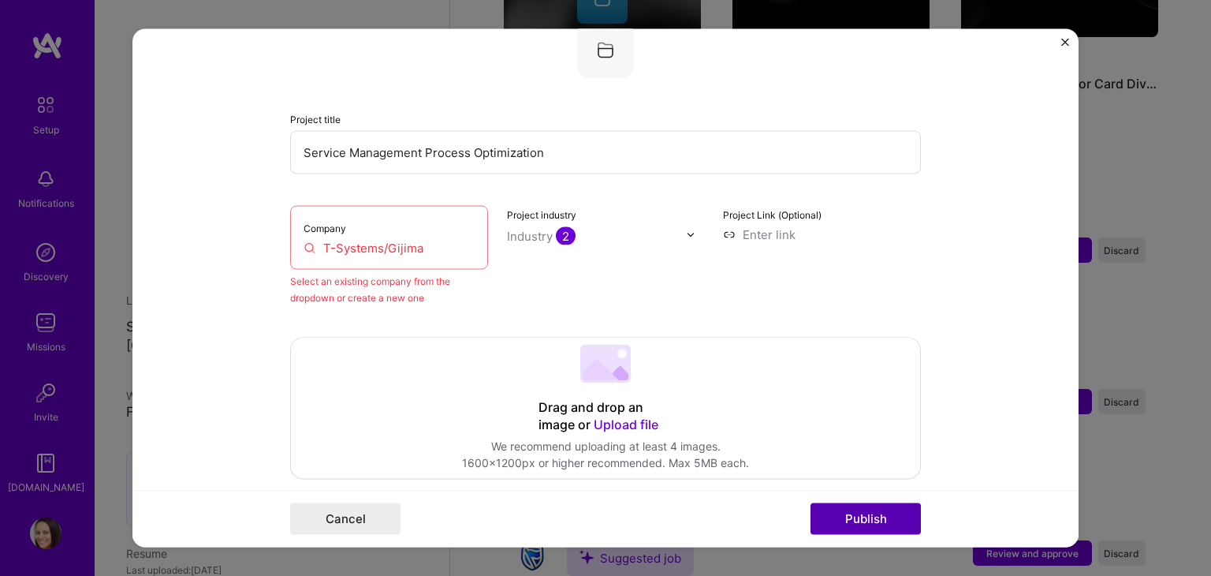
scroll to position [103, 0]
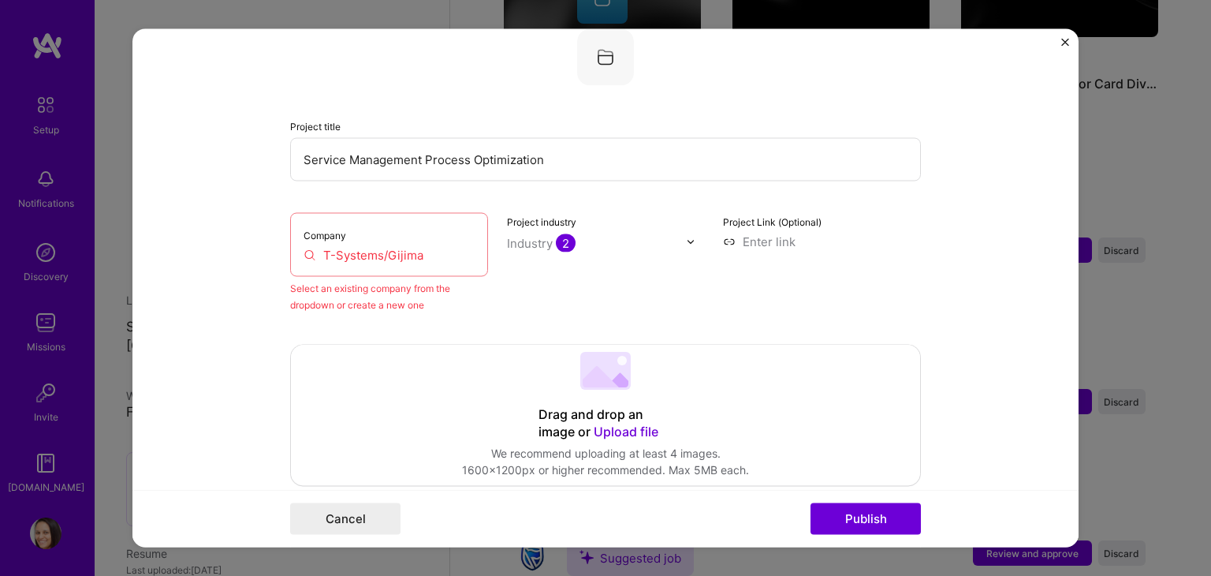
click at [426, 277] on div "Company T-Systems/Gijima Select an existing company from the dropdown or create…" at bounding box center [389, 263] width 198 height 100
click at [425, 247] on input "T-Systems/Gijima" at bounding box center [389, 255] width 171 height 17
click at [905, 513] on button "Publish" at bounding box center [866, 519] width 110 height 32
click at [401, 263] on div "Company T-Systems" at bounding box center [389, 245] width 198 height 64
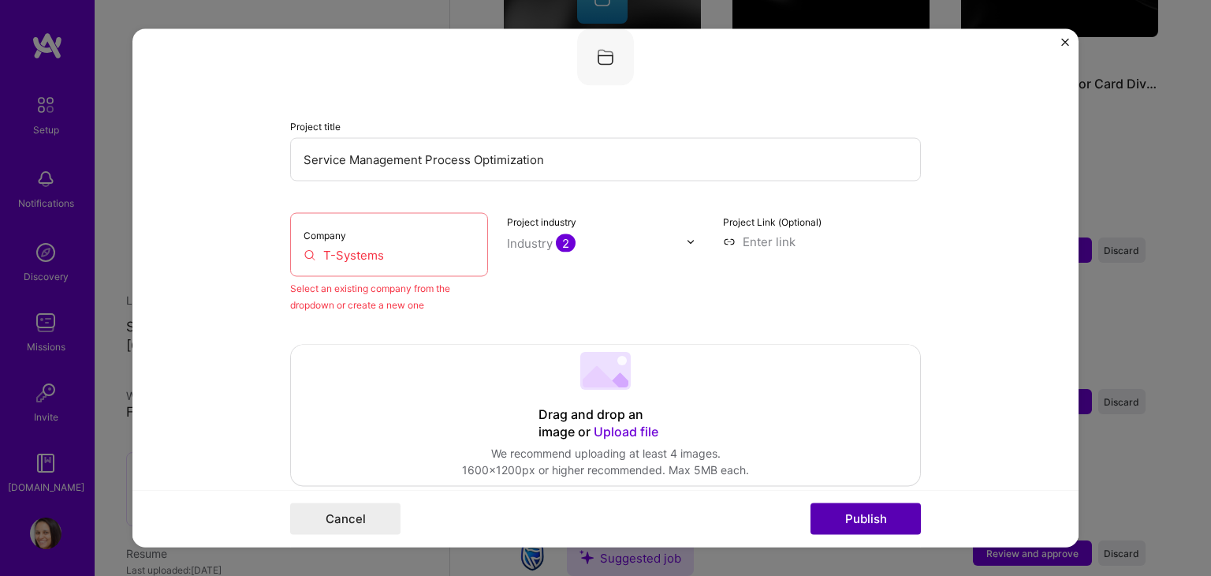
click at [879, 515] on button "Publish" at bounding box center [866, 519] width 110 height 32
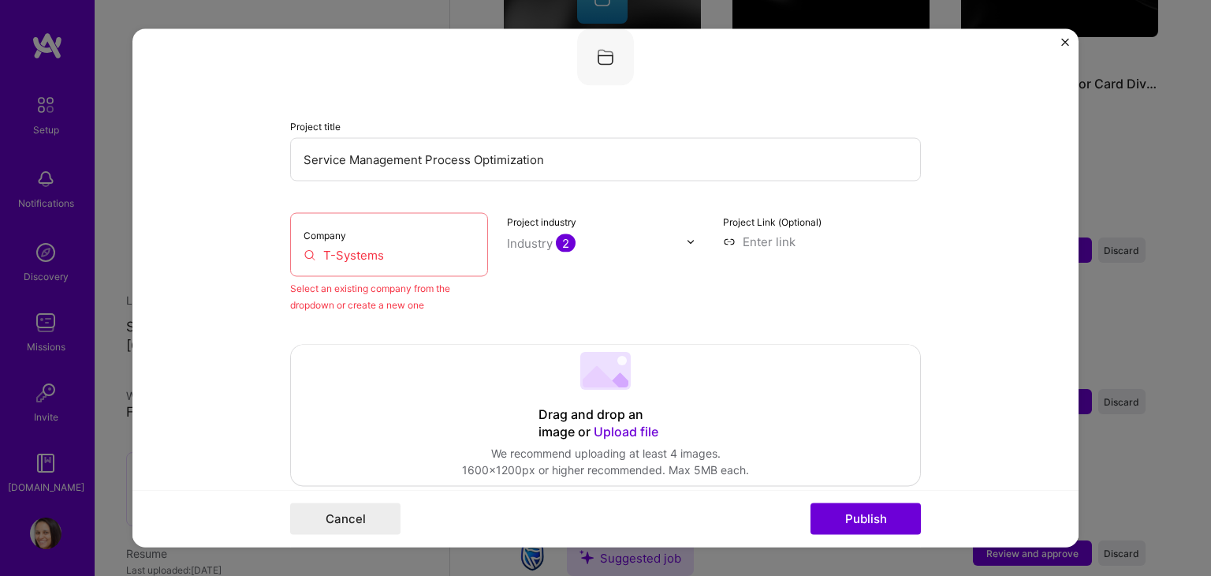
click at [438, 255] on input "T-Systems" at bounding box center [389, 255] width 171 height 17
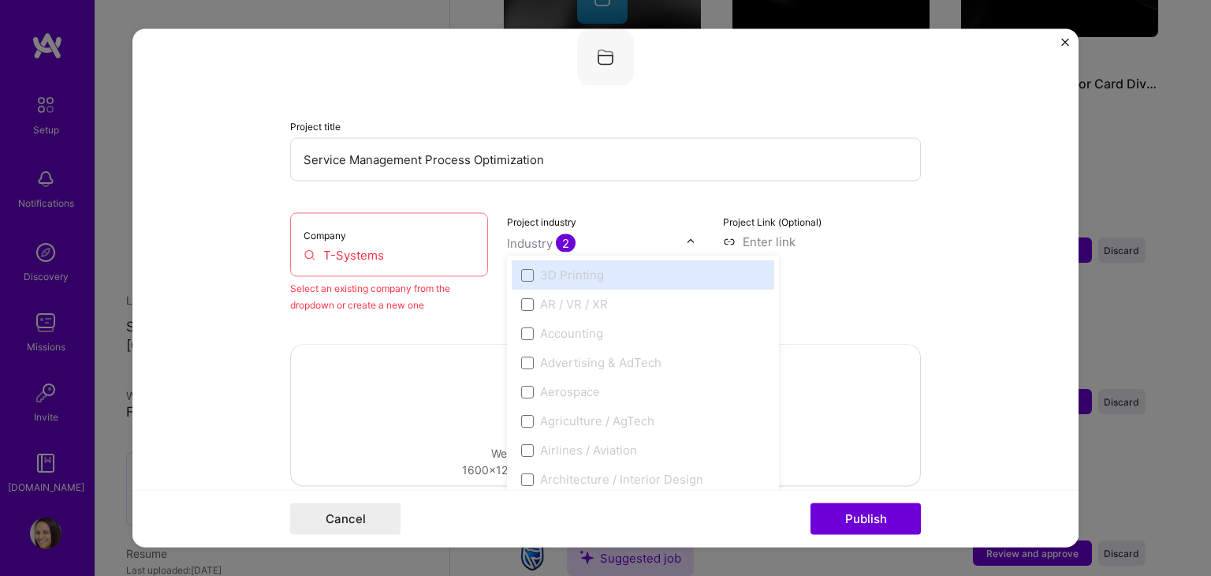
click at [550, 247] on div "Industry 2" at bounding box center [541, 243] width 69 height 17
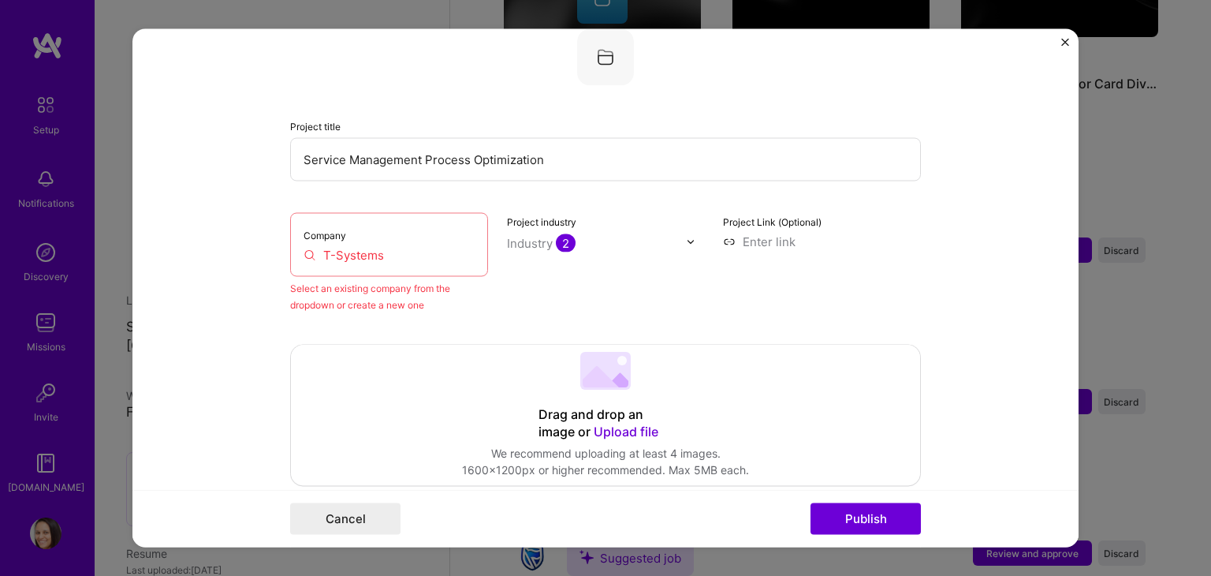
click at [550, 247] on div "Industry 2" at bounding box center [541, 243] width 69 height 17
click at [750, 229] on div "Project Link (Optional)" at bounding box center [822, 263] width 198 height 100
click at [747, 251] on div "Project Link (Optional)" at bounding box center [822, 263] width 198 height 100
click at [451, 261] on input "T-Systems" at bounding box center [389, 255] width 171 height 17
click at [386, 250] on input "T-Systems" at bounding box center [389, 255] width 171 height 17
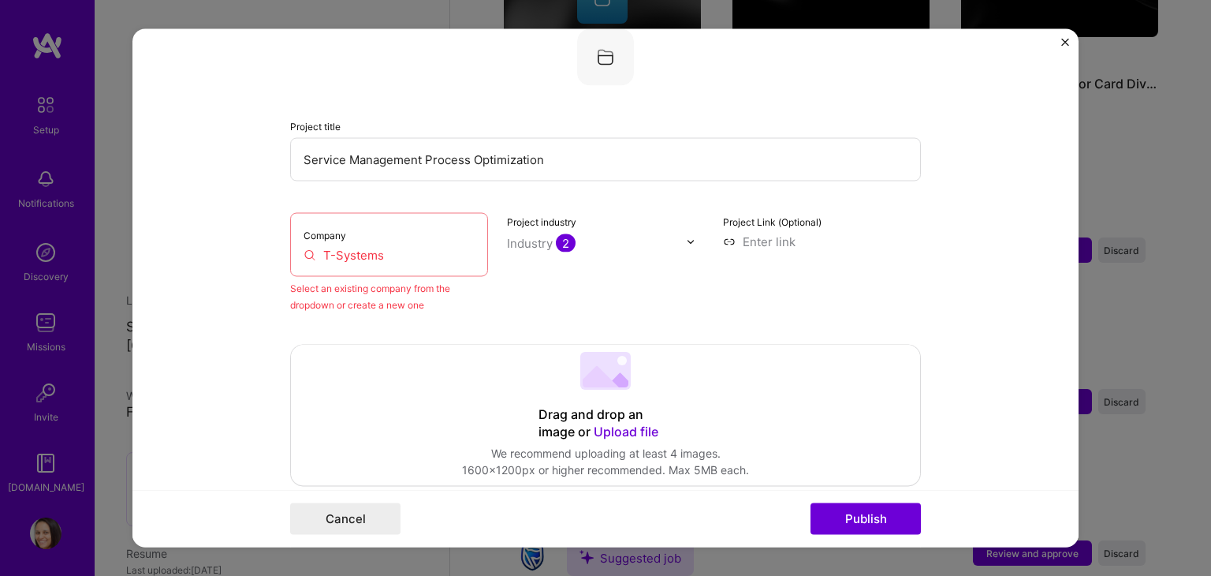
click at [848, 498] on div "Cancel Publish" at bounding box center [605, 519] width 946 height 58
click at [393, 255] on input "T-Systems" at bounding box center [389, 255] width 171 height 17
click at [420, 248] on input "T-Systems Inter" at bounding box center [389, 255] width 171 height 17
click at [420, 250] on input "T-Systems Interna" at bounding box center [389, 255] width 171 height 17
click at [445, 249] on input "T-Systems Internatio" at bounding box center [389, 255] width 171 height 17
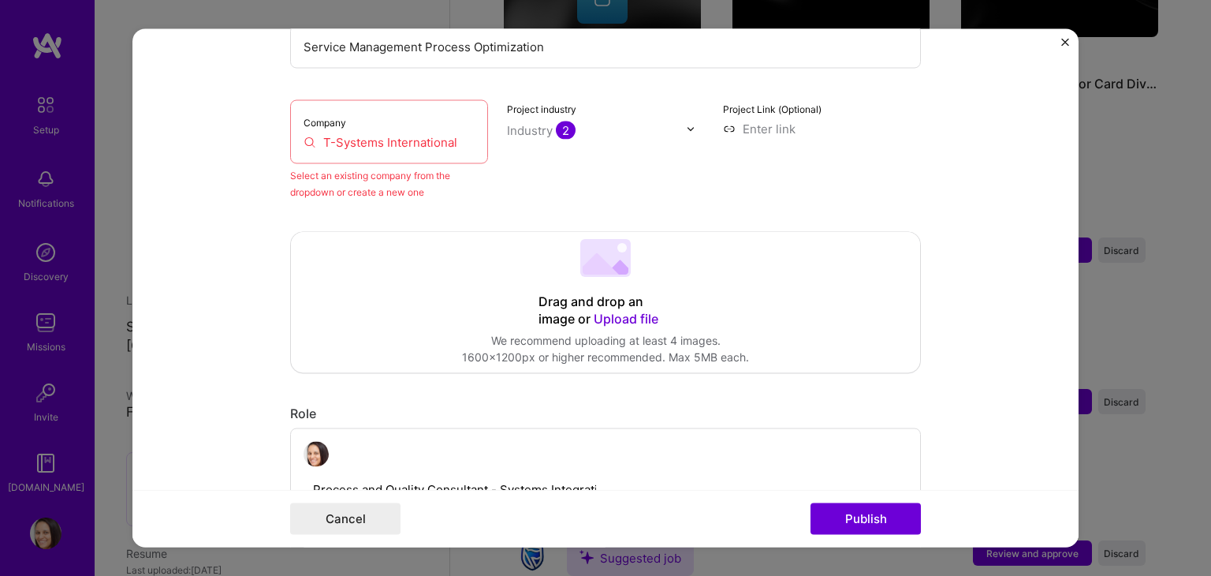
scroll to position [227, 0]
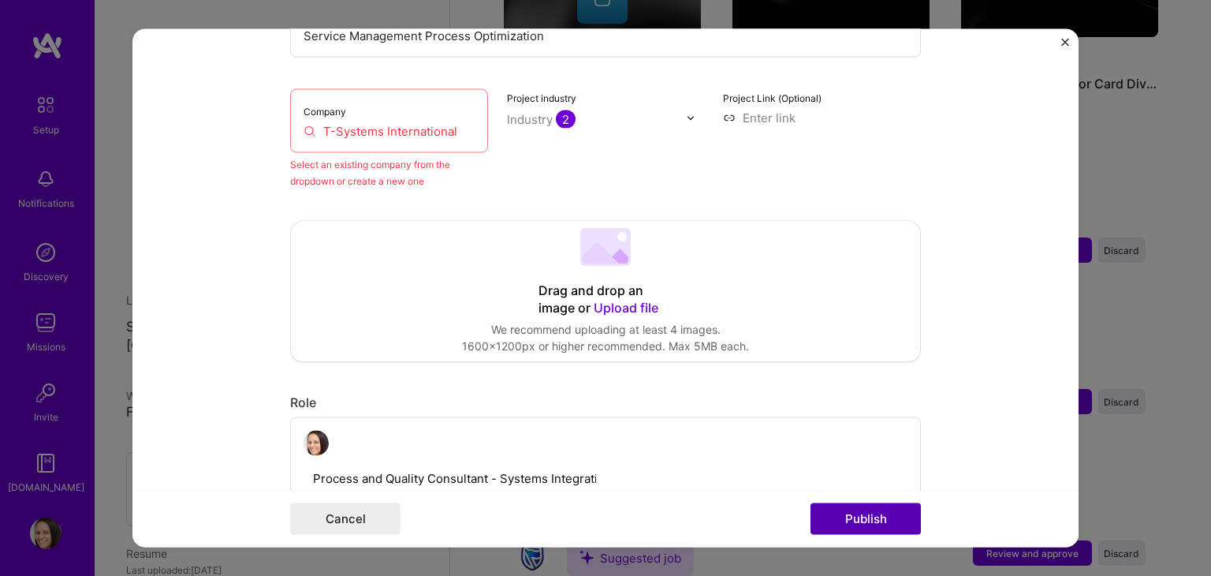
click at [874, 507] on button "Publish" at bounding box center [866, 519] width 110 height 32
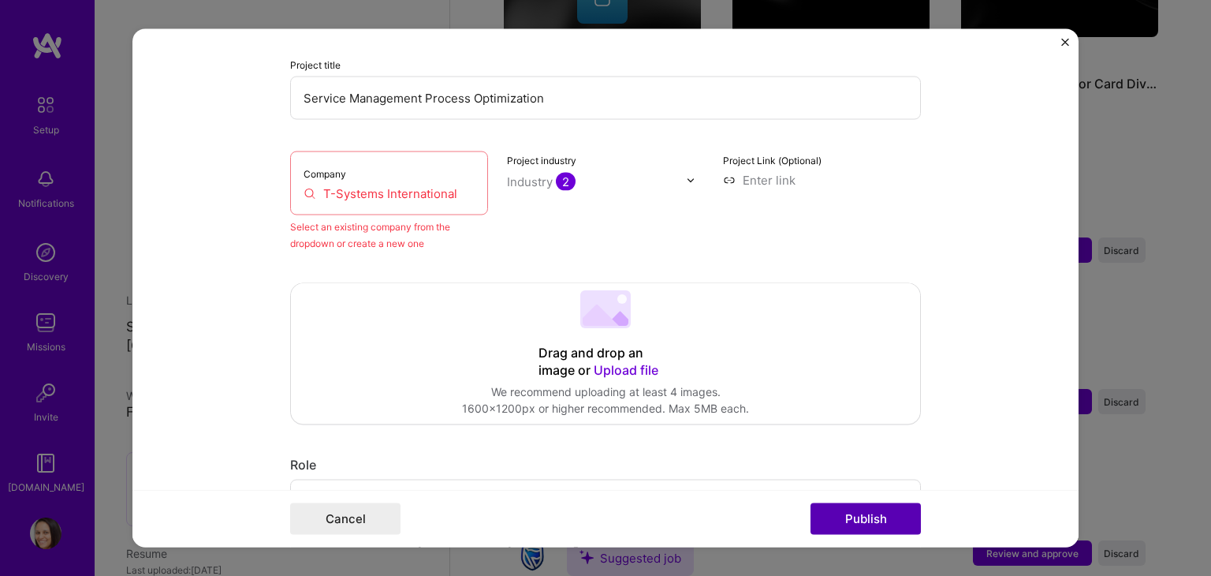
scroll to position [103, 0]
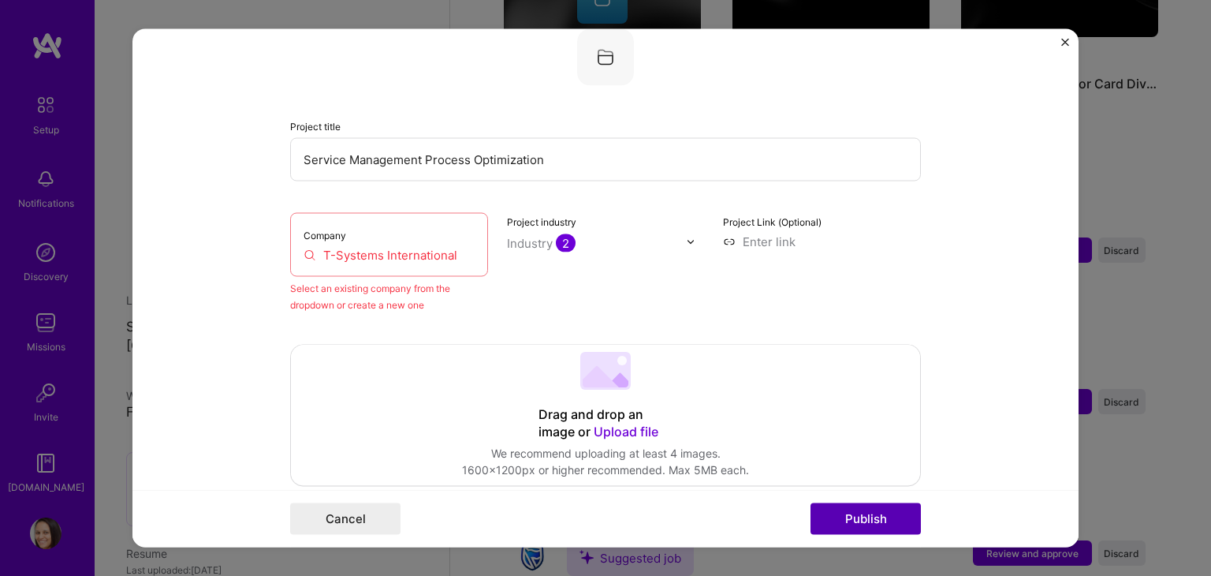
click at [874, 507] on button "Publish" at bounding box center [866, 519] width 110 height 32
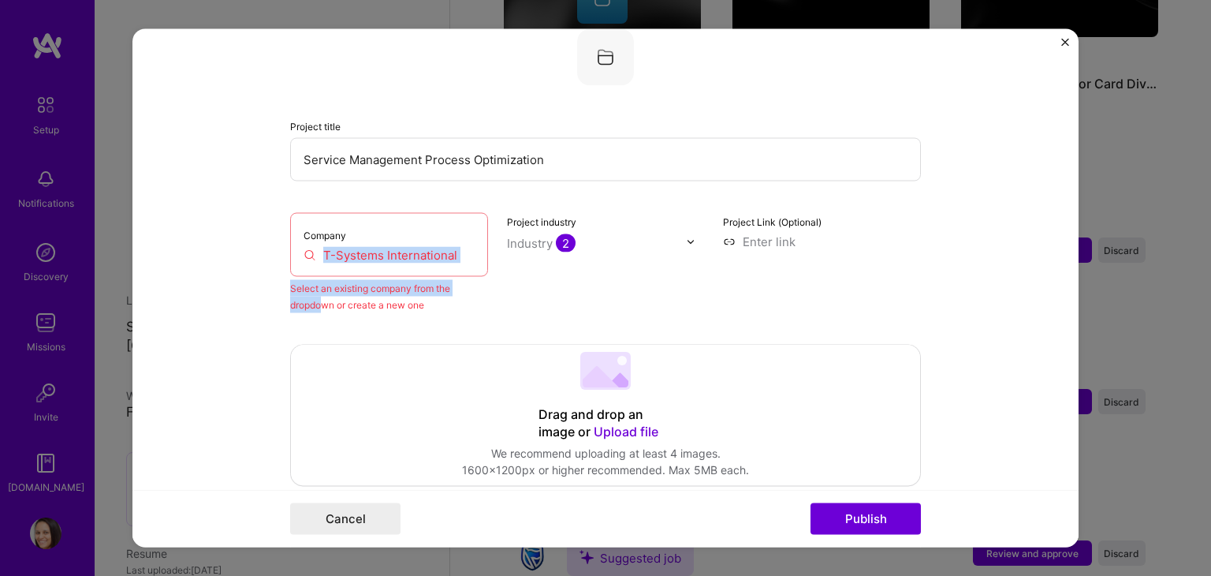
drag, startPoint x: 460, startPoint y: 244, endPoint x: 319, endPoint y: 302, distance: 152.7
click at [319, 302] on div "Company T-Systems International Select an existing company from the dropdown or…" at bounding box center [389, 263] width 198 height 100
click at [448, 248] on input "T-Systems International" at bounding box center [389, 255] width 171 height 17
click at [375, 257] on input "T-Syste" at bounding box center [389, 255] width 171 height 17
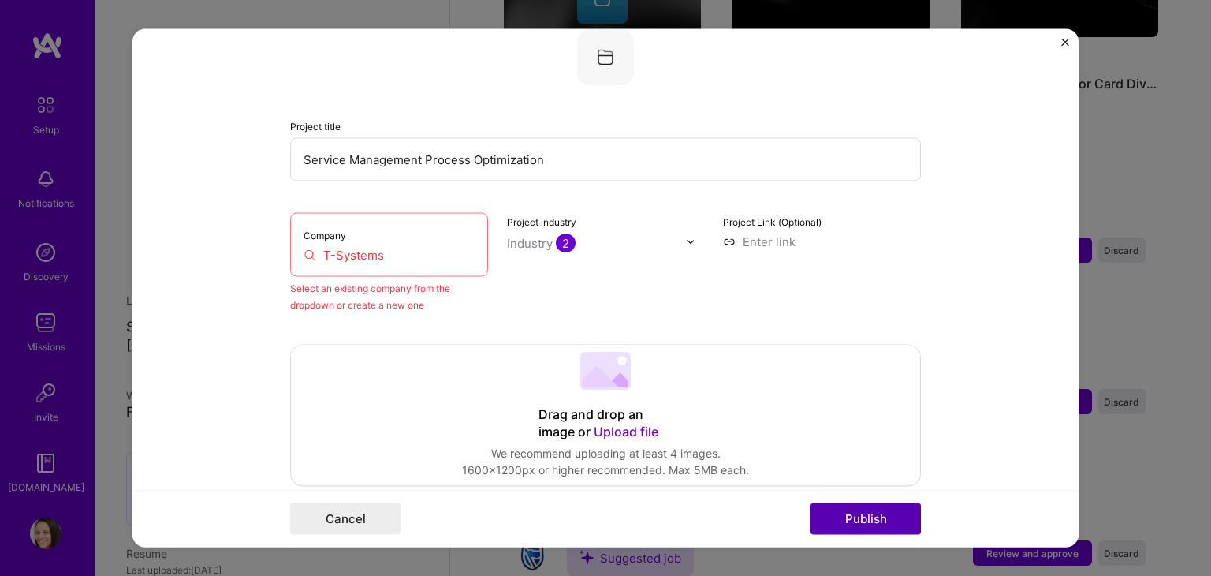
click at [856, 526] on button "Publish" at bounding box center [866, 519] width 110 height 32
click at [385, 259] on input "T-Systems" at bounding box center [389, 255] width 171 height 17
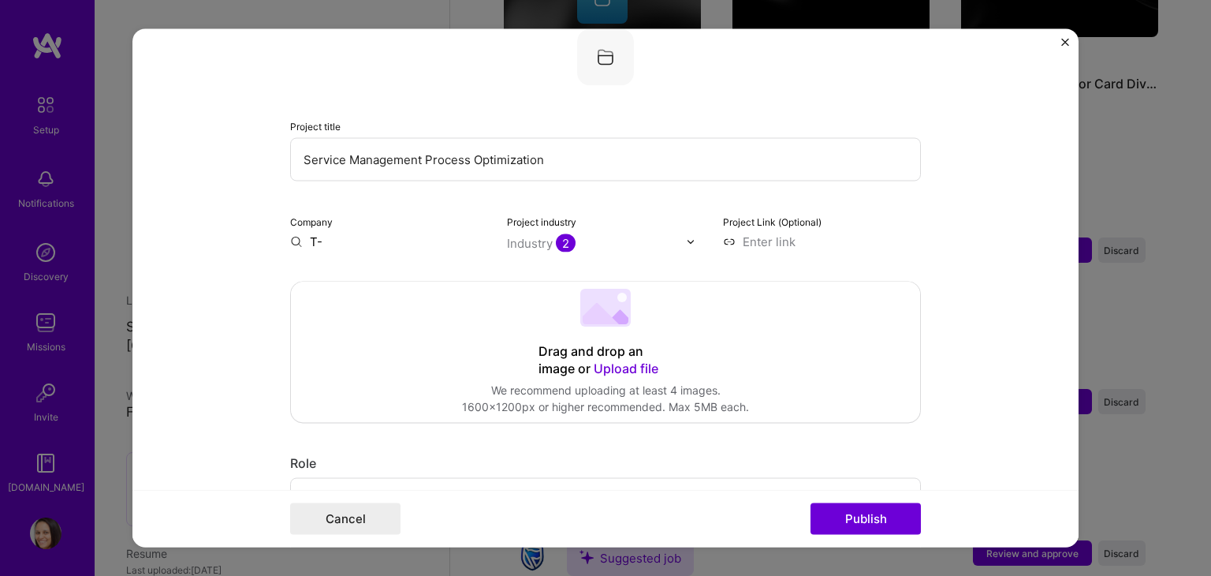
type input "T"
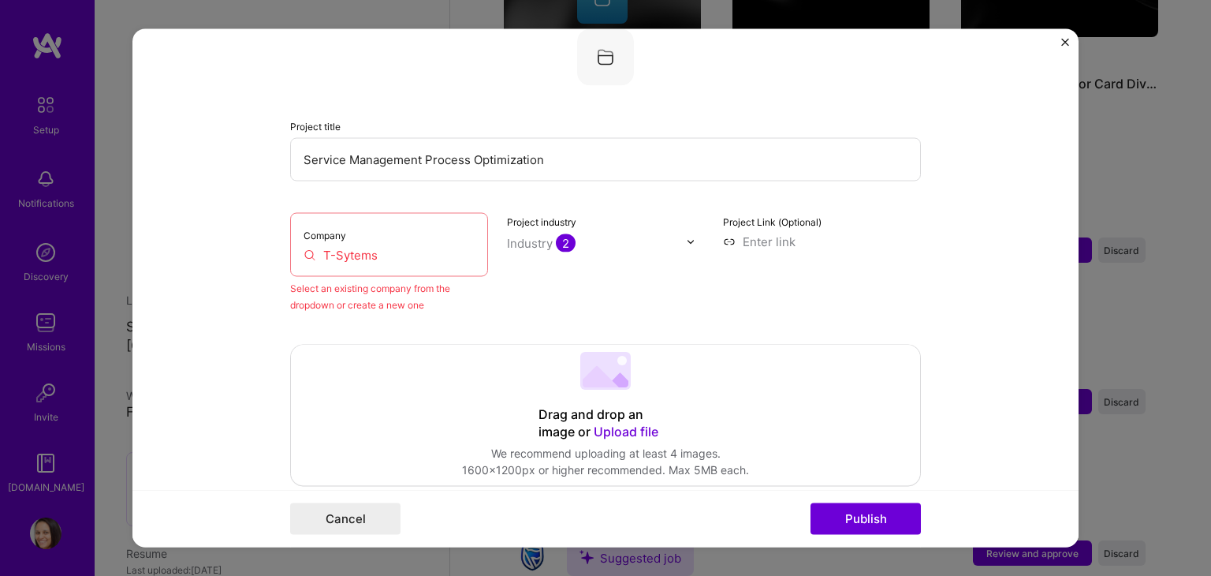
click at [340, 252] on input "T-Sytems" at bounding box center [389, 255] width 171 height 17
click at [405, 254] on input "T-Systems" at bounding box center [389, 255] width 171 height 17
click at [857, 524] on button "Publish" at bounding box center [866, 519] width 110 height 32
click at [855, 509] on button "Publish" at bounding box center [866, 519] width 110 height 32
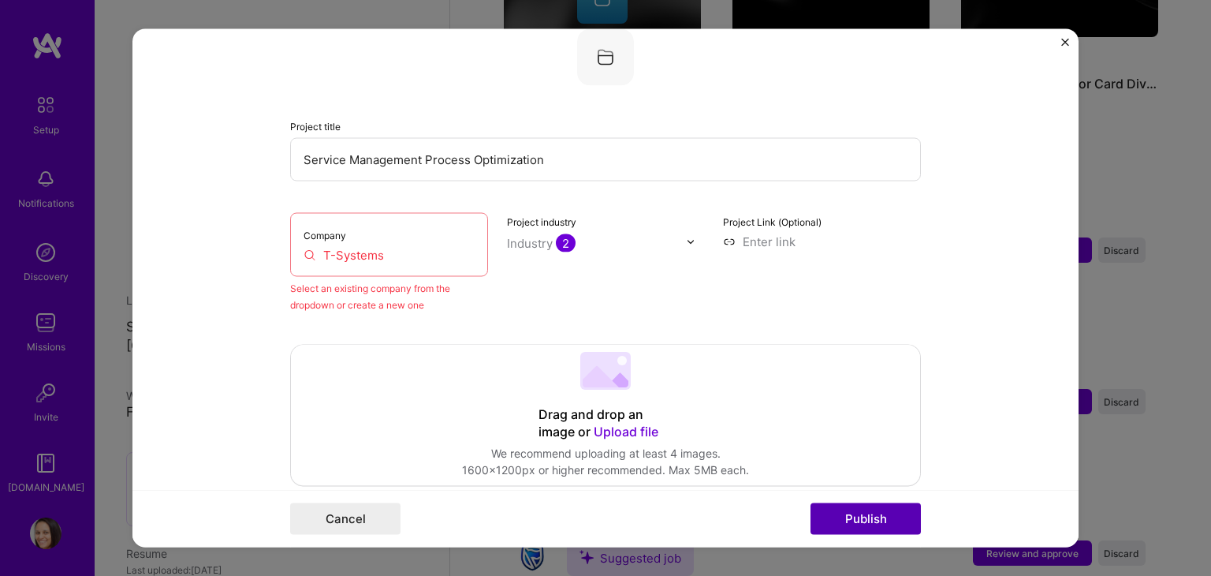
click at [855, 509] on button "Publish" at bounding box center [866, 519] width 110 height 32
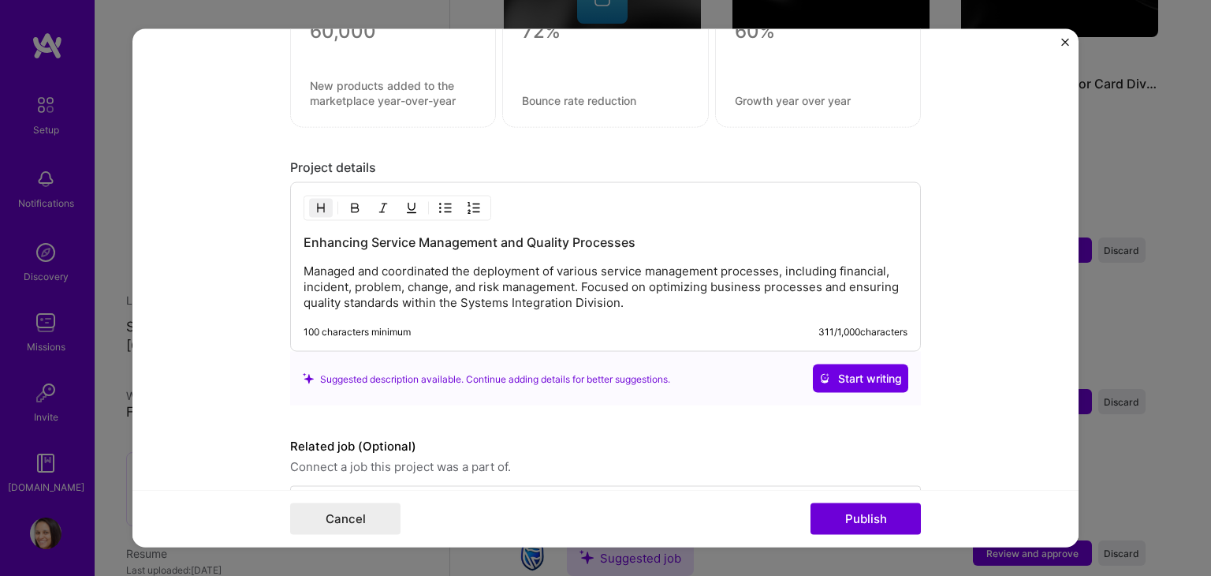
scroll to position [1781, 0]
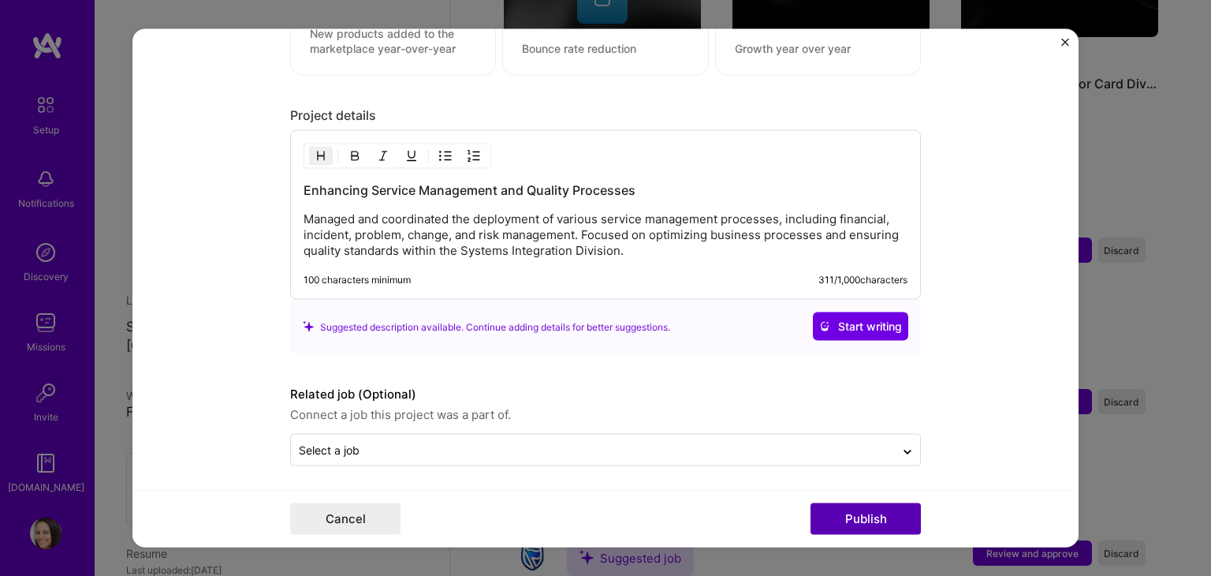
click at [899, 512] on button "Publish" at bounding box center [866, 519] width 110 height 32
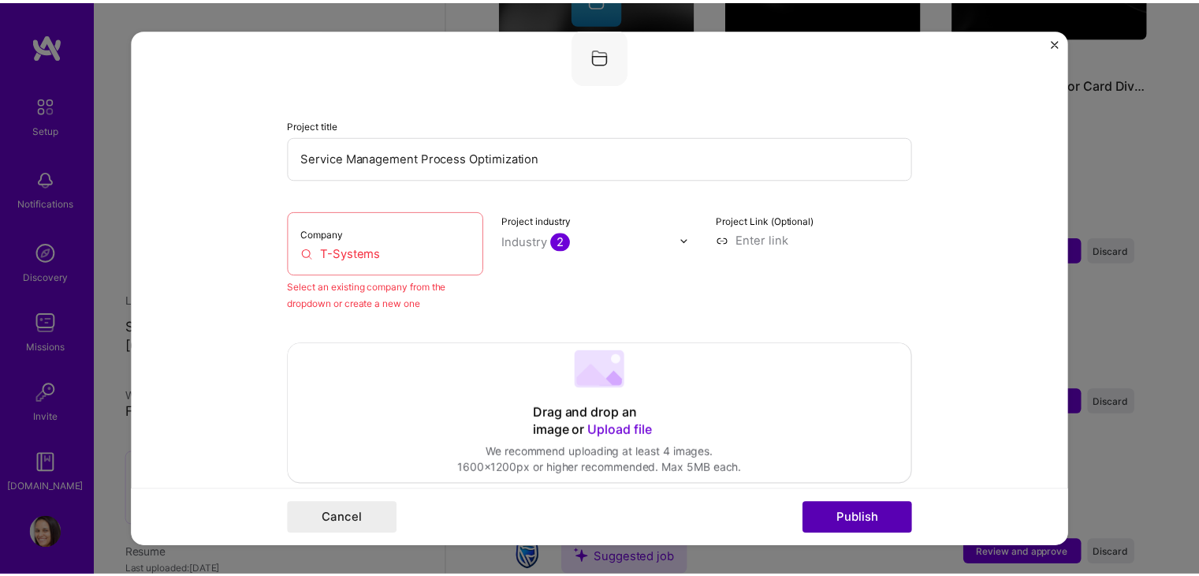
scroll to position [103, 0]
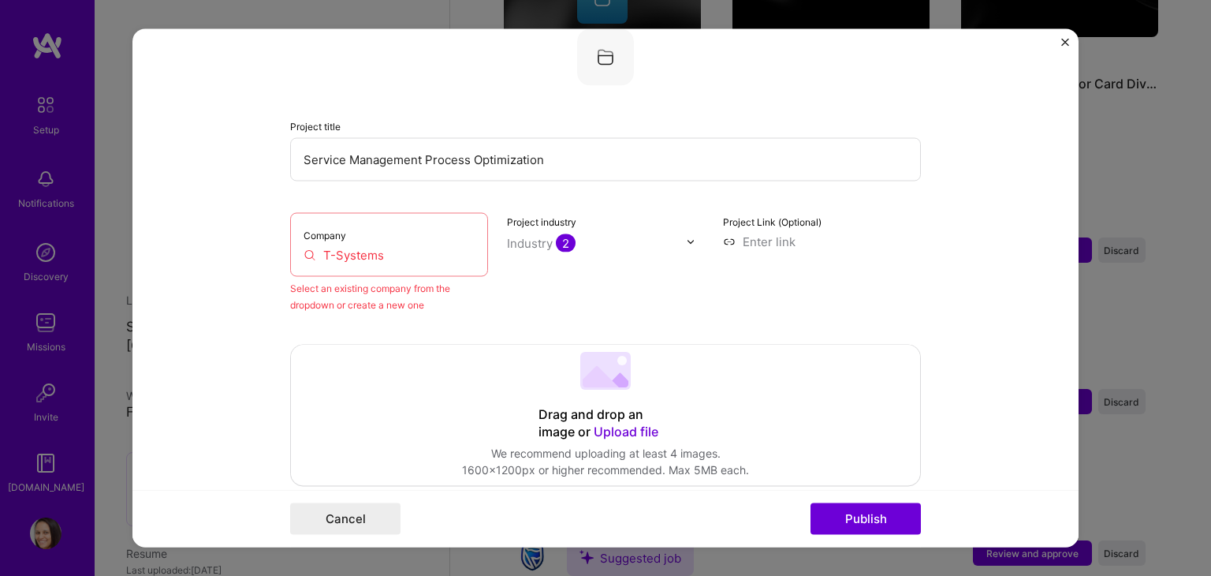
click at [404, 256] on input "T-Systems" at bounding box center [389, 255] width 171 height 17
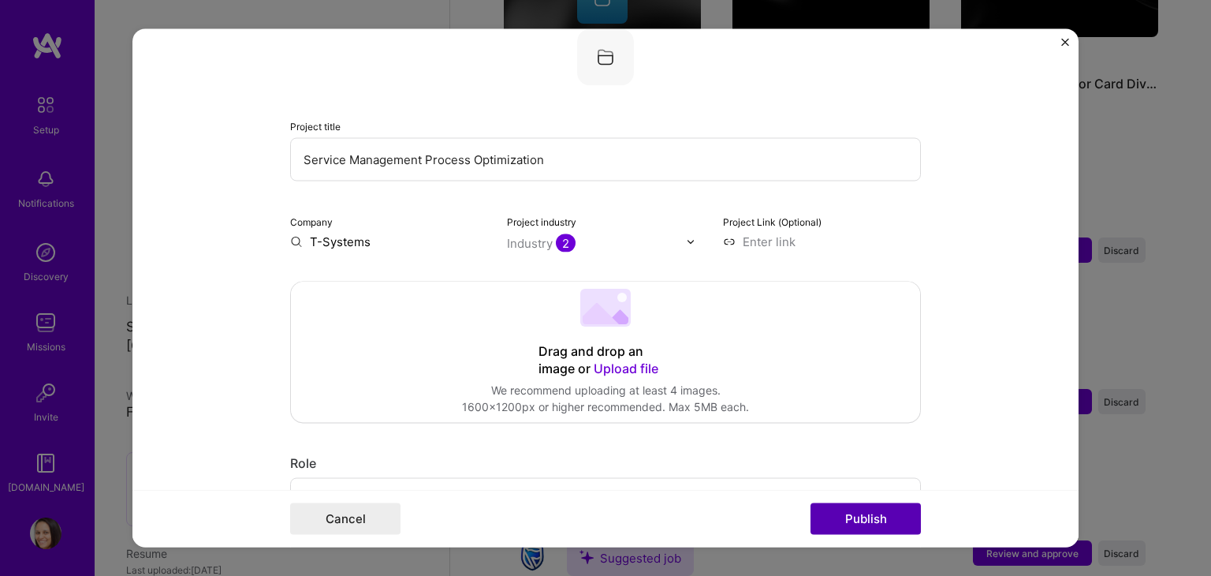
click at [863, 528] on button "Publish" at bounding box center [866, 519] width 110 height 32
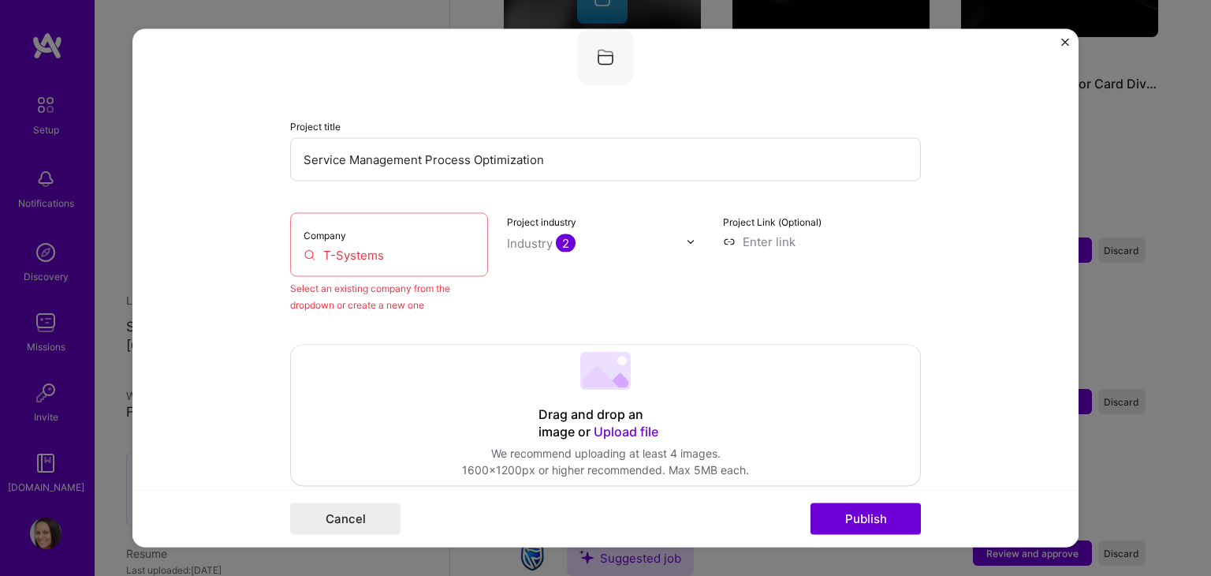
click at [458, 267] on div "Company T-Systems" at bounding box center [389, 245] width 198 height 64
click at [425, 255] on input "T-Systems" at bounding box center [389, 255] width 171 height 17
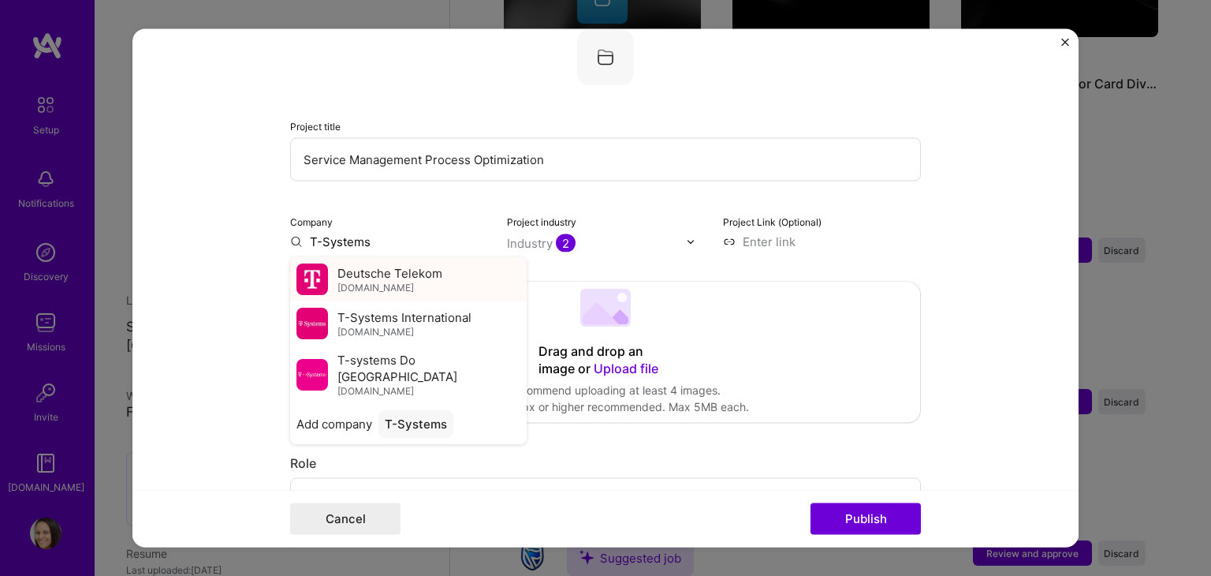
click at [401, 285] on span "[DOMAIN_NAME]" at bounding box center [376, 288] width 76 height 13
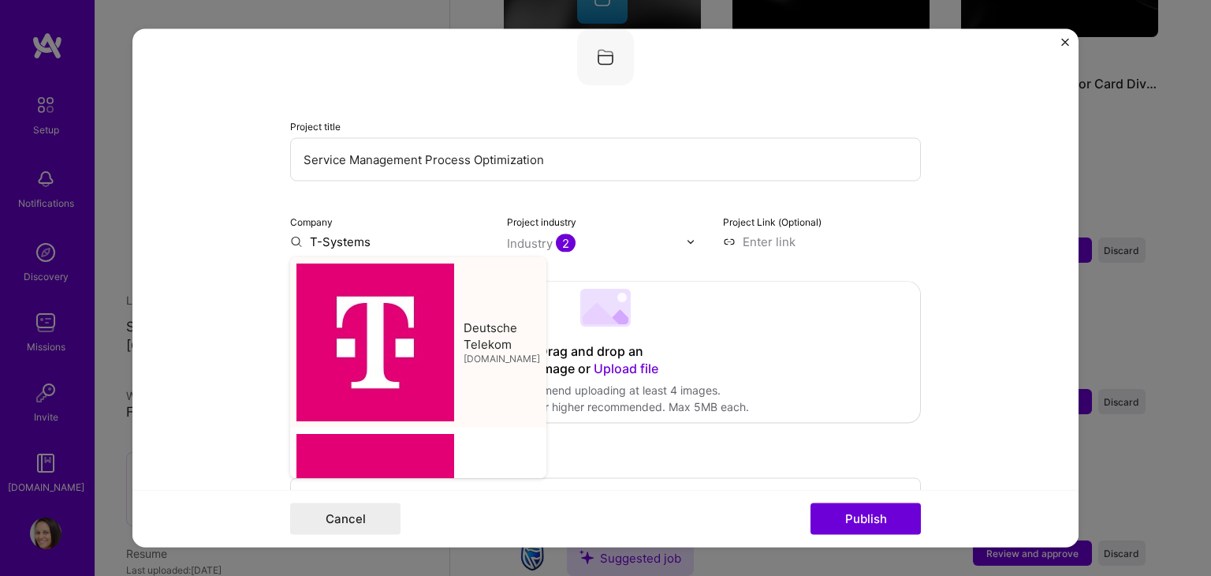
type input "Deutsche Telekom"
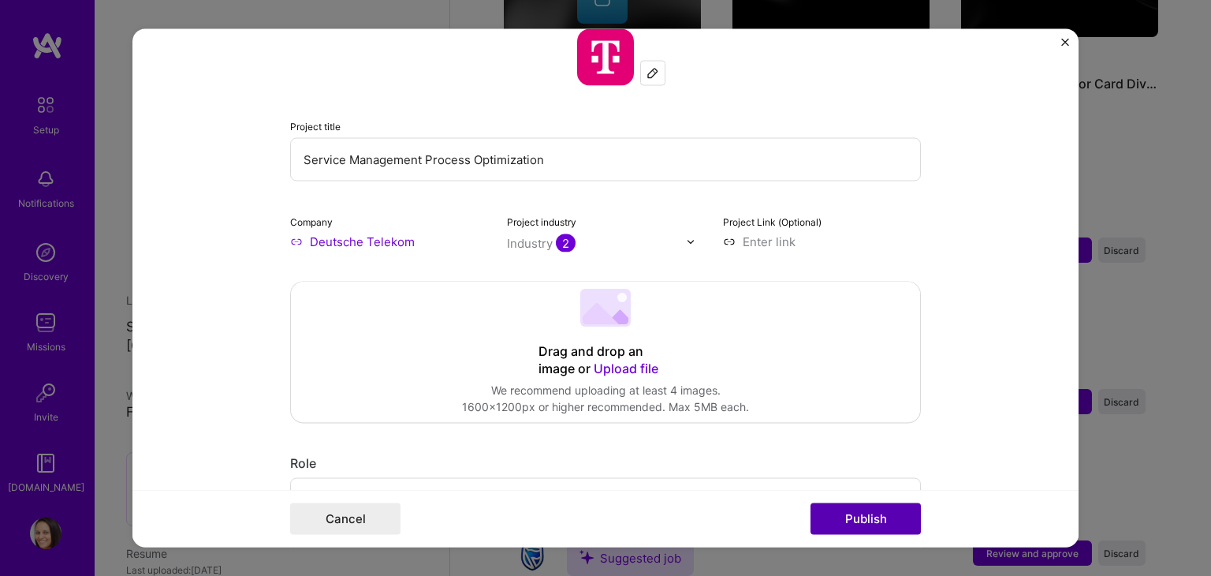
click at [862, 514] on button "Publish" at bounding box center [866, 519] width 110 height 32
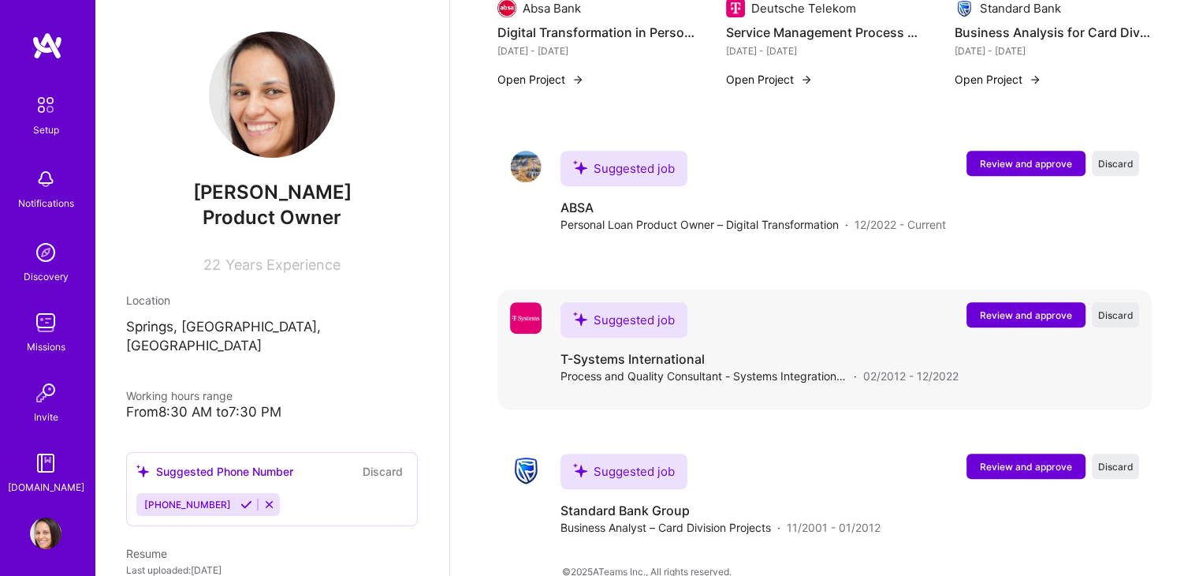
scroll to position [869, 0]
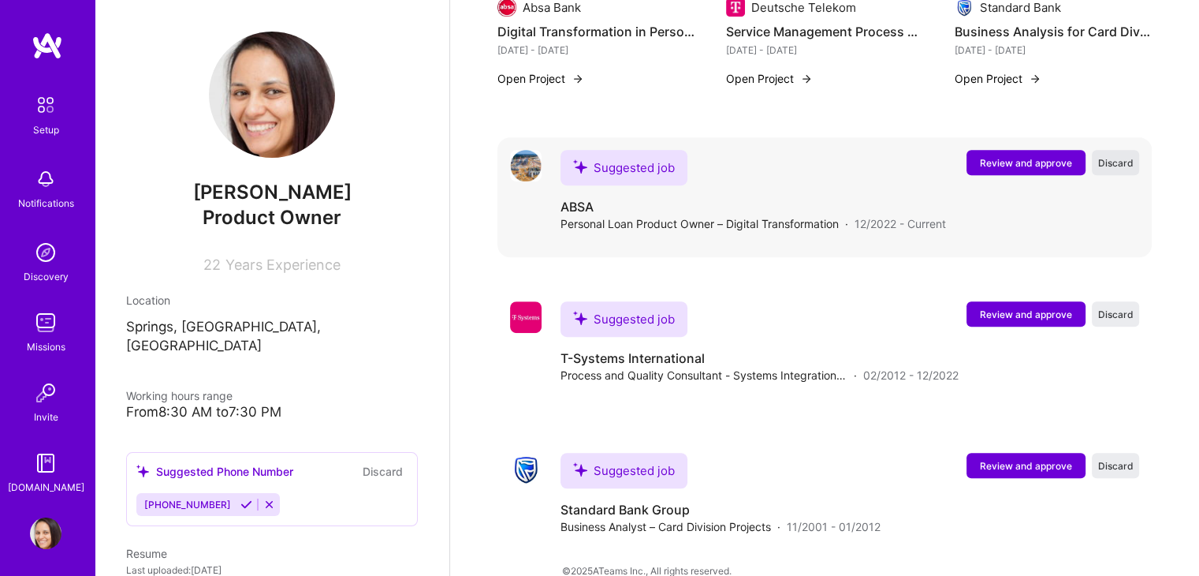
click at [1116, 156] on span "Discard" at bounding box center [1115, 162] width 35 height 13
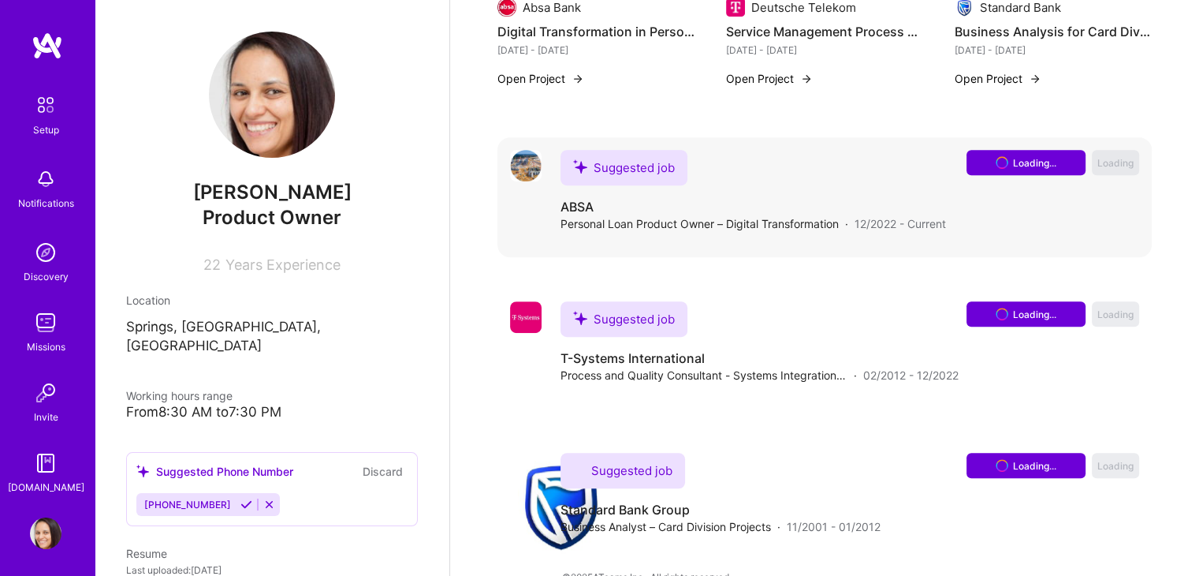
scroll to position [718, 0]
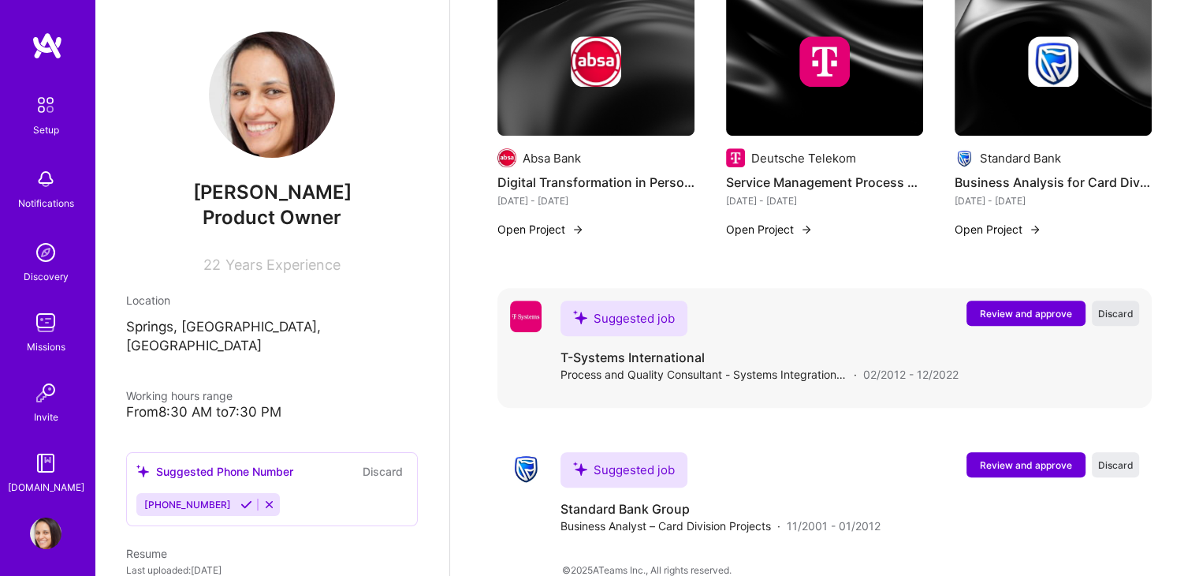
click at [1139, 300] on button "Discard" at bounding box center [1115, 312] width 47 height 25
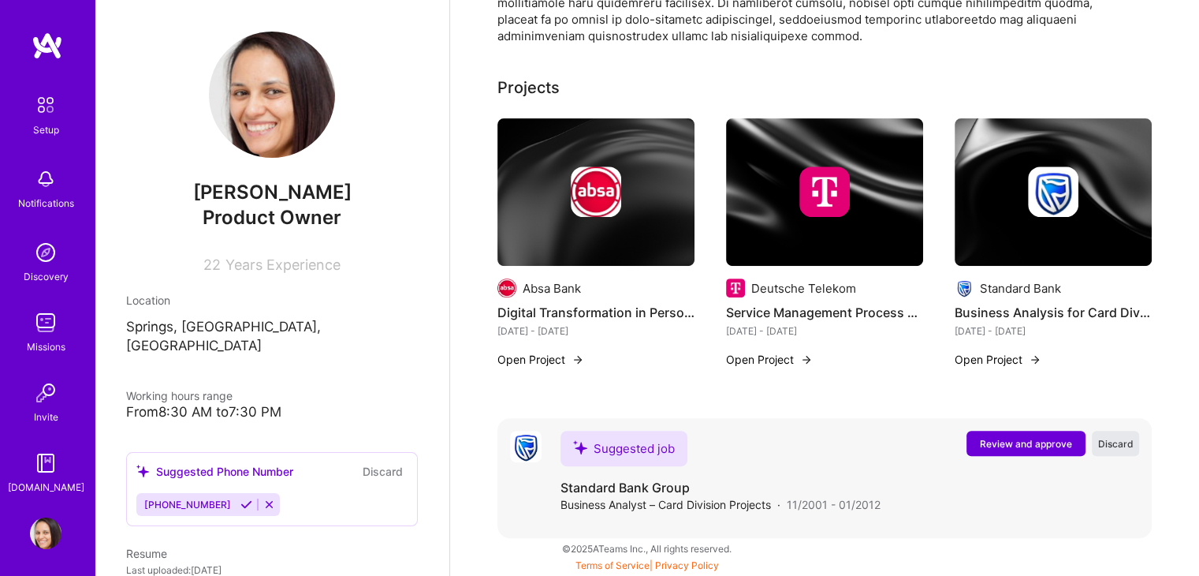
scroll to position [567, 0]
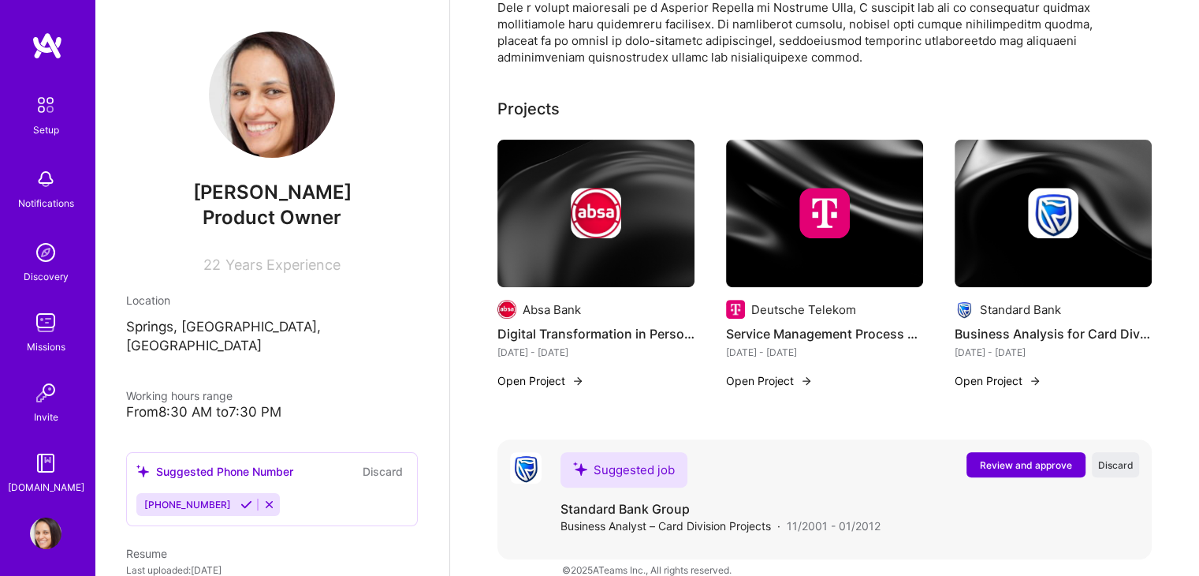
click at [1045, 458] on span "Review and approve" at bounding box center [1026, 464] width 92 height 13
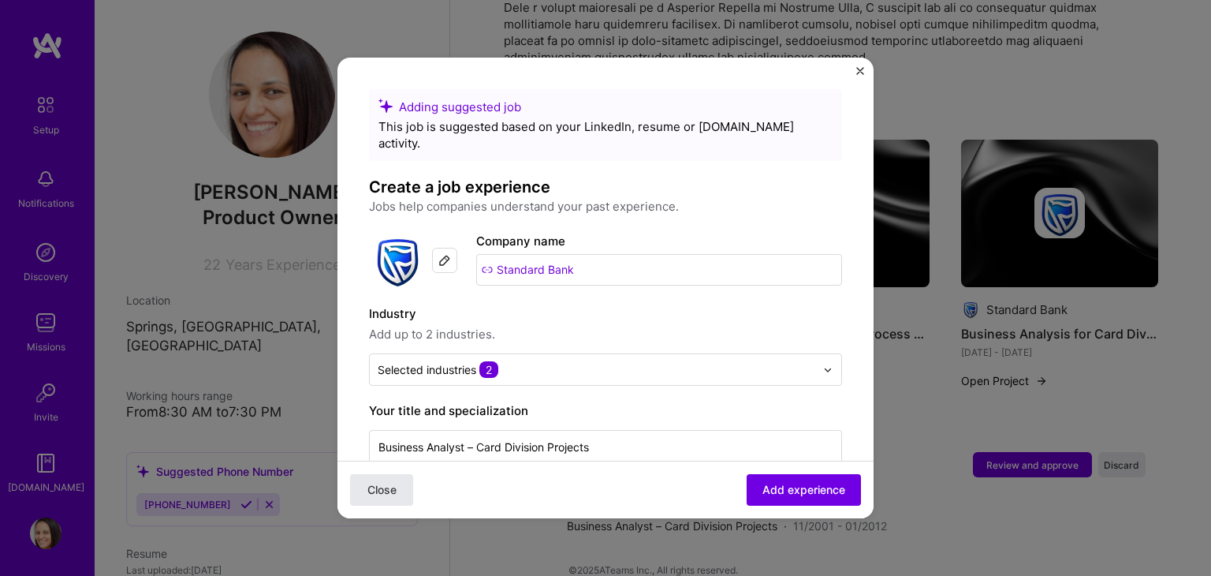
click at [396, 493] on span "Close" at bounding box center [381, 490] width 29 height 16
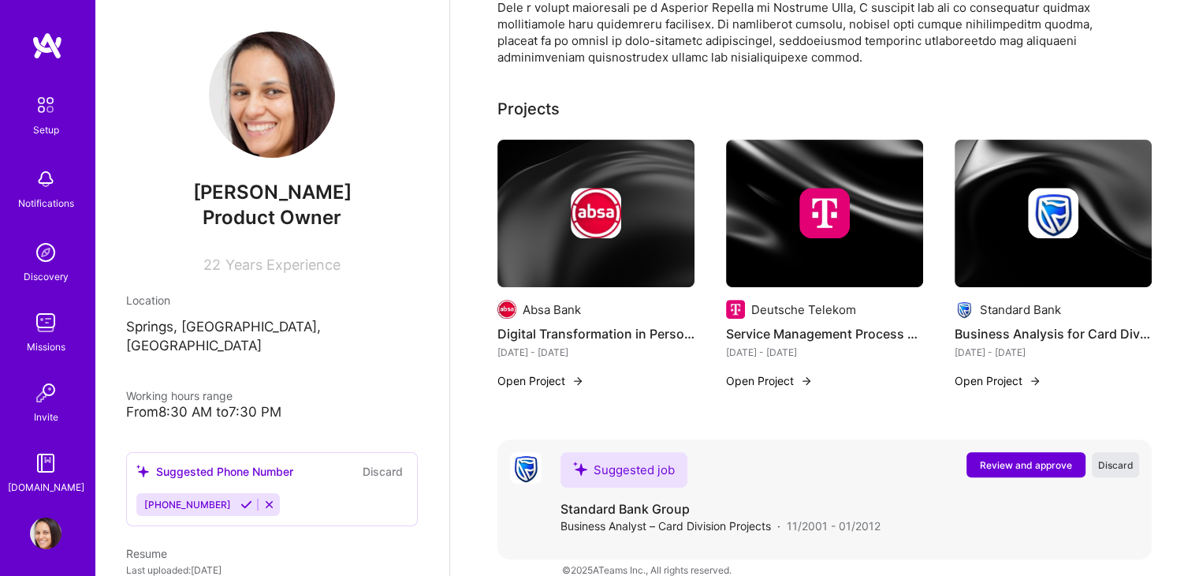
click at [1118, 458] on span "Discard" at bounding box center [1115, 464] width 35 height 13
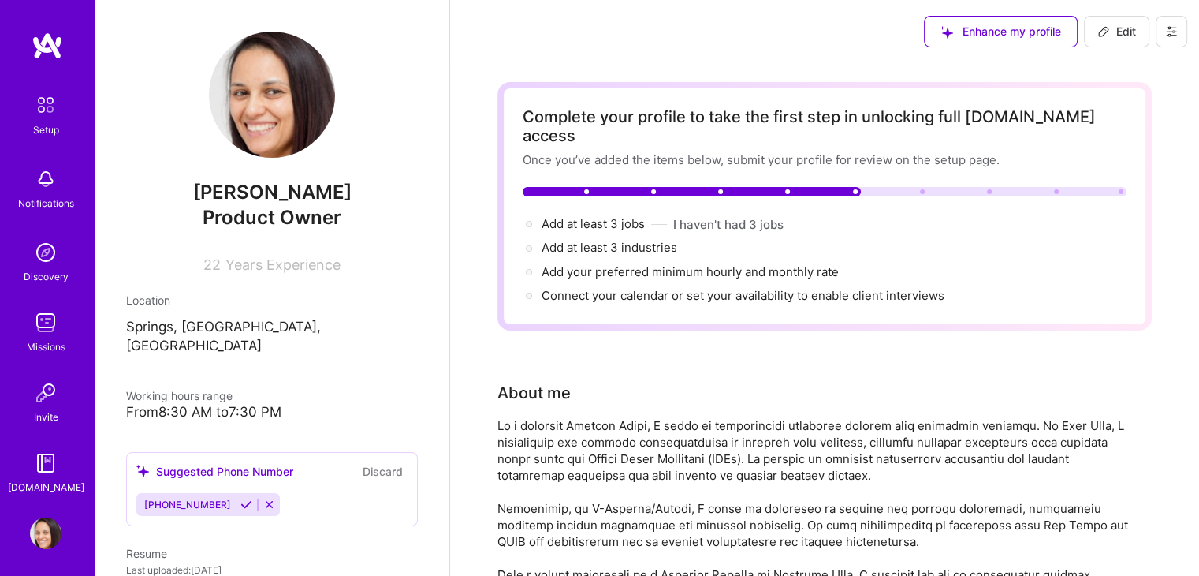
scroll to position [0, 0]
click at [981, 32] on div "Enhance my profile" at bounding box center [1001, 32] width 154 height 32
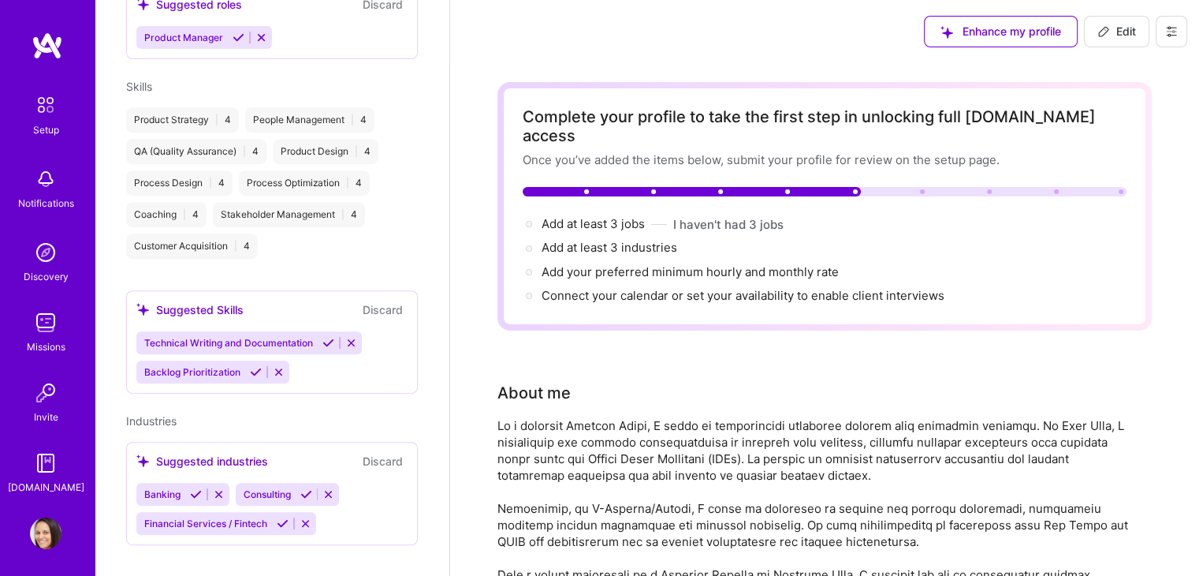
click at [1116, 43] on button "Edit" at bounding box center [1116, 32] width 65 height 32
select select "US"
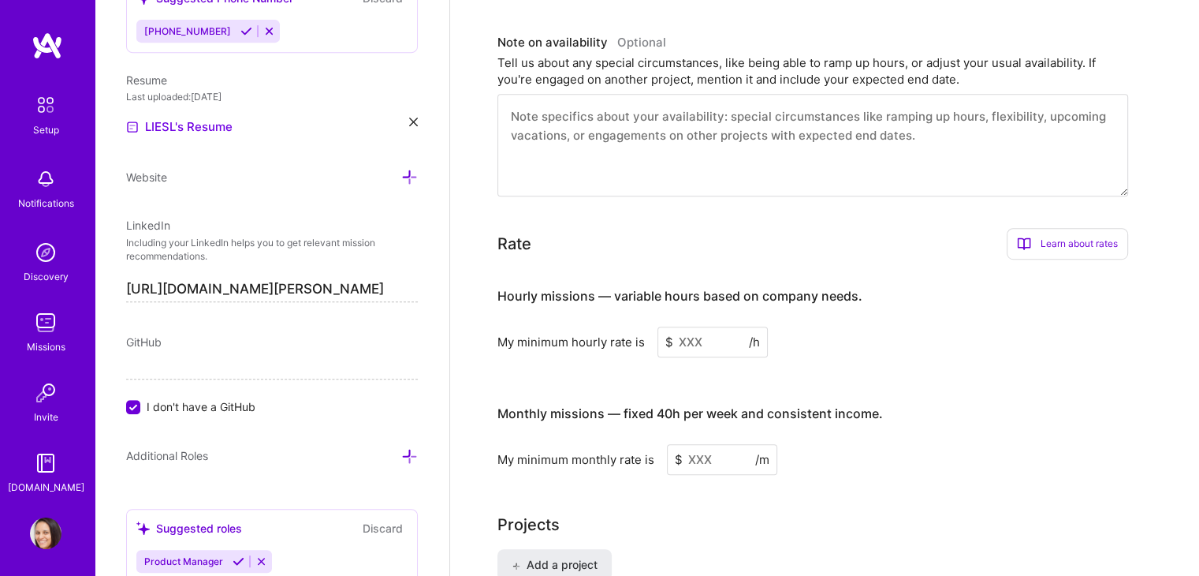
scroll to position [873, 0]
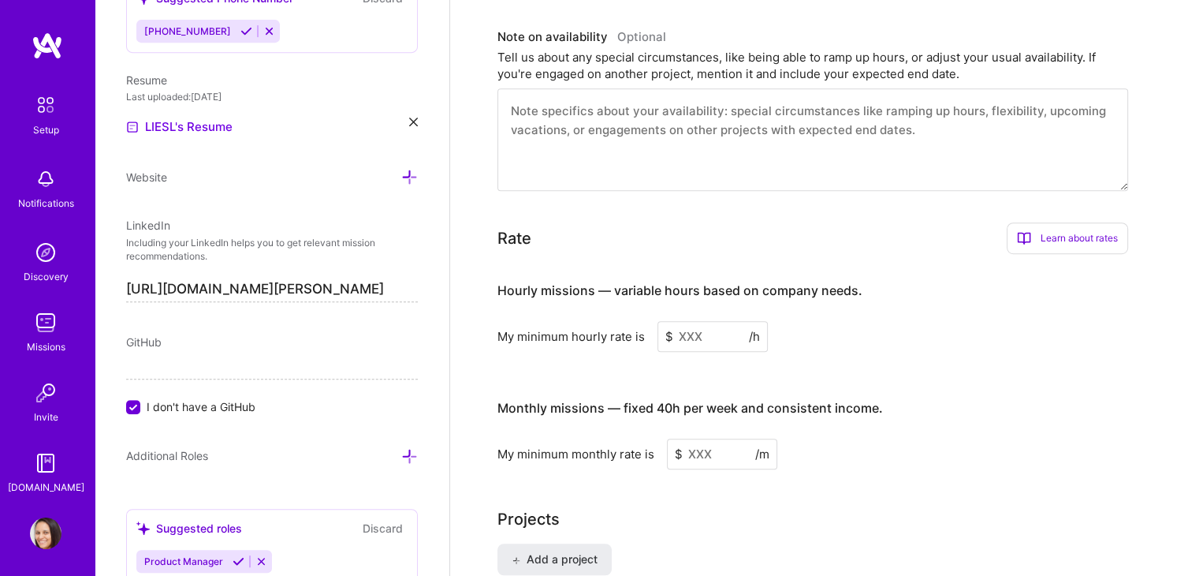
click at [712, 323] on input at bounding box center [713, 336] width 110 height 31
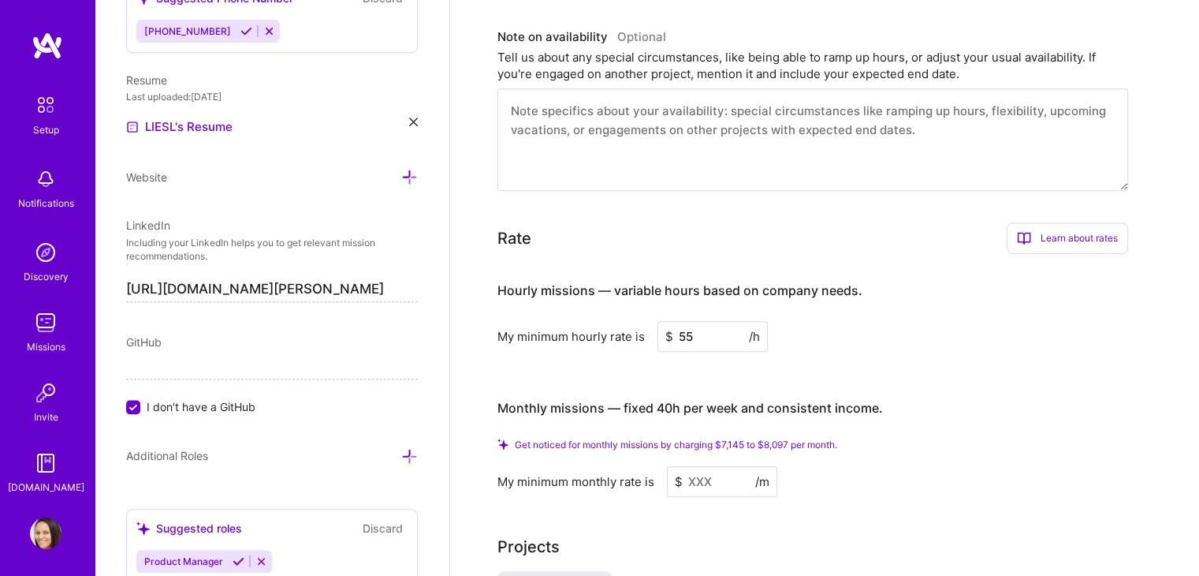
type input "55"
click at [712, 469] on input at bounding box center [722, 481] width 110 height 31
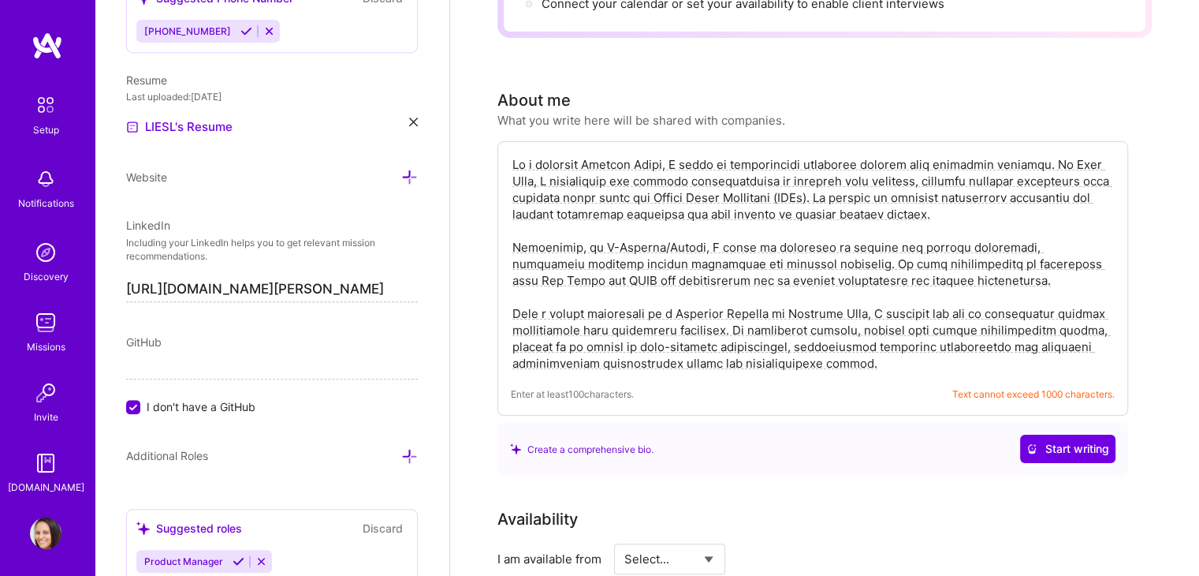
scroll to position [252, 0]
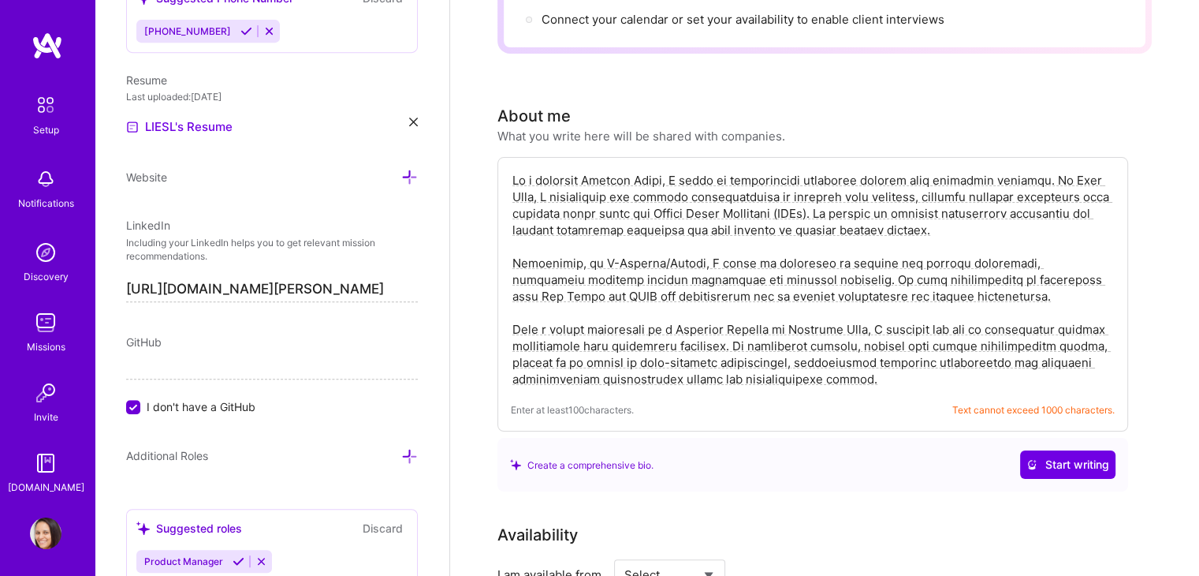
type input "115000"
drag, startPoint x: 716, startPoint y: 449, endPoint x: 1071, endPoint y: 64, distance: 523.5
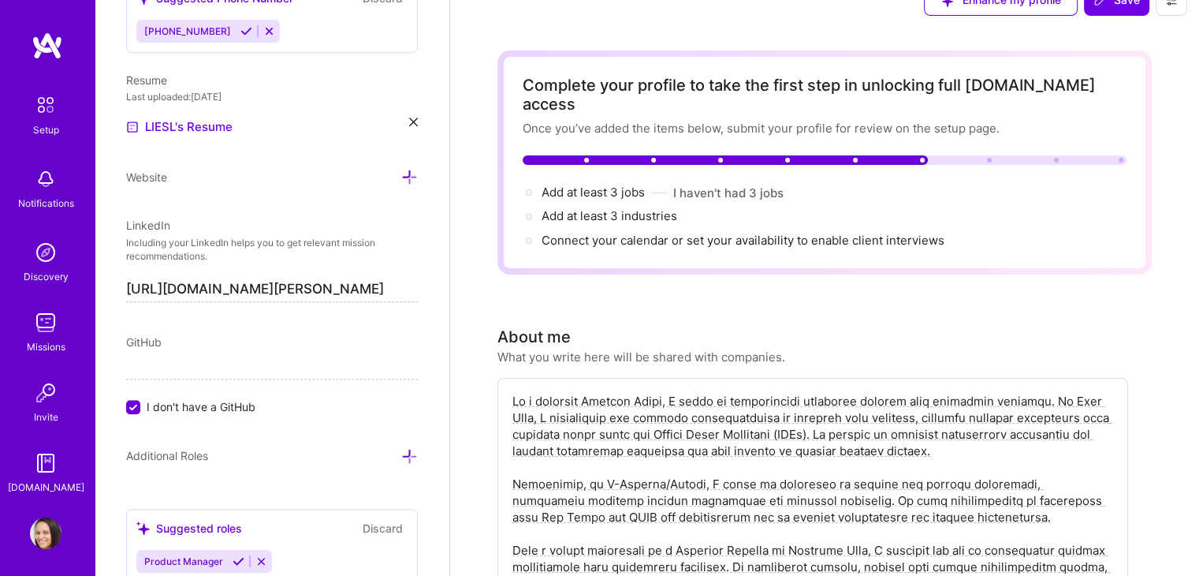
scroll to position [10, 0]
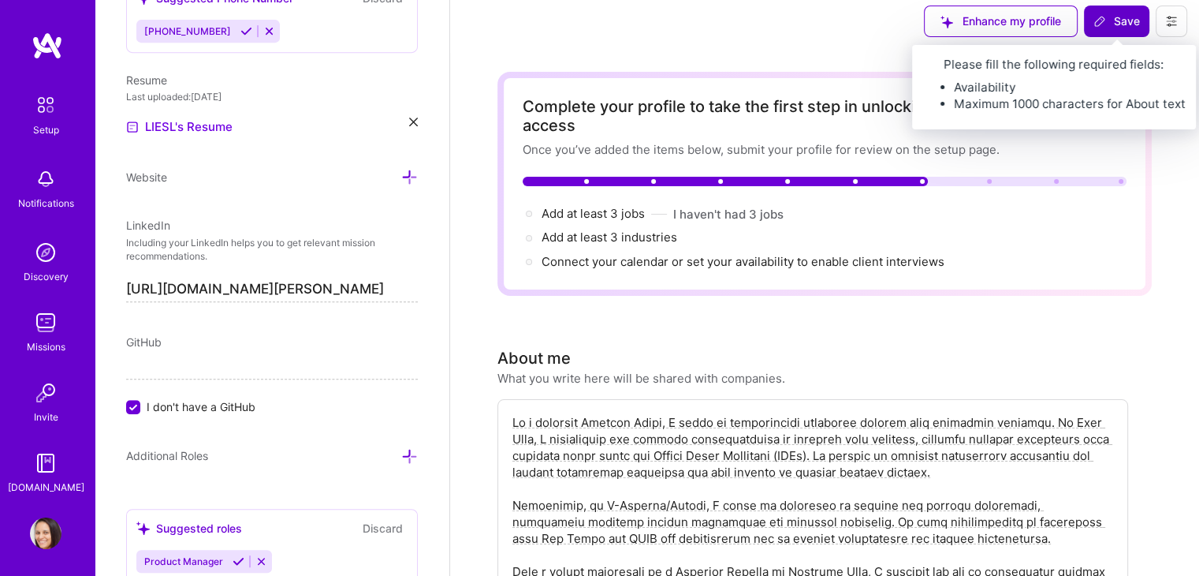
drag, startPoint x: 1071, startPoint y: 64, endPoint x: 1141, endPoint y: 20, distance: 82.9
click at [1141, 20] on button "Save" at bounding box center [1116, 22] width 65 height 32
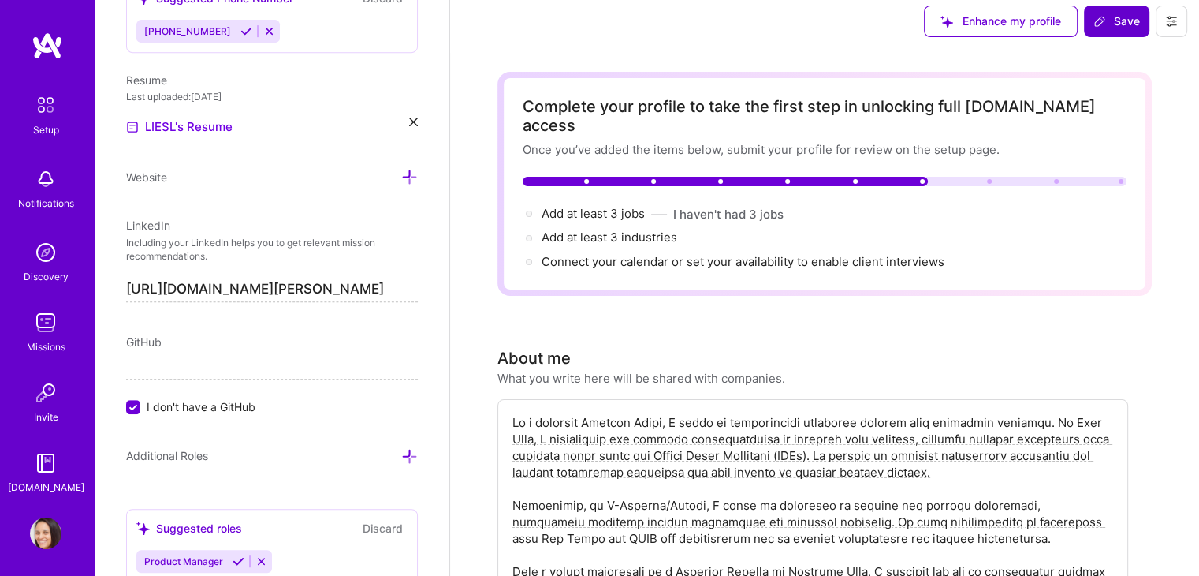
click at [1141, 20] on button "Save" at bounding box center [1116, 22] width 65 height 32
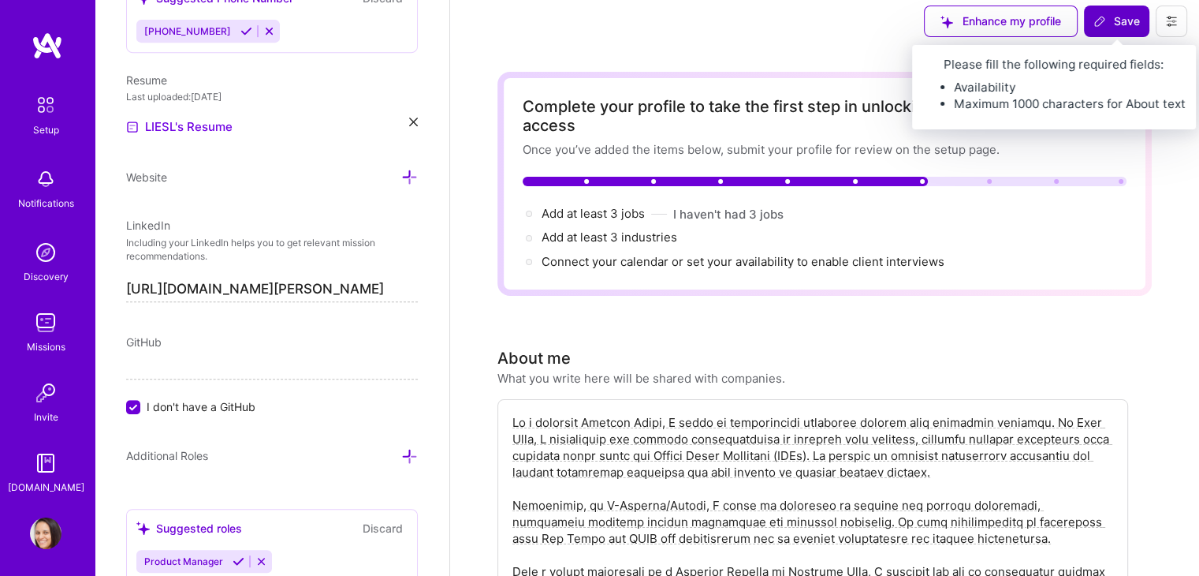
click at [1136, 21] on span "Save" at bounding box center [1117, 21] width 47 height 16
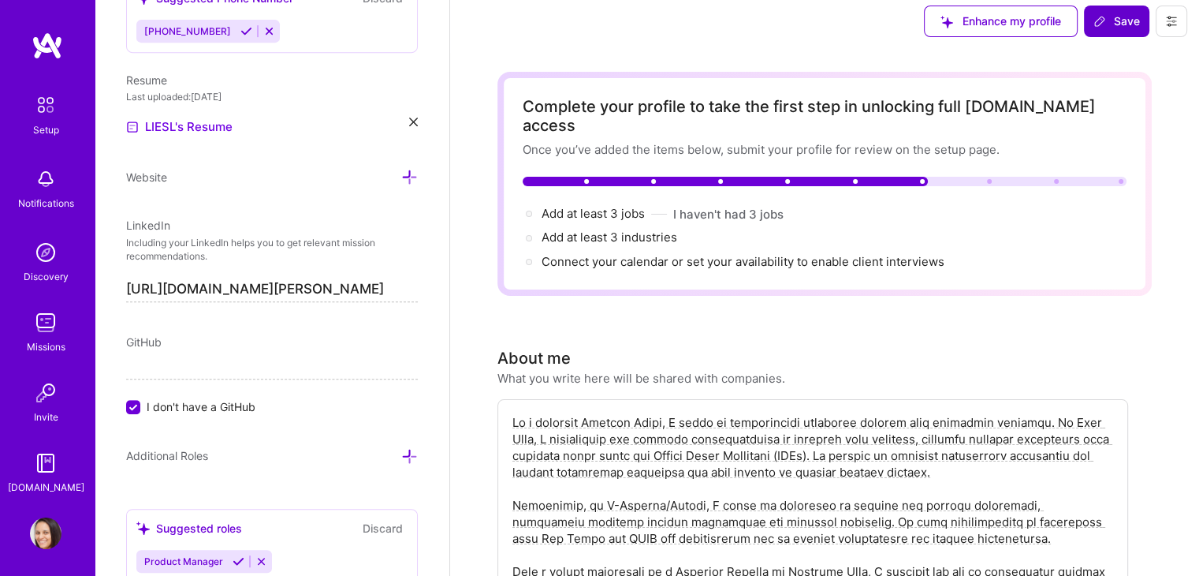
click at [1136, 21] on span "Save" at bounding box center [1117, 21] width 47 height 16
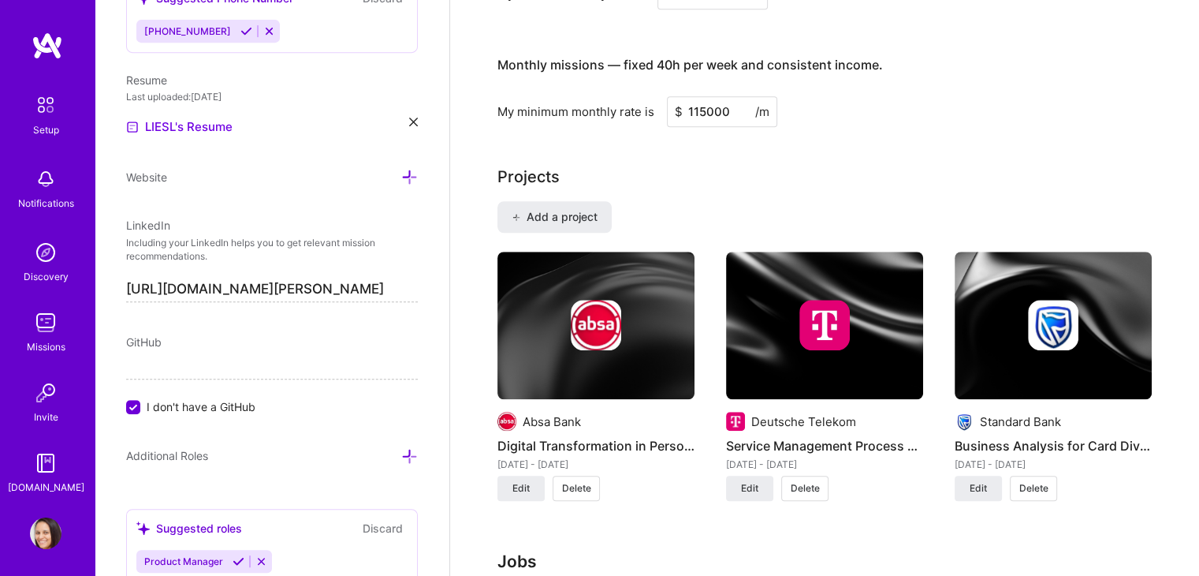
scroll to position [1282, 0]
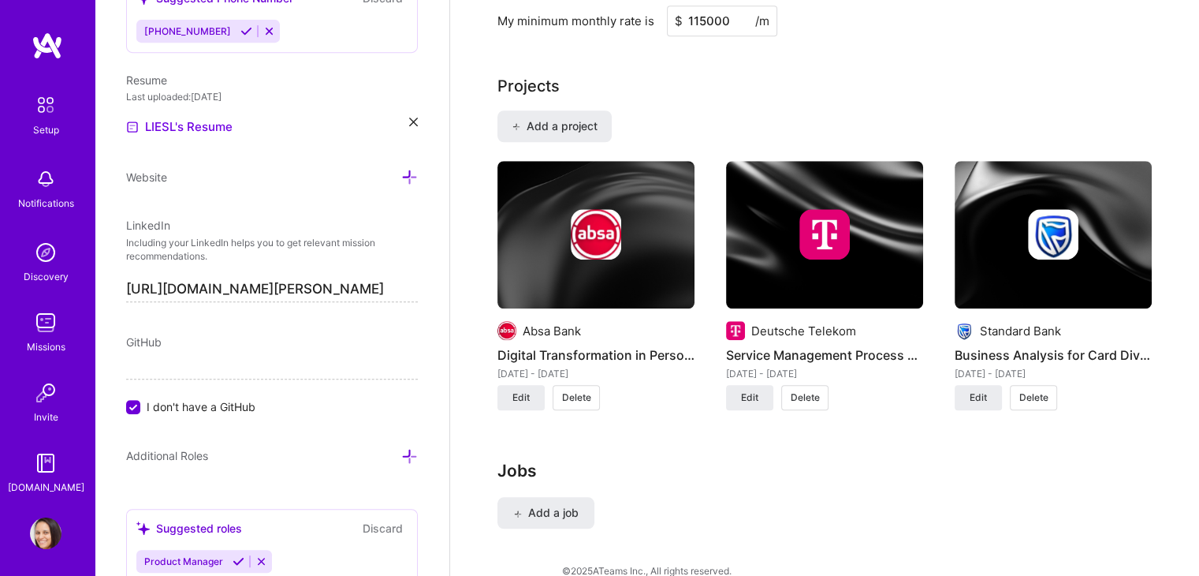
click at [434, 292] on div "Edit photo [PERSON_NAME] Product Owner 22 Years Experience Location This is the…" at bounding box center [272, 288] width 355 height 576
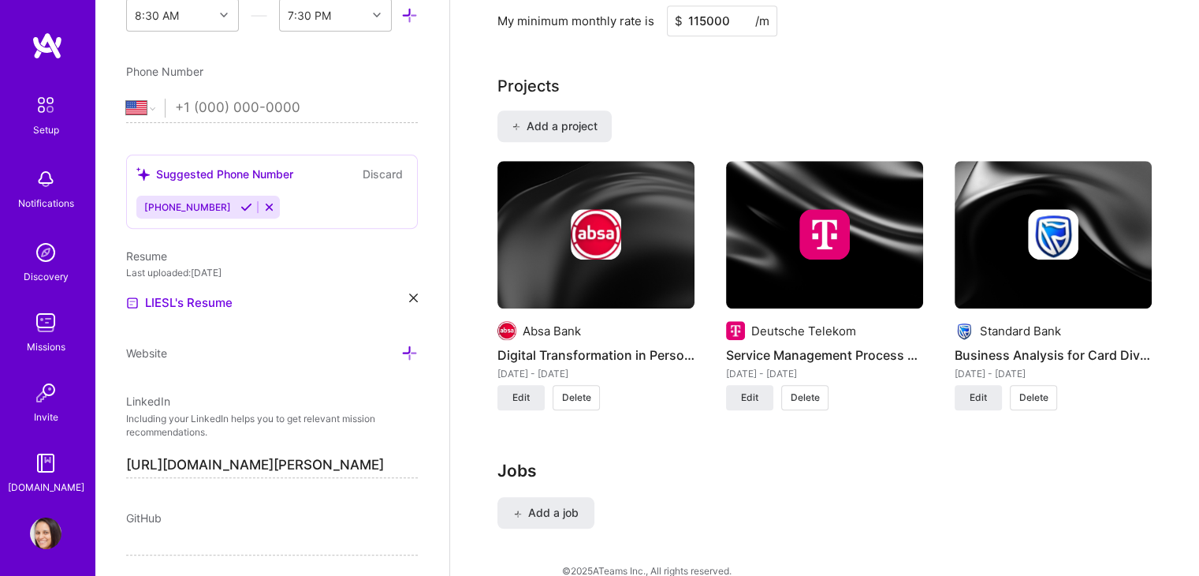
scroll to position [490, 0]
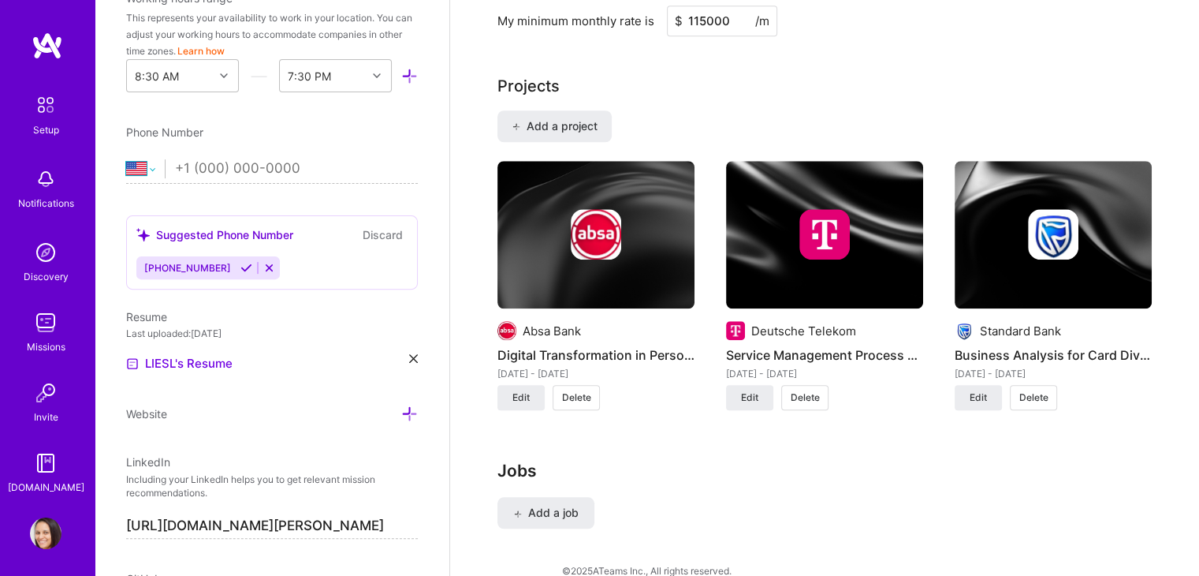
click at [144, 165] on select "[GEOGRAPHIC_DATA] [GEOGRAPHIC_DATA] [GEOGRAPHIC_DATA] [GEOGRAPHIC_DATA] [US_STA…" at bounding box center [145, 168] width 39 height 19
select select "ZA"
click at [126, 159] on select "[GEOGRAPHIC_DATA] [GEOGRAPHIC_DATA] [GEOGRAPHIC_DATA] [GEOGRAPHIC_DATA] [US_STA…" at bounding box center [145, 168] width 39 height 19
type input "[PHONE_NUMBER]"
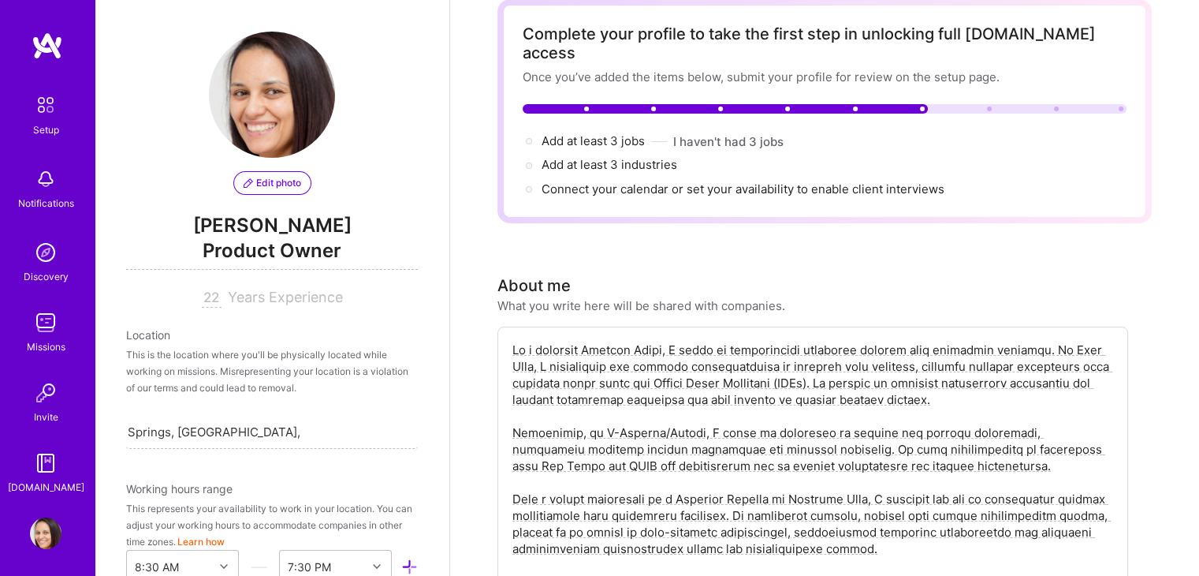
scroll to position [0, 0]
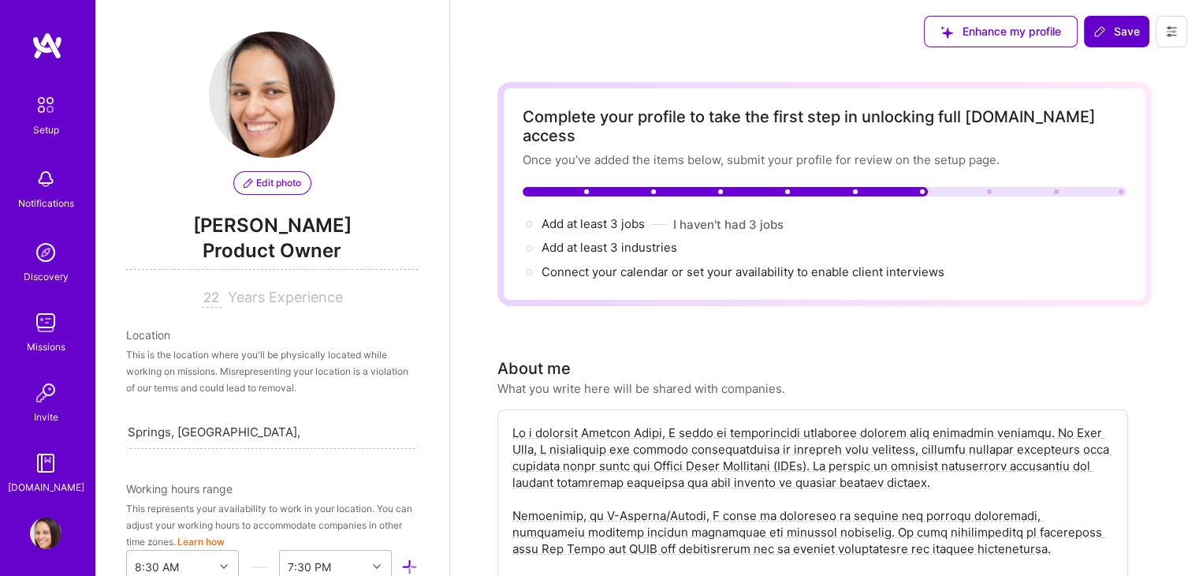
drag, startPoint x: 807, startPoint y: 76, endPoint x: 1121, endPoint y: 26, distance: 317.9
click at [1121, 26] on span "Save" at bounding box center [1117, 32] width 47 height 16
click at [1113, 24] on span "Save" at bounding box center [1117, 32] width 47 height 16
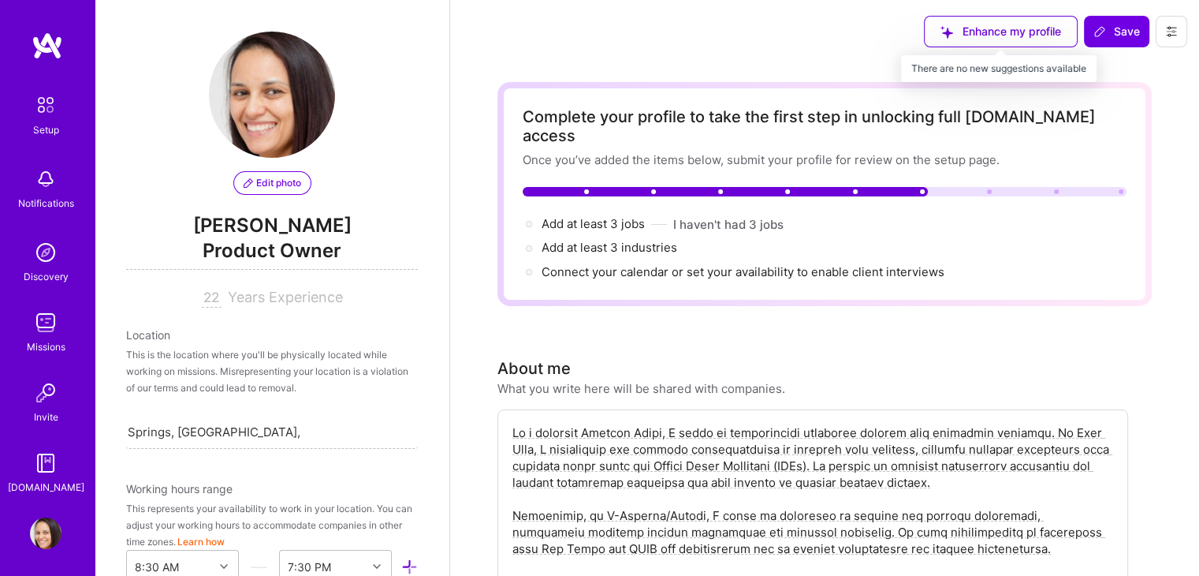
click at [1034, 32] on div "Enhance my profile" at bounding box center [1001, 32] width 154 height 32
click at [1177, 29] on icon at bounding box center [1172, 31] width 13 height 13
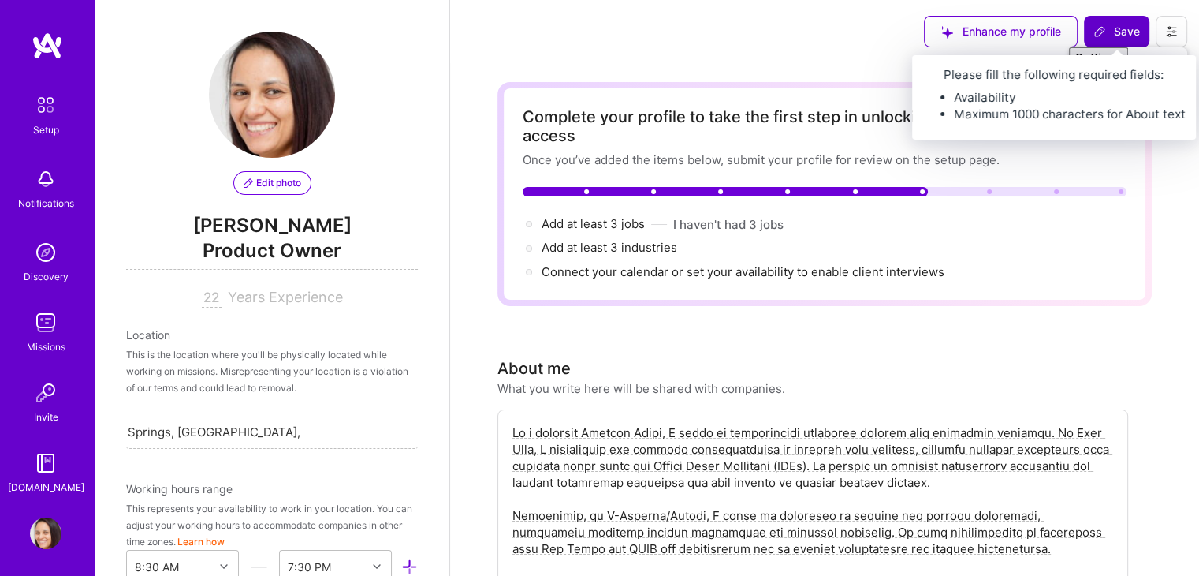
click at [1129, 35] on span "Save" at bounding box center [1117, 32] width 47 height 16
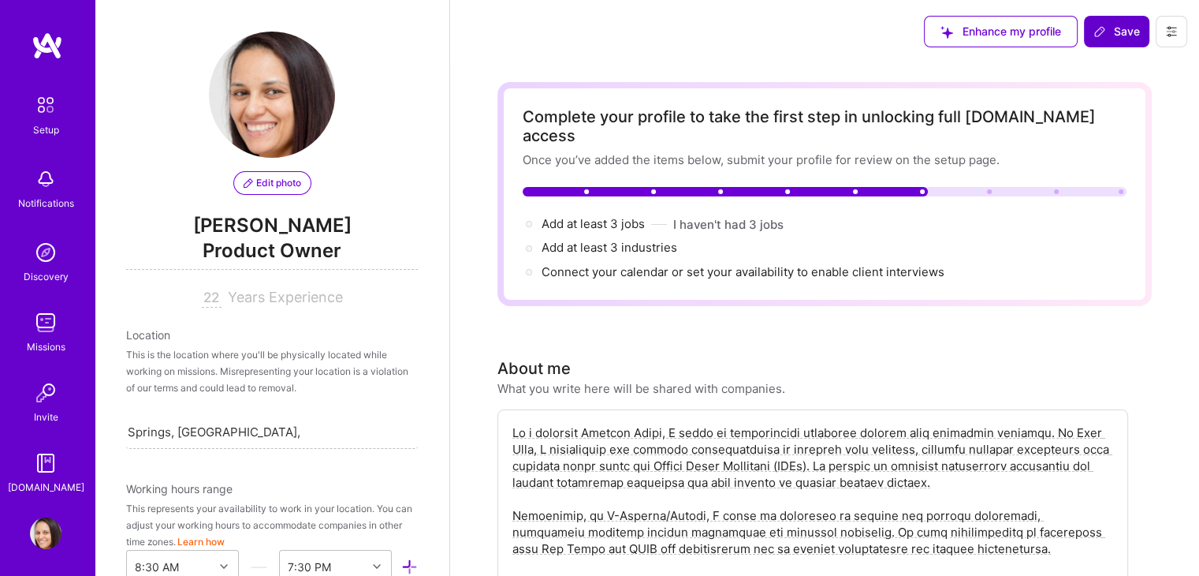
click at [1129, 35] on span "Save" at bounding box center [1117, 32] width 47 height 16
click at [1177, 25] on icon at bounding box center [1172, 31] width 13 height 13
click at [1112, 70] on button "Settings" at bounding box center [1128, 67] width 118 height 40
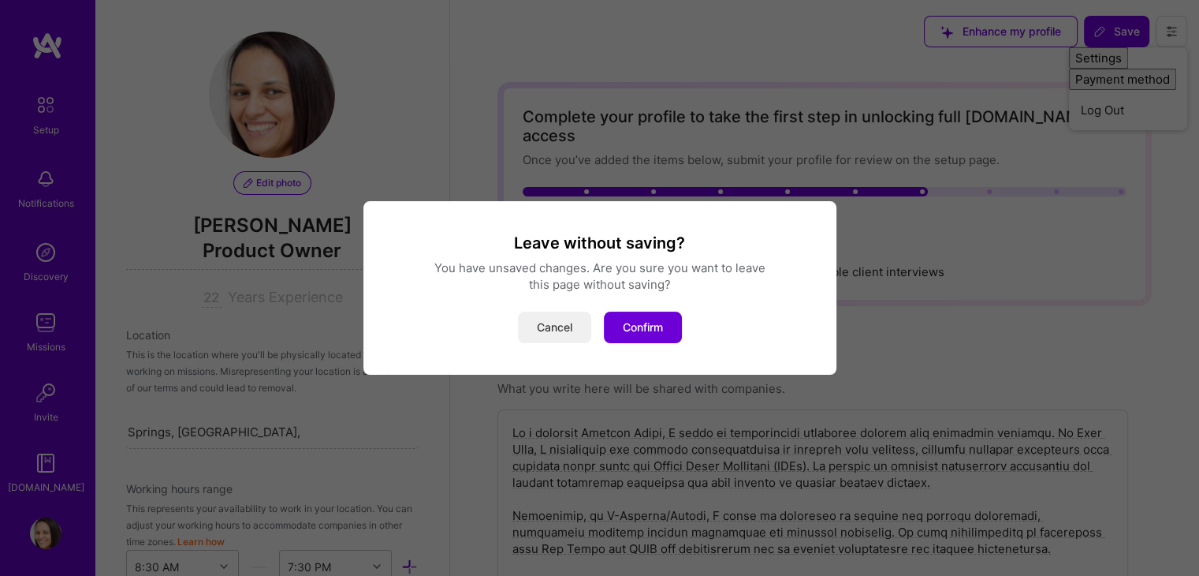
click at [553, 324] on button "Cancel" at bounding box center [554, 327] width 73 height 32
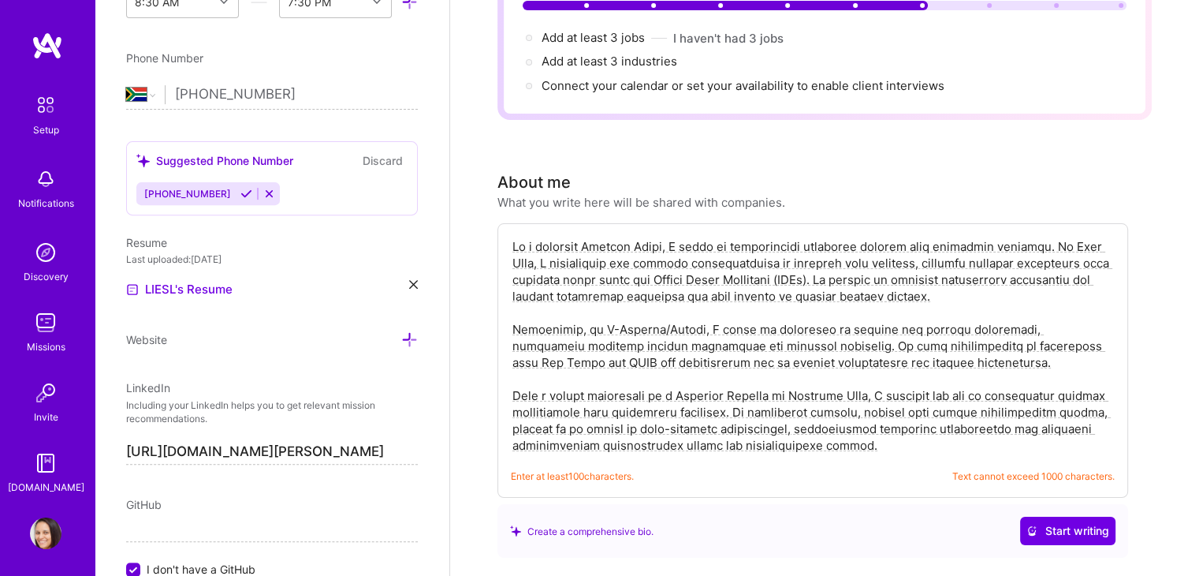
scroll to position [125, 0]
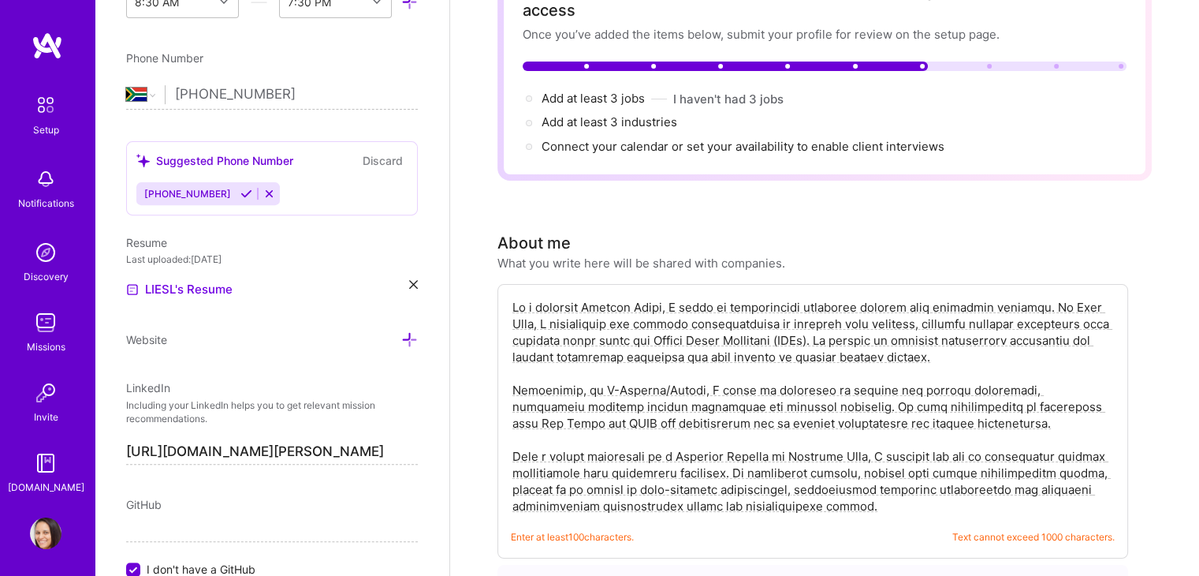
drag, startPoint x: 842, startPoint y: 206, endPoint x: 504, endPoint y: 285, distance: 347.4
click at [504, 285] on div "Enter at least 100 characters. Text cannot exceed 1000 characters." at bounding box center [813, 421] width 631 height 274
paste textarea "transform strategic visions into impactful products. At Absa Bank, I led the di…"
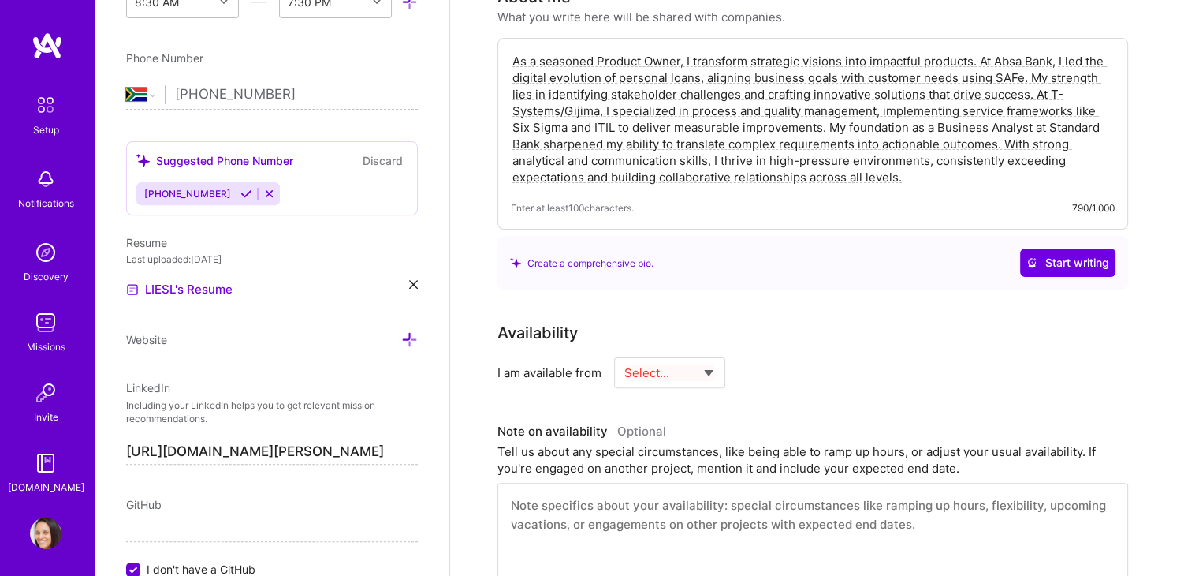
scroll to position [376, 0]
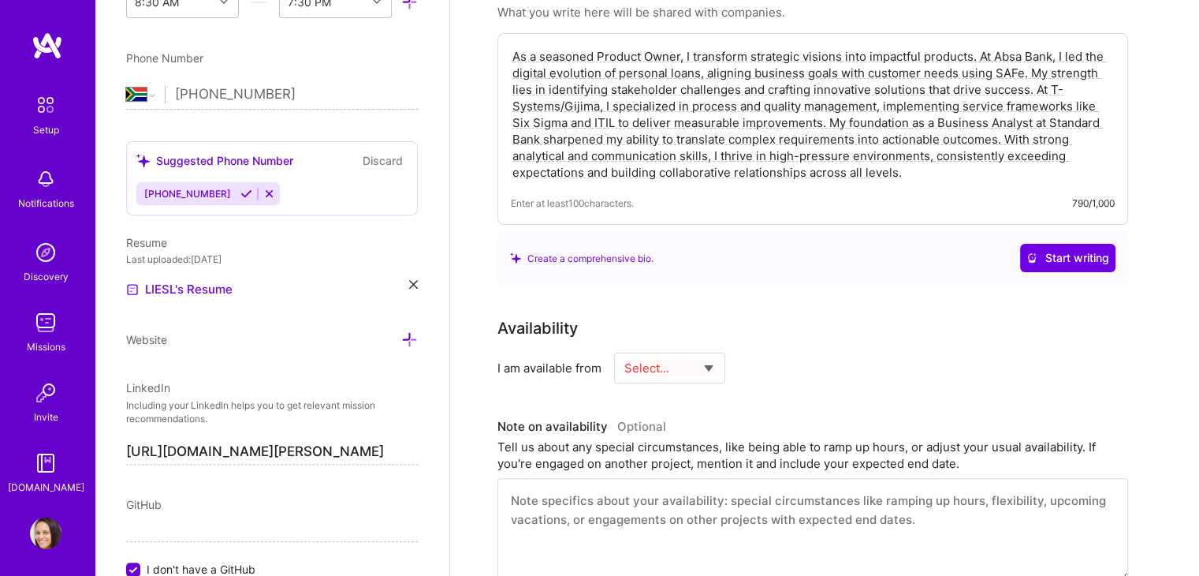
type textarea "As a seasoned Product Owner, I transform strategic visions into impactful produ…"
click at [707, 349] on select "Select... Right Now Future Date Not Available" at bounding box center [670, 368] width 91 height 40
select select "Right Now"
click at [625, 348] on select "Select... Right Now Future Date Not Available" at bounding box center [670, 368] width 91 height 40
click at [784, 352] on input at bounding box center [813, 367] width 95 height 31
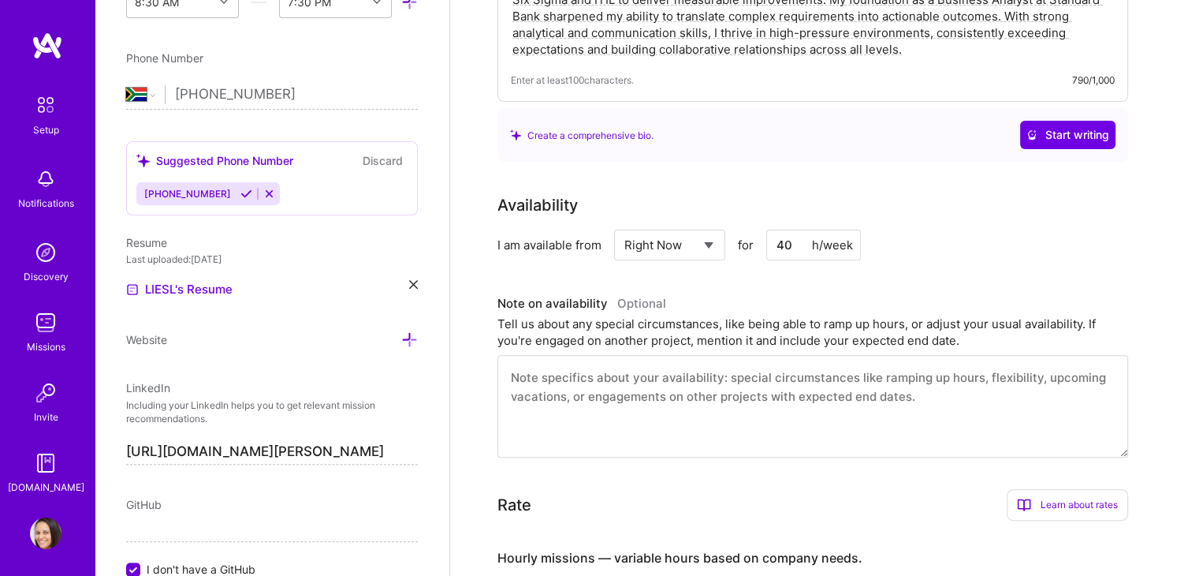
scroll to position [501, 0]
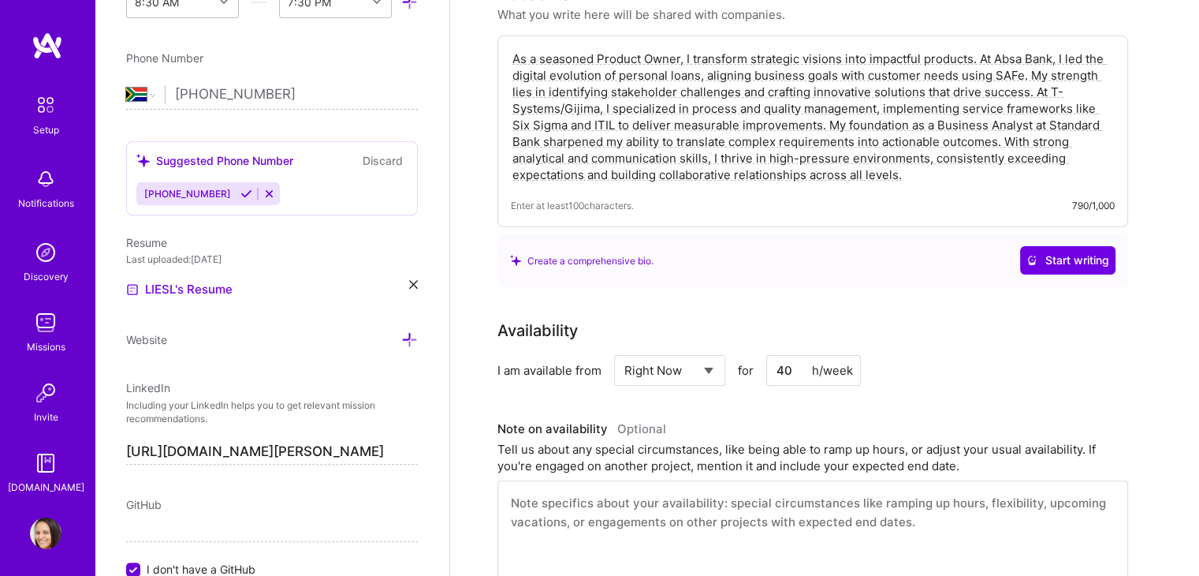
type input "40"
drag, startPoint x: 938, startPoint y: 423, endPoint x: 878, endPoint y: 228, distance: 203.8
click at [878, 247] on div "Create a comprehensive bio. Start writing" at bounding box center [813, 261] width 606 height 28
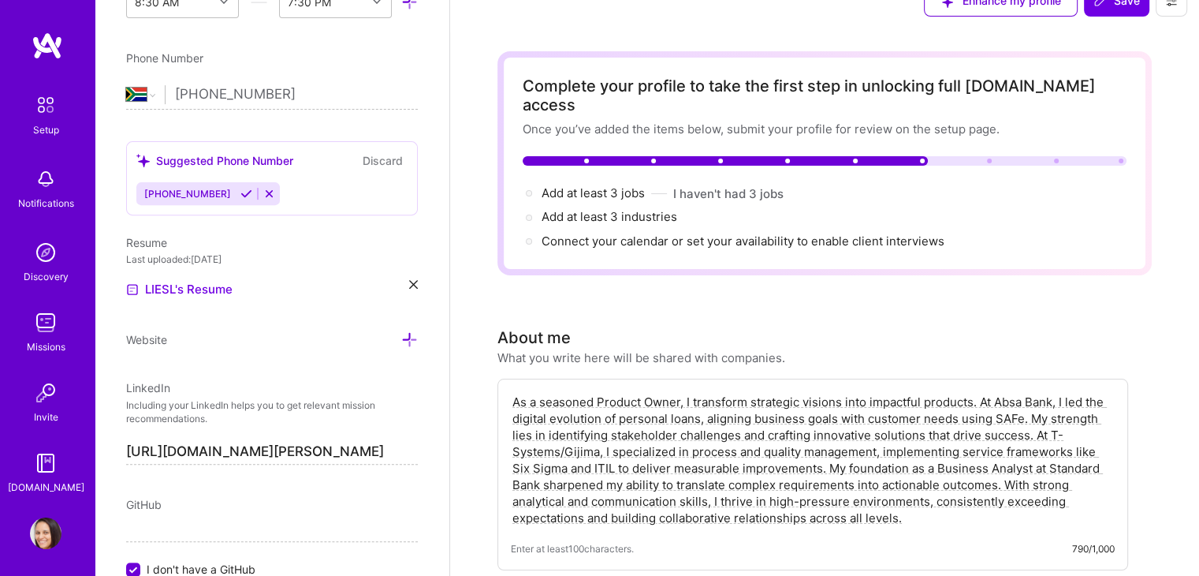
scroll to position [0, 0]
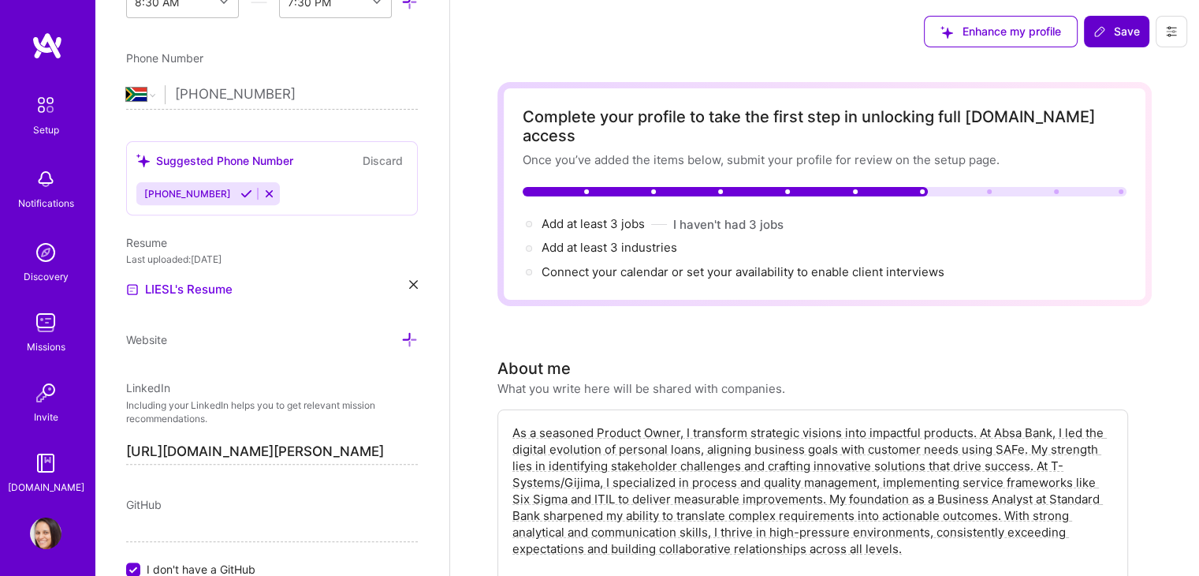
click at [1116, 37] on span "Save" at bounding box center [1117, 32] width 47 height 16
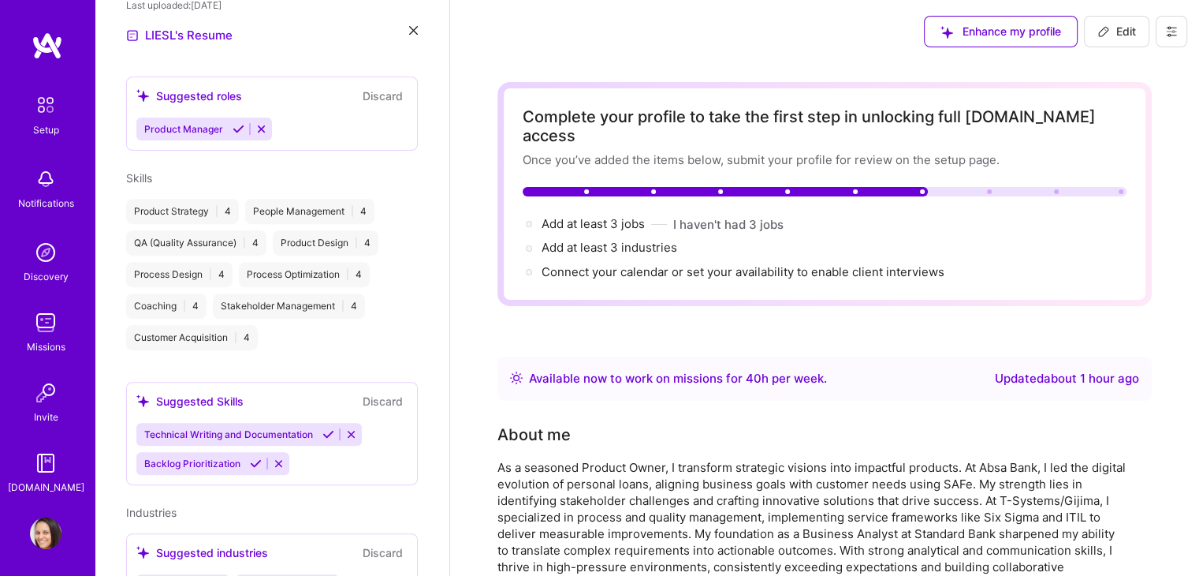
scroll to position [401, 0]
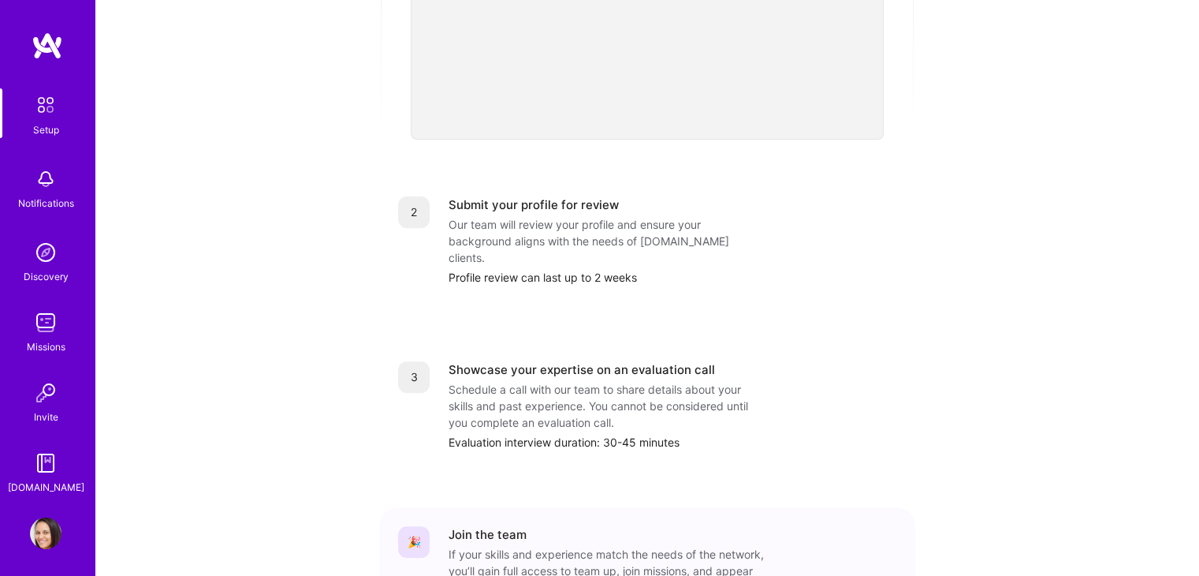
scroll to position [622, 0]
